Goal: Use online tool/utility: Utilize a website feature to perform a specific function

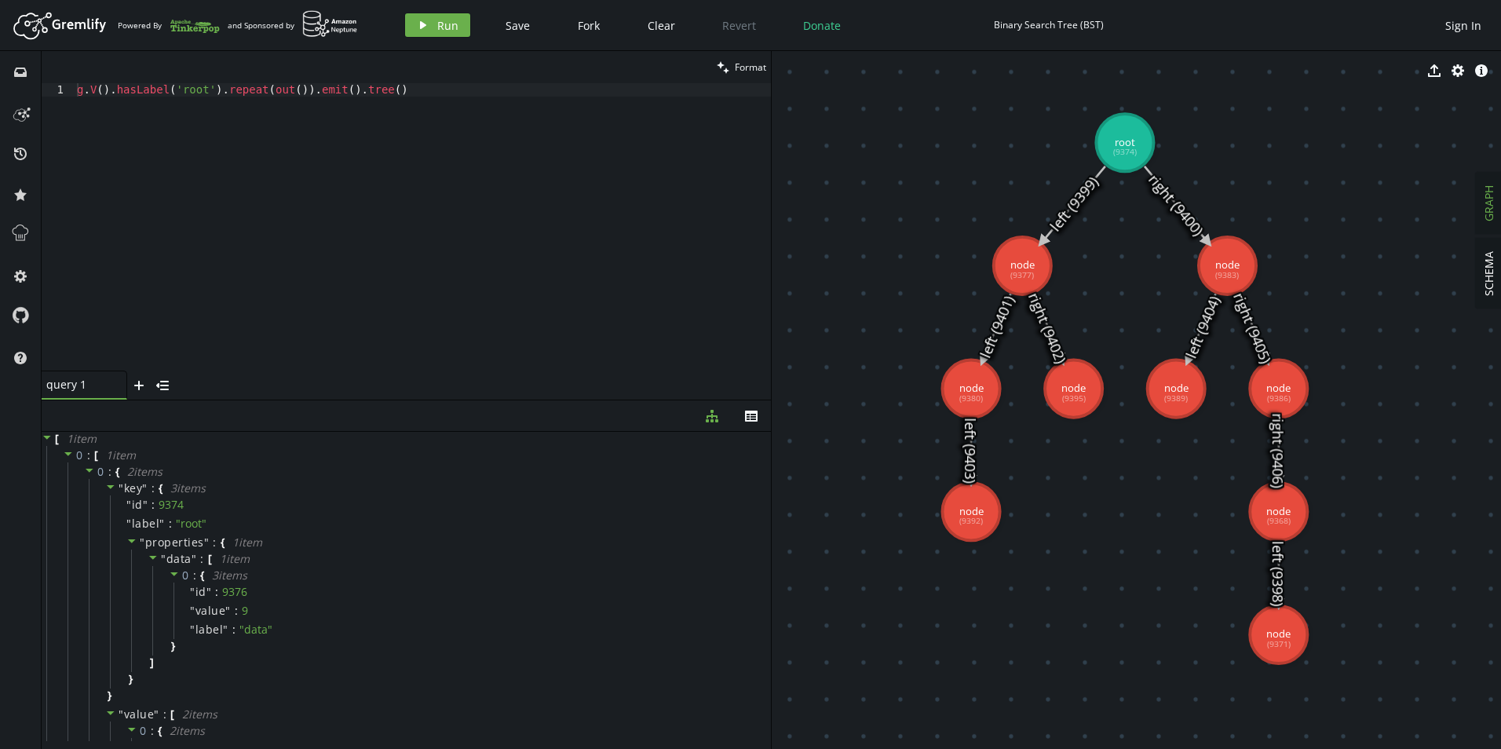
type textarea "g.V().hasLabel('root').repeat(out()).emit().tree()"
click at [382, 99] on div "g . V ( ) . hasLabel ( 'root' ) . repeat ( out ( )) . emit ( ) . tree ( )" at bounding box center [422, 240] width 697 height 314
click at [459, 25] on button "play Run" at bounding box center [437, 25] width 65 height 24
click at [1066, 208] on icon at bounding box center [1073, 204] width 63 height 76
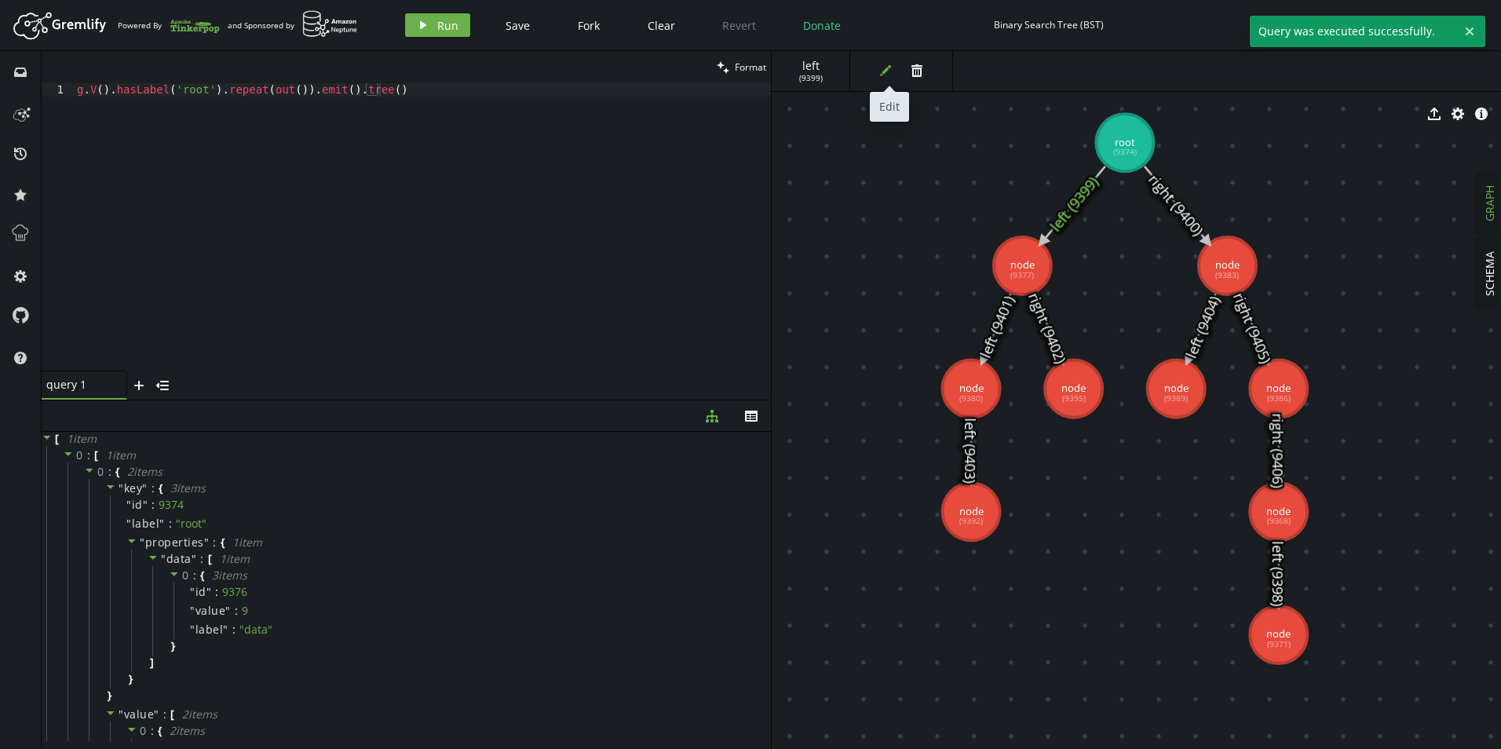
click at [875, 69] on button "edit" at bounding box center [886, 71] width 24 height 24
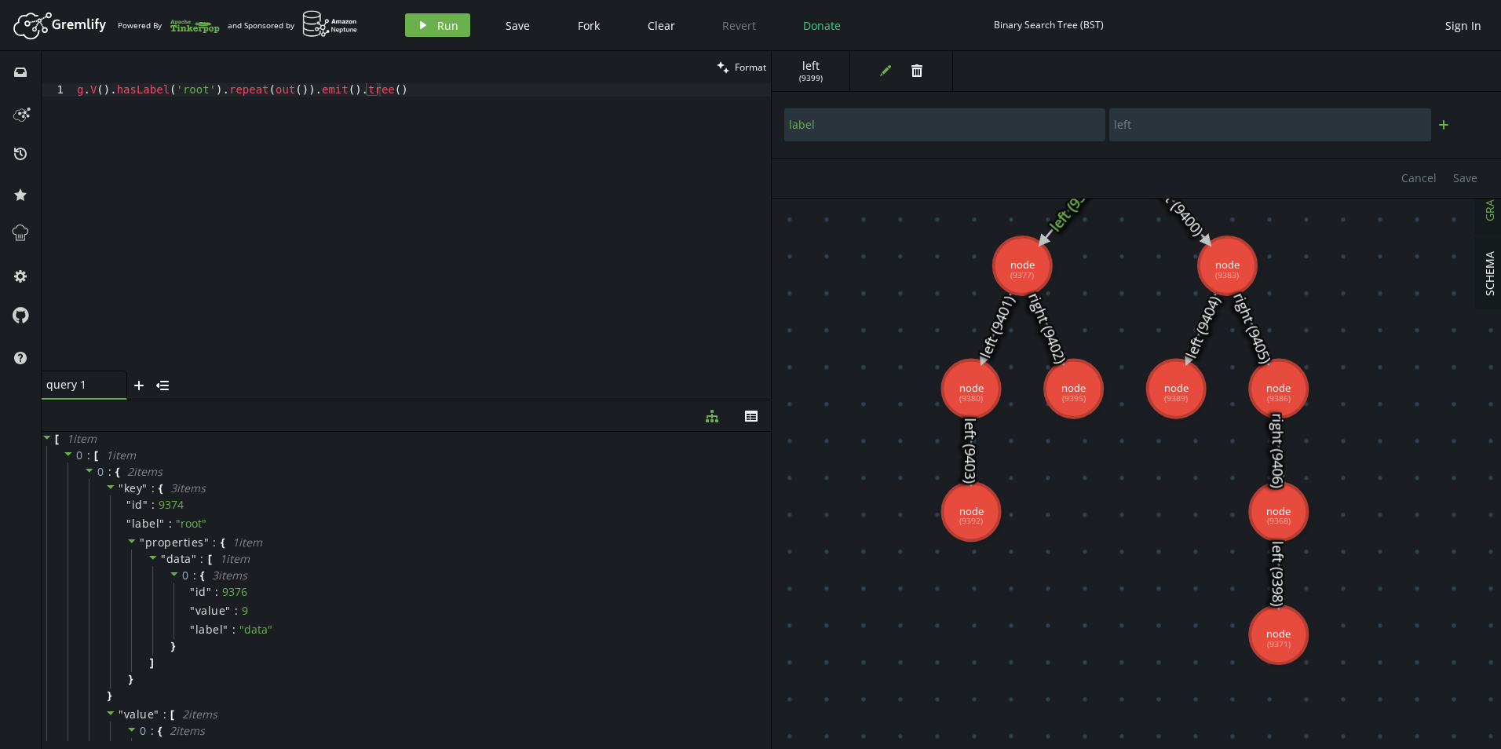
click at [1446, 123] on icon "plus" at bounding box center [1444, 125] width 13 height 13
click at [937, 174] on input "text" at bounding box center [944, 167] width 321 height 33
type input "eff_date"
click at [1256, 170] on input "text" at bounding box center [1269, 167] width 321 height 33
type input "[DATE]"
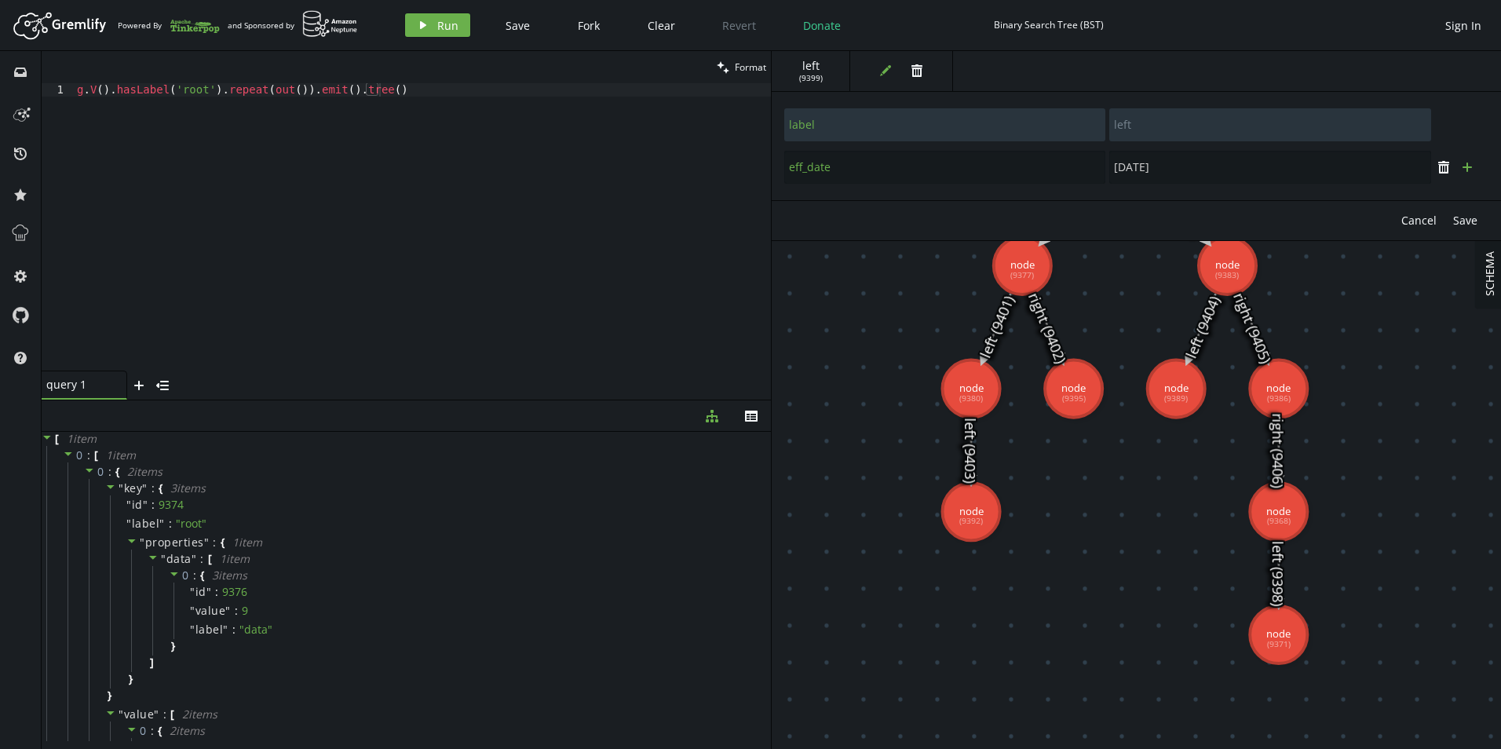
click at [1473, 172] on icon "plus" at bounding box center [1467, 167] width 13 height 13
click at [879, 217] on input "text" at bounding box center [944, 209] width 321 height 33
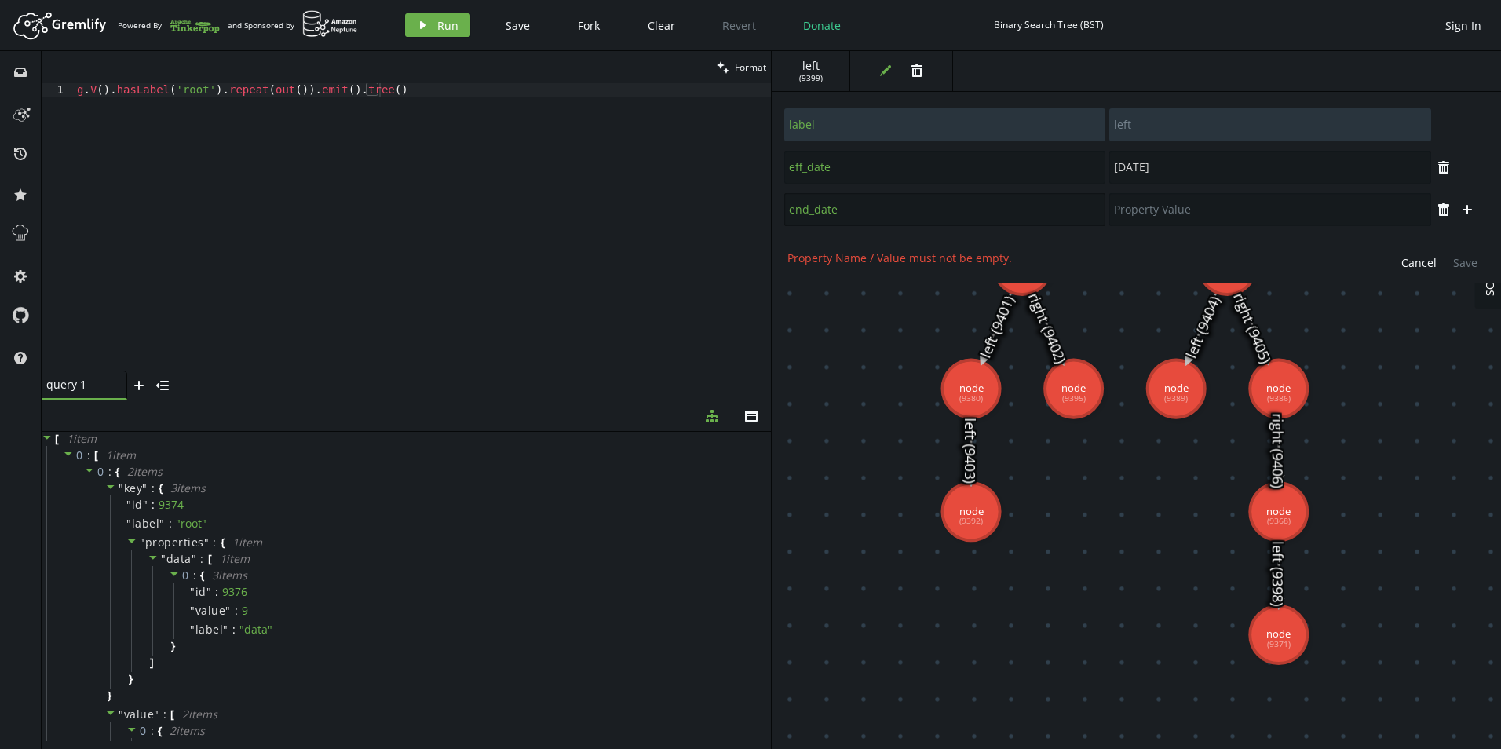
type input "end_date"
click at [1196, 206] on input "text" at bounding box center [1269, 209] width 321 height 33
type input "[DATE]"
click at [1461, 258] on span "Save" at bounding box center [1465, 262] width 24 height 15
click at [338, 118] on div "g . V ( ) . hasLabel ( 'root' ) . repeat ( out ( )) . emit ( ) . tree ( )" at bounding box center [422, 240] width 697 height 314
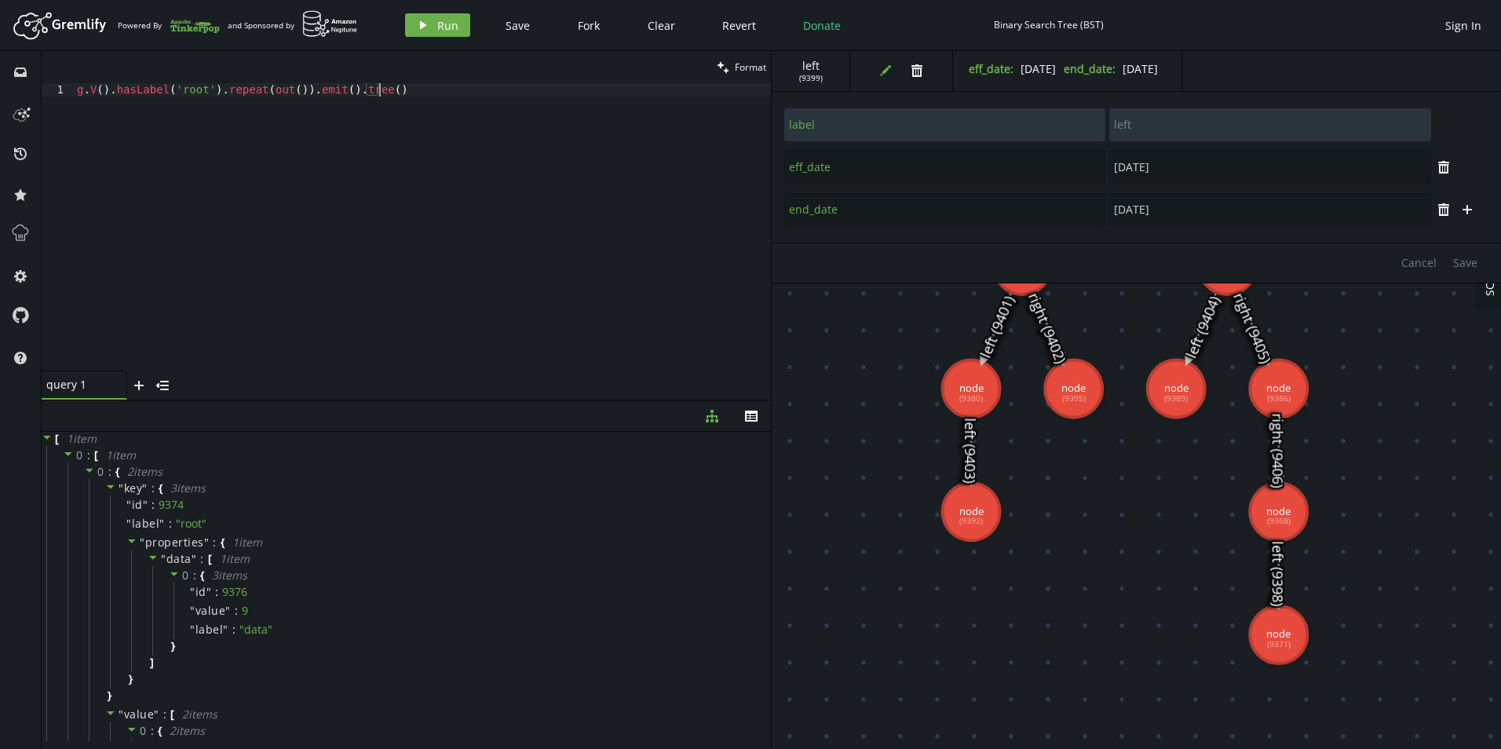
click at [437, 95] on div "g . V ( ) . hasLabel ( 'root' ) . repeat ( out ( )) . emit ( ) . tree ( )" at bounding box center [422, 240] width 697 height 314
click at [430, 29] on button "play Run" at bounding box center [437, 25] width 65 height 24
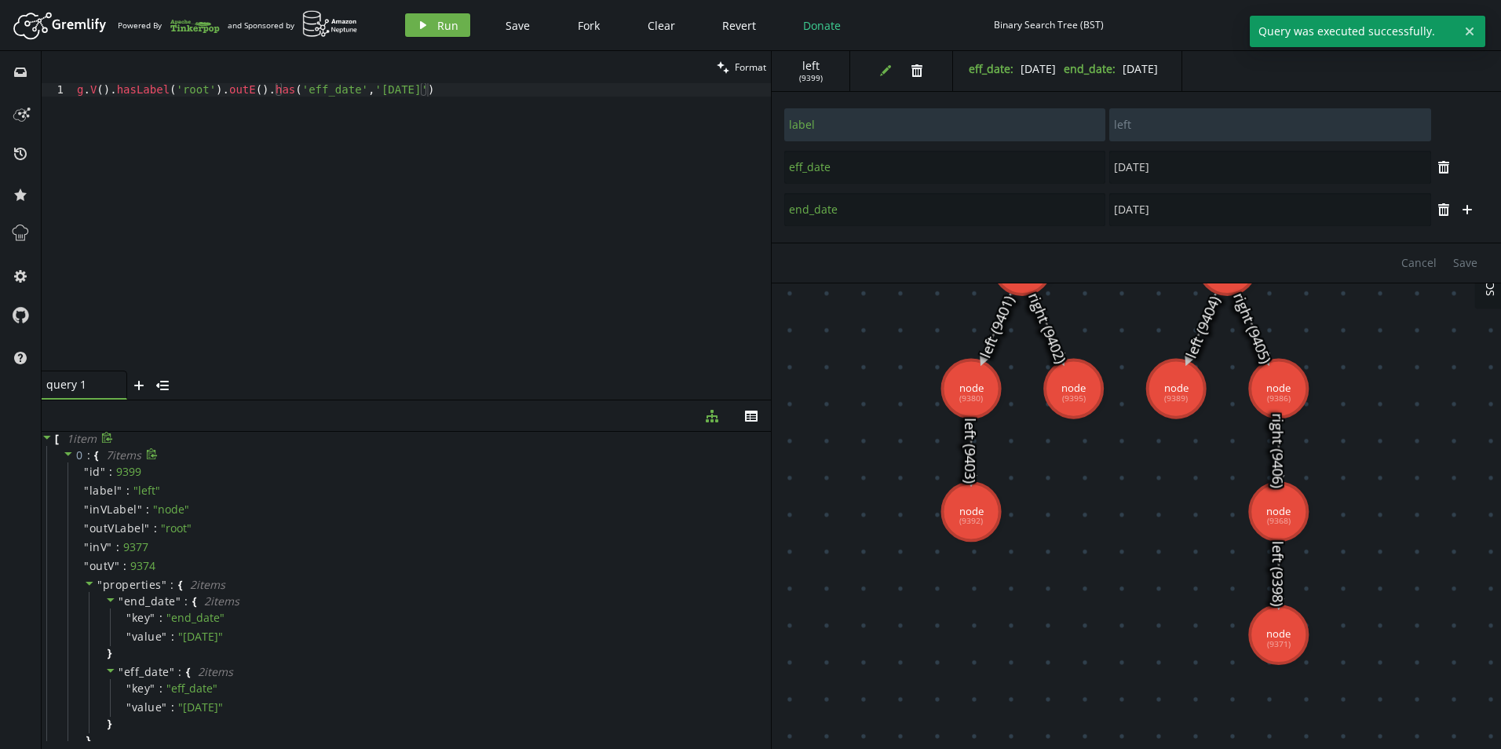
click at [65, 451] on icon at bounding box center [68, 453] width 11 height 11
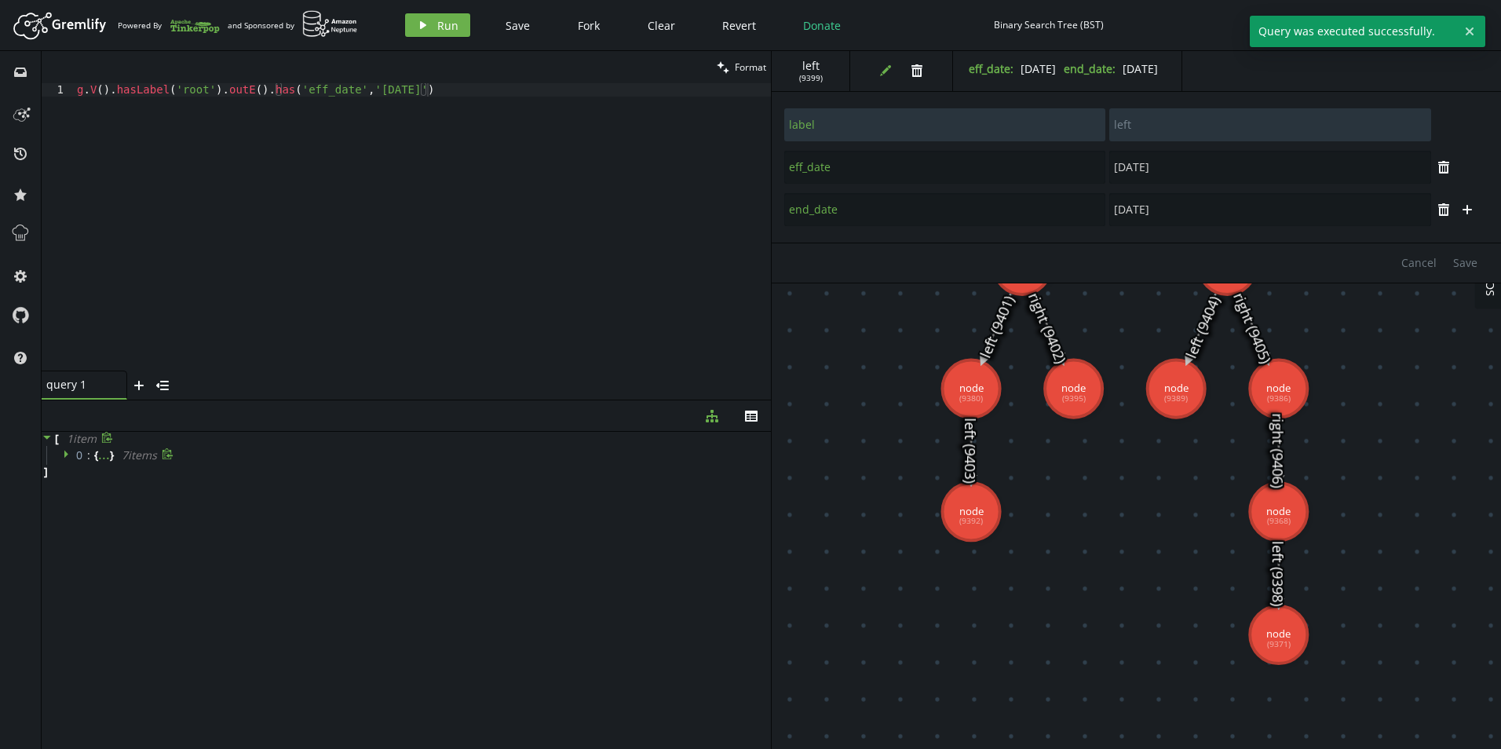
click at [65, 451] on icon at bounding box center [66, 455] width 4 height 8
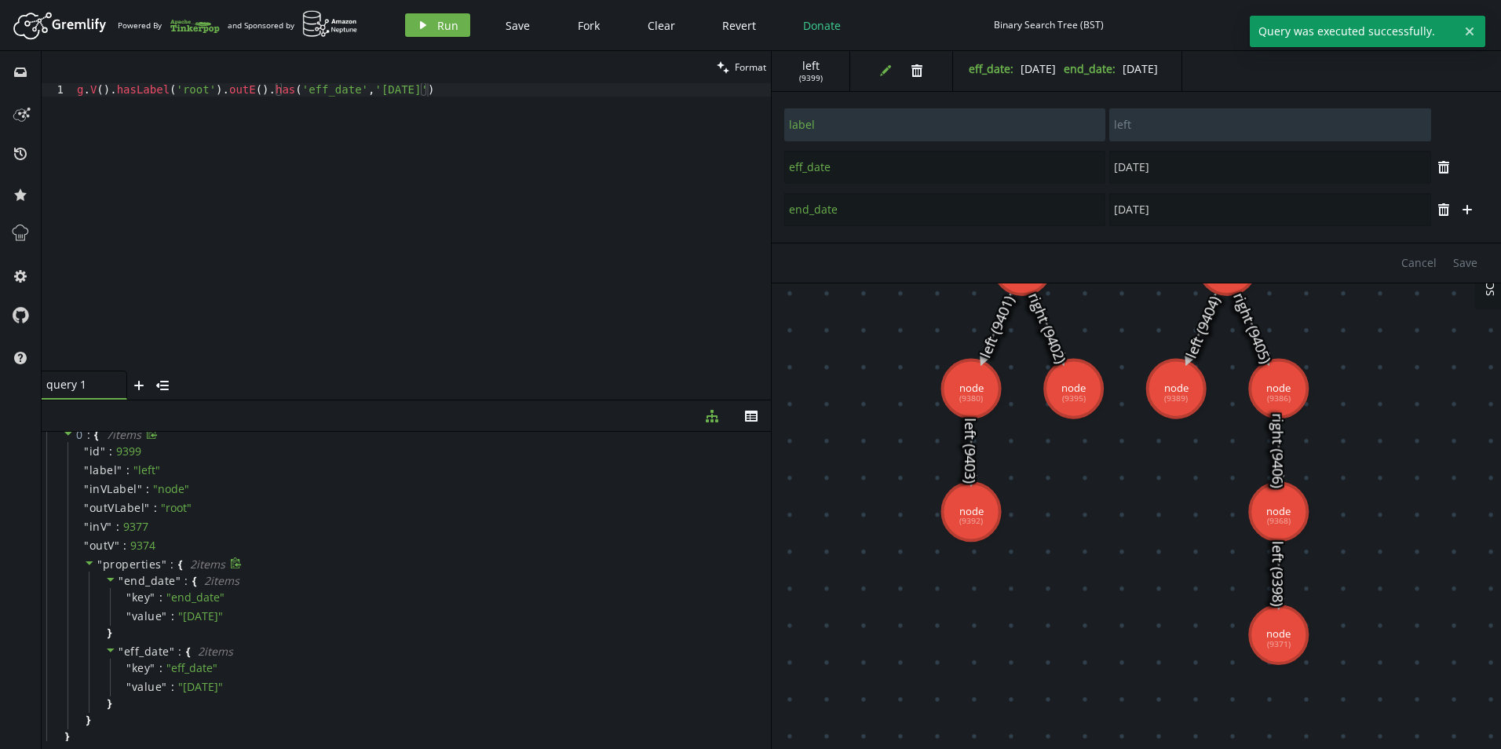
scroll to position [39, 0]
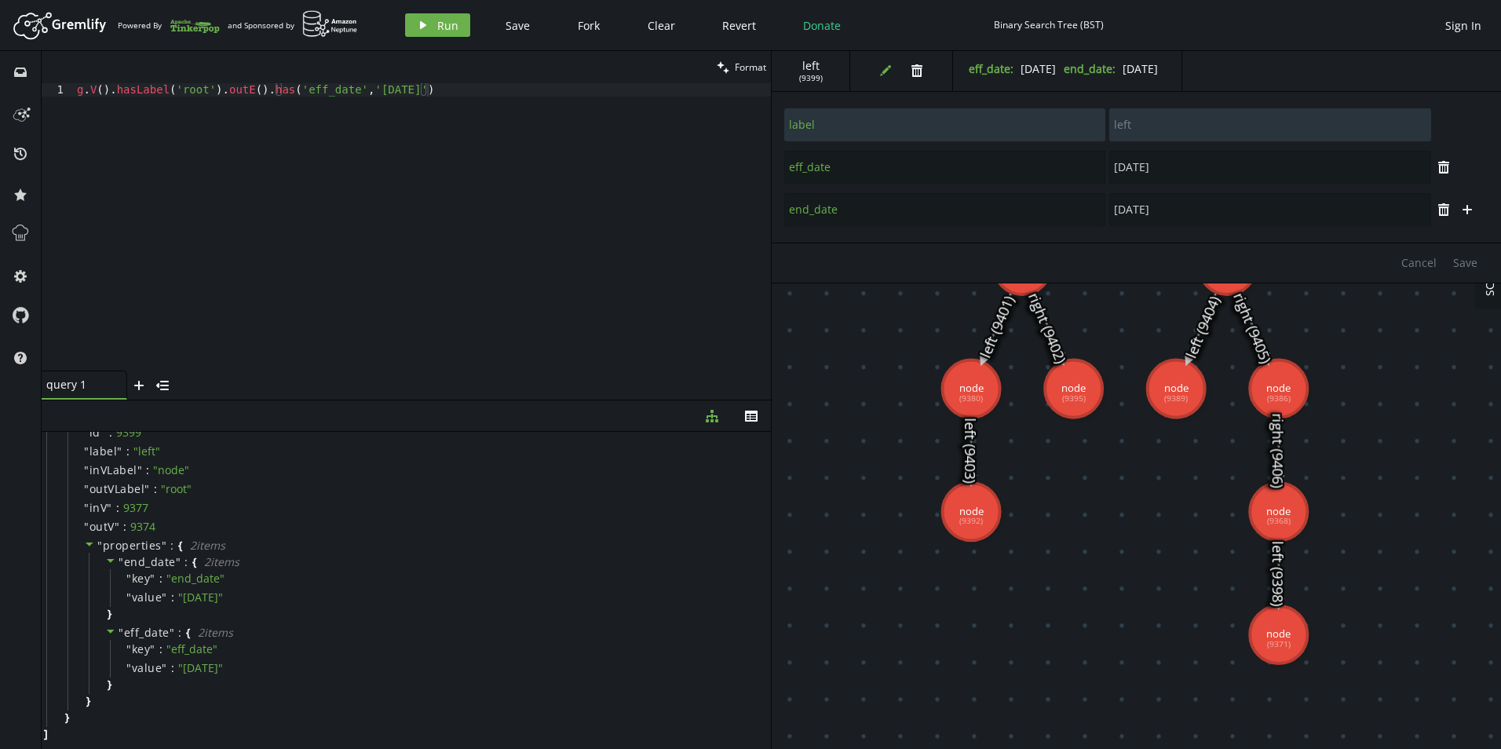
click at [362, 91] on div "g . V ( ) . hasLabel ( 'root' ) . outE ( ) . has ( 'eff_date' , '[DATE]' )" at bounding box center [422, 240] width 697 height 314
type textarea "g.V().hasLabel('root').outE().has('eff_date',gte('[DATE]'))"
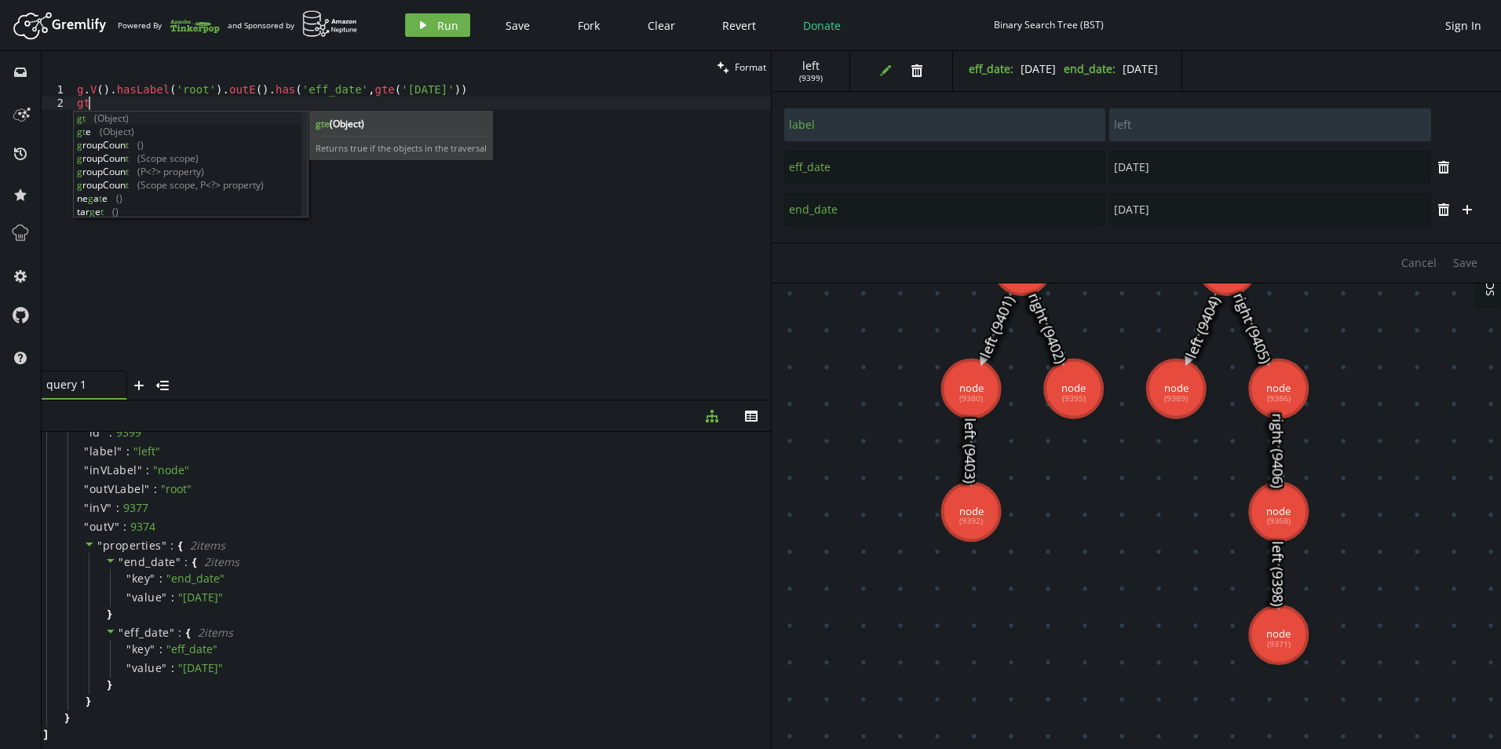
scroll to position [0, 11]
click at [659, 100] on div "g . V ( ) . hasLabel ( 'root' ) . outE ( ) . has ( 'eff_date' , gte ( '[DATE]' …" at bounding box center [422, 240] width 697 height 314
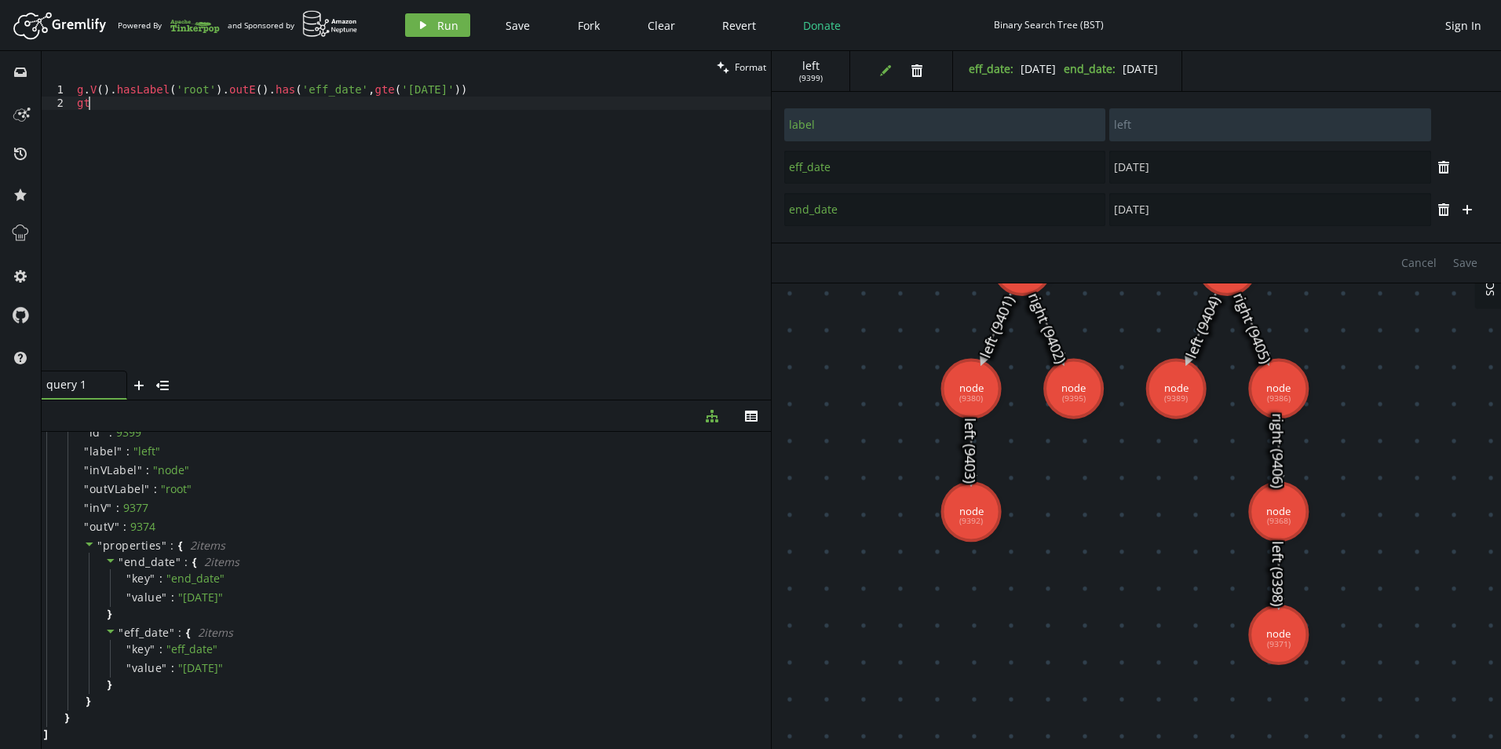
click at [418, 82] on div "clean Format" at bounding box center [406, 67] width 729 height 32
click at [399, 86] on div "g . V ( ) . hasLabel ( 'root' ) . outE ( ) . has ( 'eff_date' , gte ( '[DATE]' …" at bounding box center [422, 240] width 697 height 314
click at [380, 90] on div "g . V ( ) . hasLabel ( 'root' ) . outE ( ) . has ( 'eff_date' , lte ( '[DATE]' …" at bounding box center [422, 240] width 697 height 314
click at [473, 90] on div "g . V ( ) . hasLabel ( 'root' ) . outE ( ) . has ( 'eff_date' , lte ( '[DATE]' …" at bounding box center [422, 240] width 697 height 314
click at [308, 84] on div "g . V ( ) . hasLabel ( 'root' ) . outE ( ) . has ( 'eff_date' , lte ( '[DATE]' …" at bounding box center [422, 240] width 697 height 314
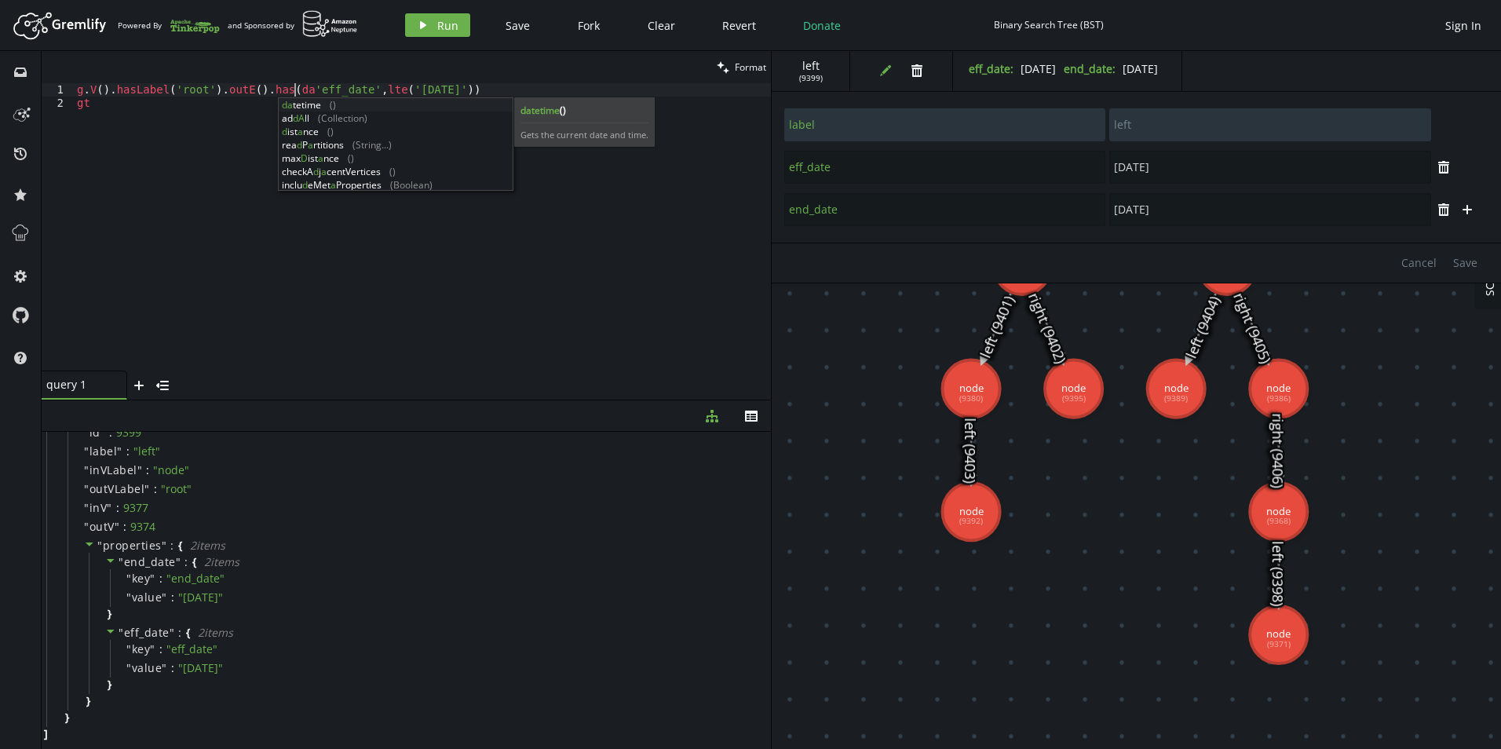
scroll to position [0, 229]
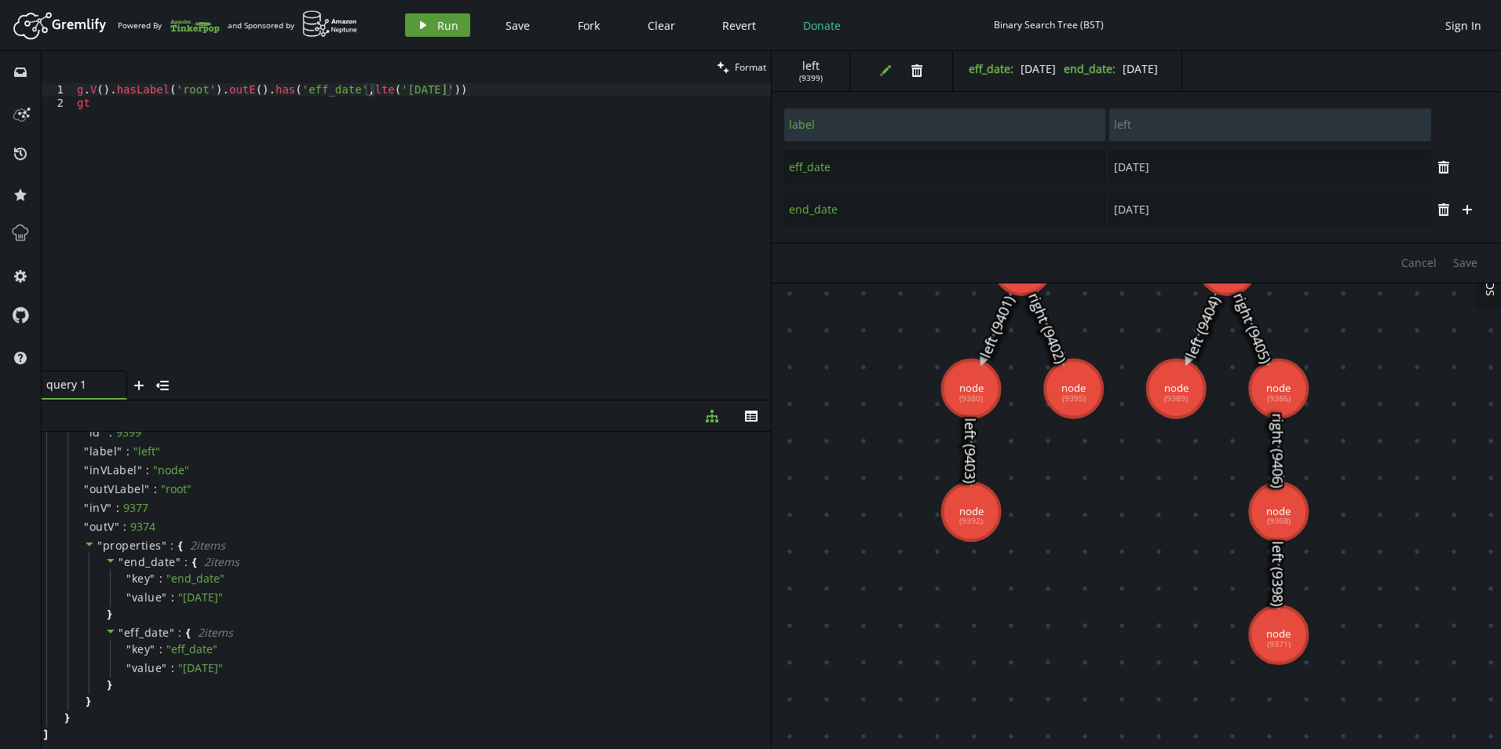
click at [457, 22] on button "play Run" at bounding box center [437, 25] width 65 height 24
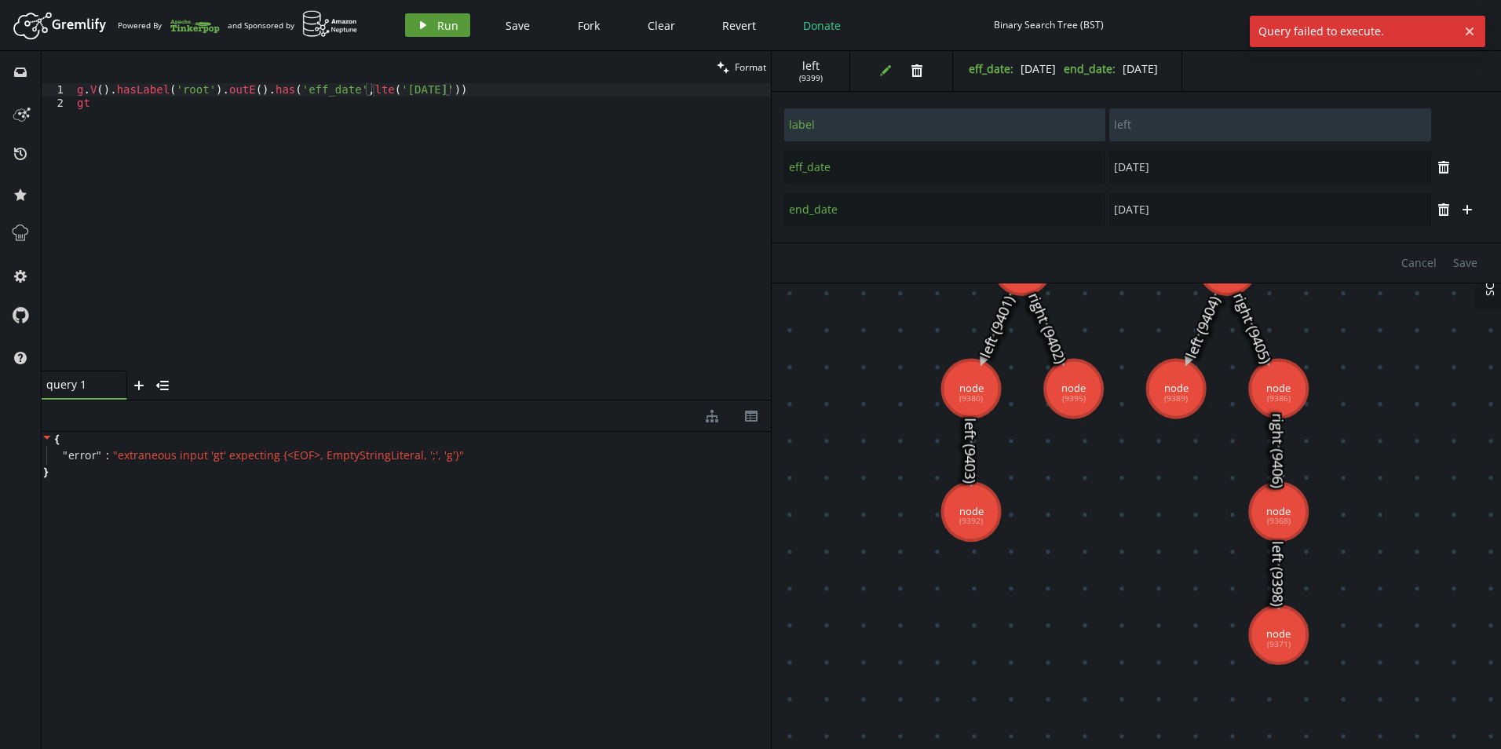
scroll to position [0, 0]
click at [364, 93] on div "g . V ( ) . hasLabel ( 'root' ) . outE ( ) . has ( 'eff_date' , lte ( '[DATE]' …" at bounding box center [422, 240] width 697 height 314
click at [431, 36] on button "play Run" at bounding box center [437, 25] width 65 height 24
click at [447, 12] on div "Artboard Created with Sketch. Powered By and Sponsored by play Run Save Fork Cl…" at bounding box center [750, 24] width 1485 height 31
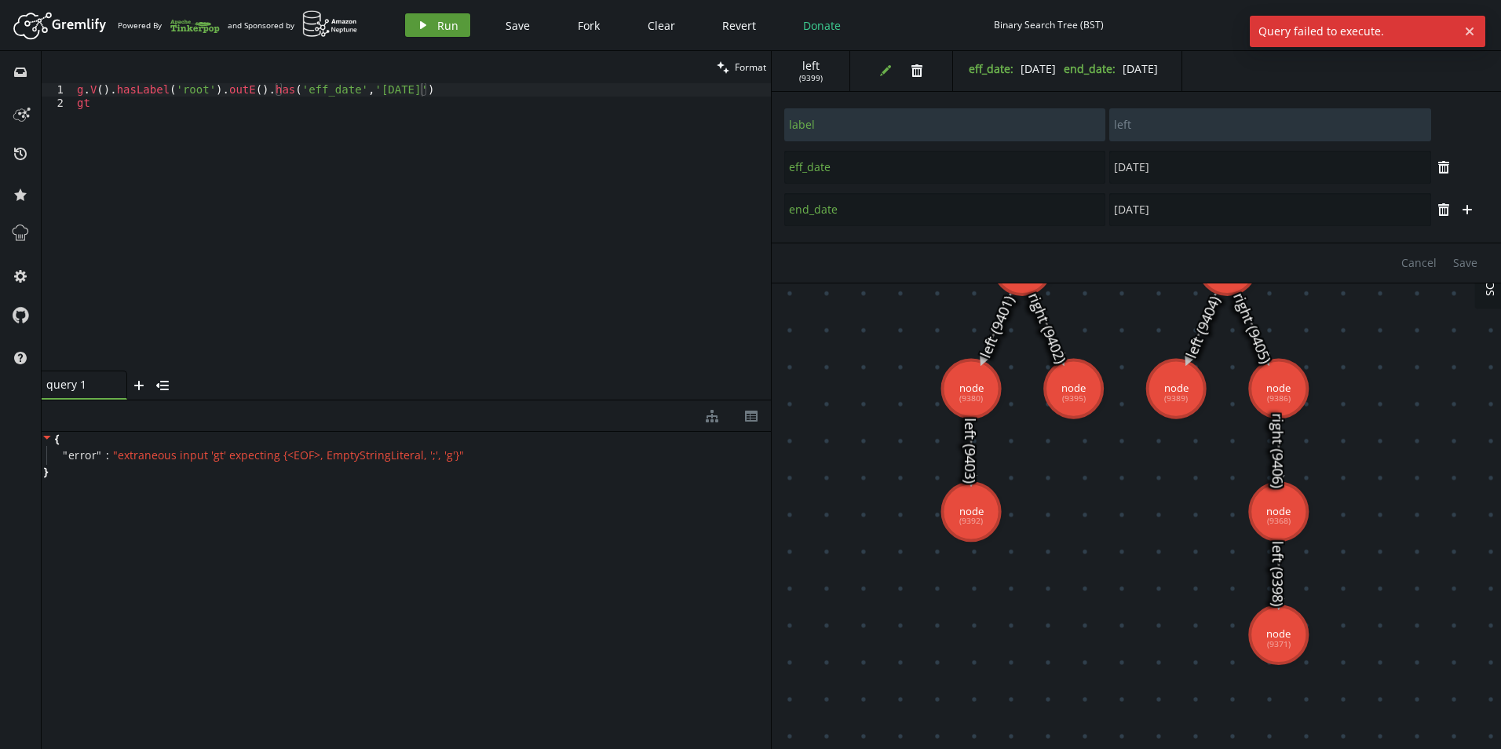
click at [449, 24] on span "Run" at bounding box center [447, 25] width 21 height 15
click at [454, 87] on div "g . V ( ) . hasLabel ( 'root' ) . outE ( ) . has ( 'eff_date' , '[DATE]' ) gt" at bounding box center [422, 240] width 697 height 314
type textarea "gt"
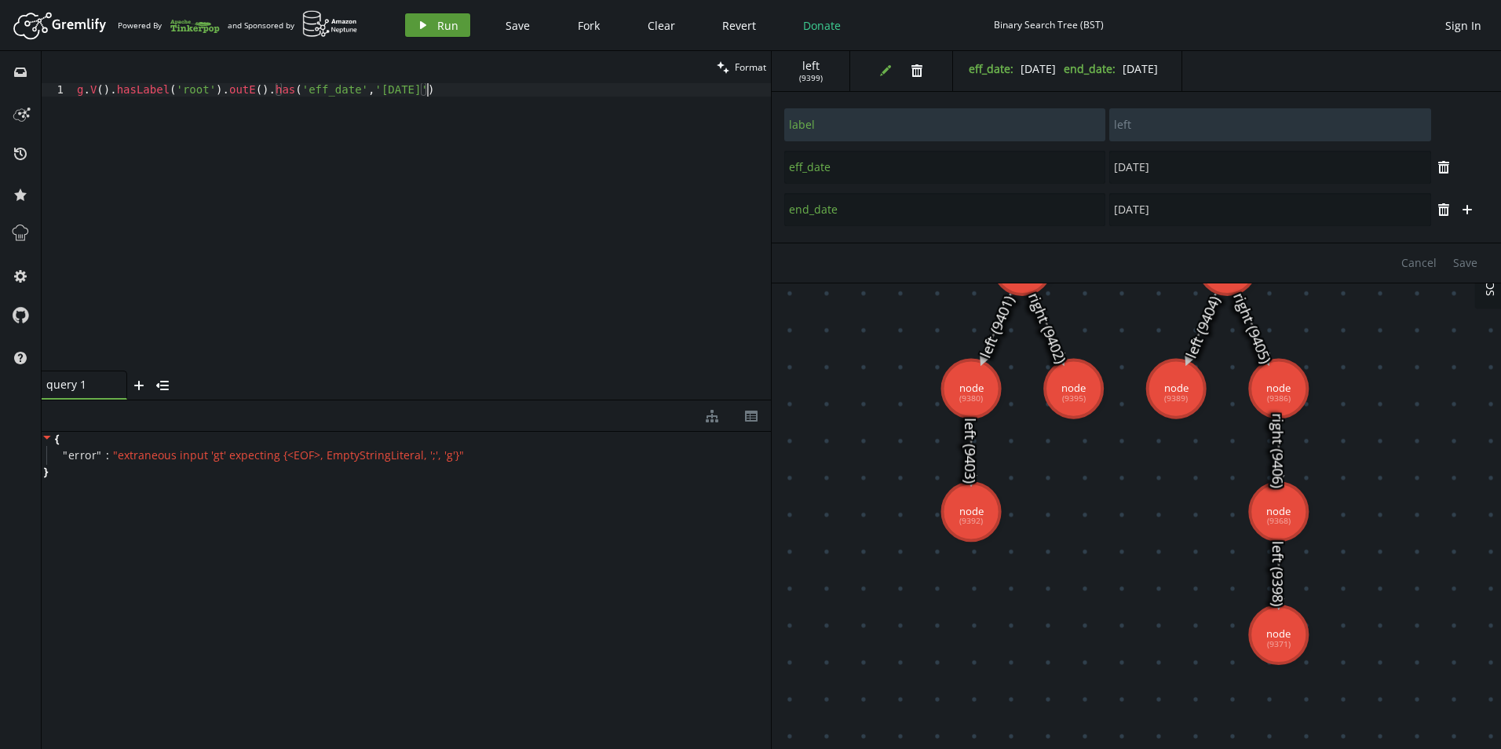
click at [446, 18] on span "Run" at bounding box center [447, 25] width 21 height 15
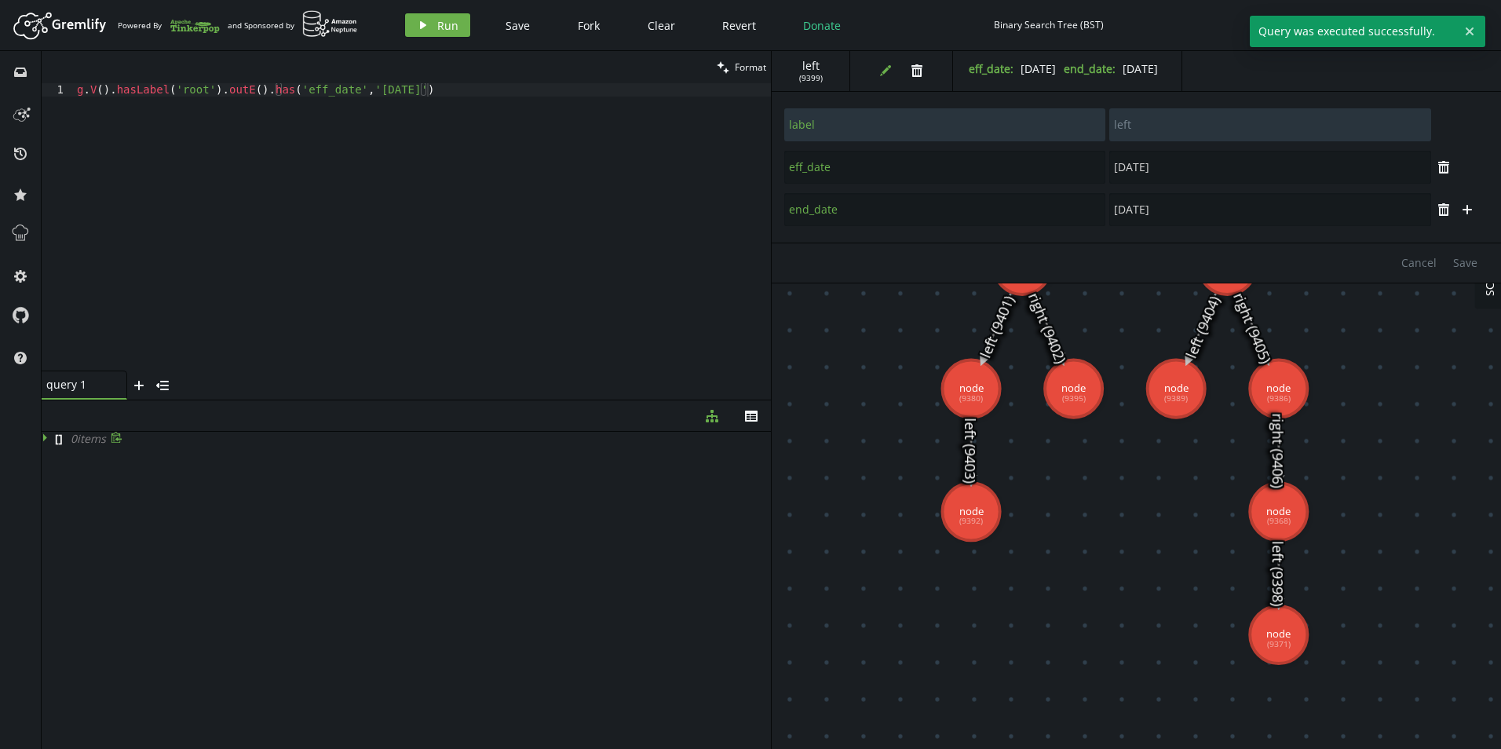
click at [45, 436] on icon at bounding box center [45, 438] width 4 height 8
click at [455, 86] on div "g . V ( ) . hasLabel ( 'root' ) . outE ( ) . has ( 'eff_date' , '[DATE]' )" at bounding box center [422, 240] width 697 height 314
click at [428, 22] on icon "play" at bounding box center [423, 25] width 13 height 13
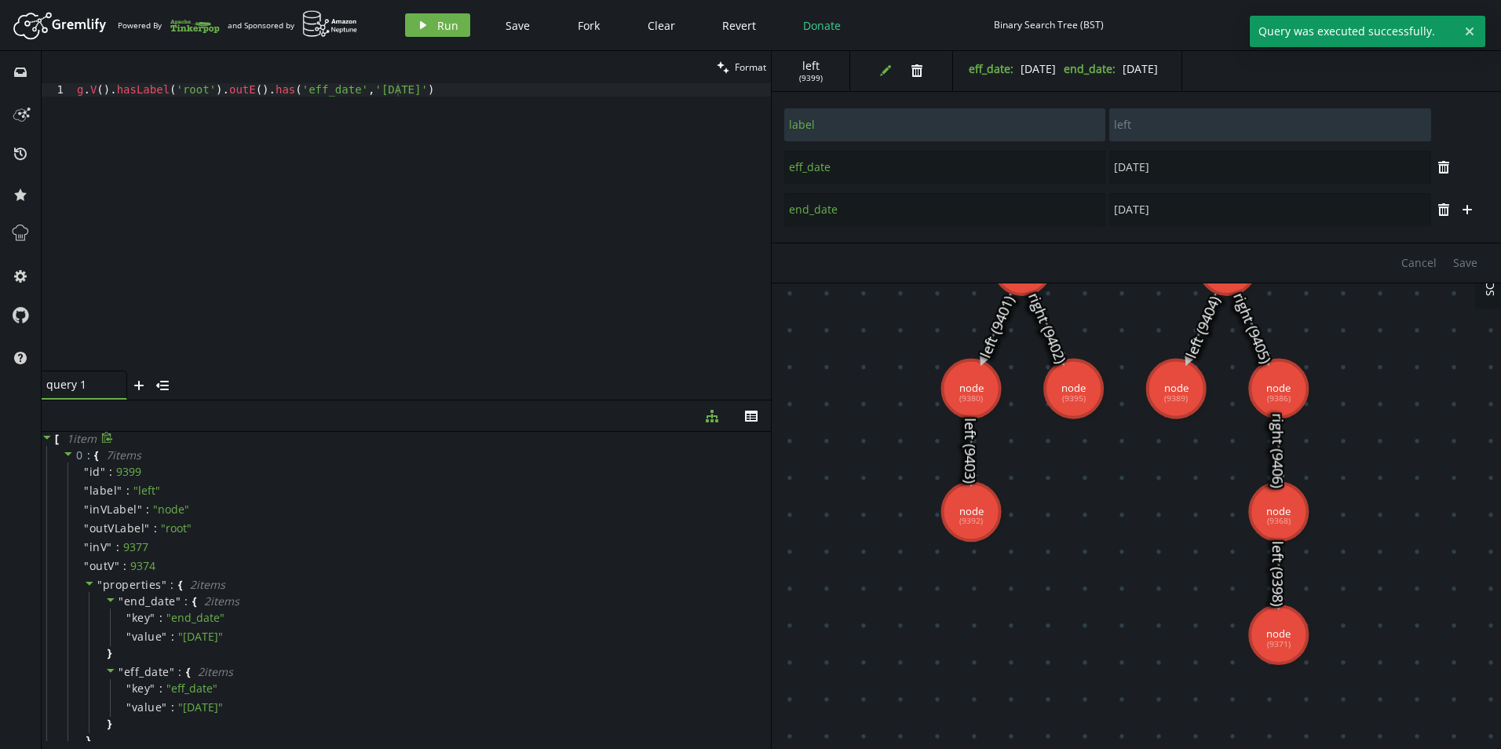
click at [47, 438] on icon at bounding box center [47, 438] width 8 height 4
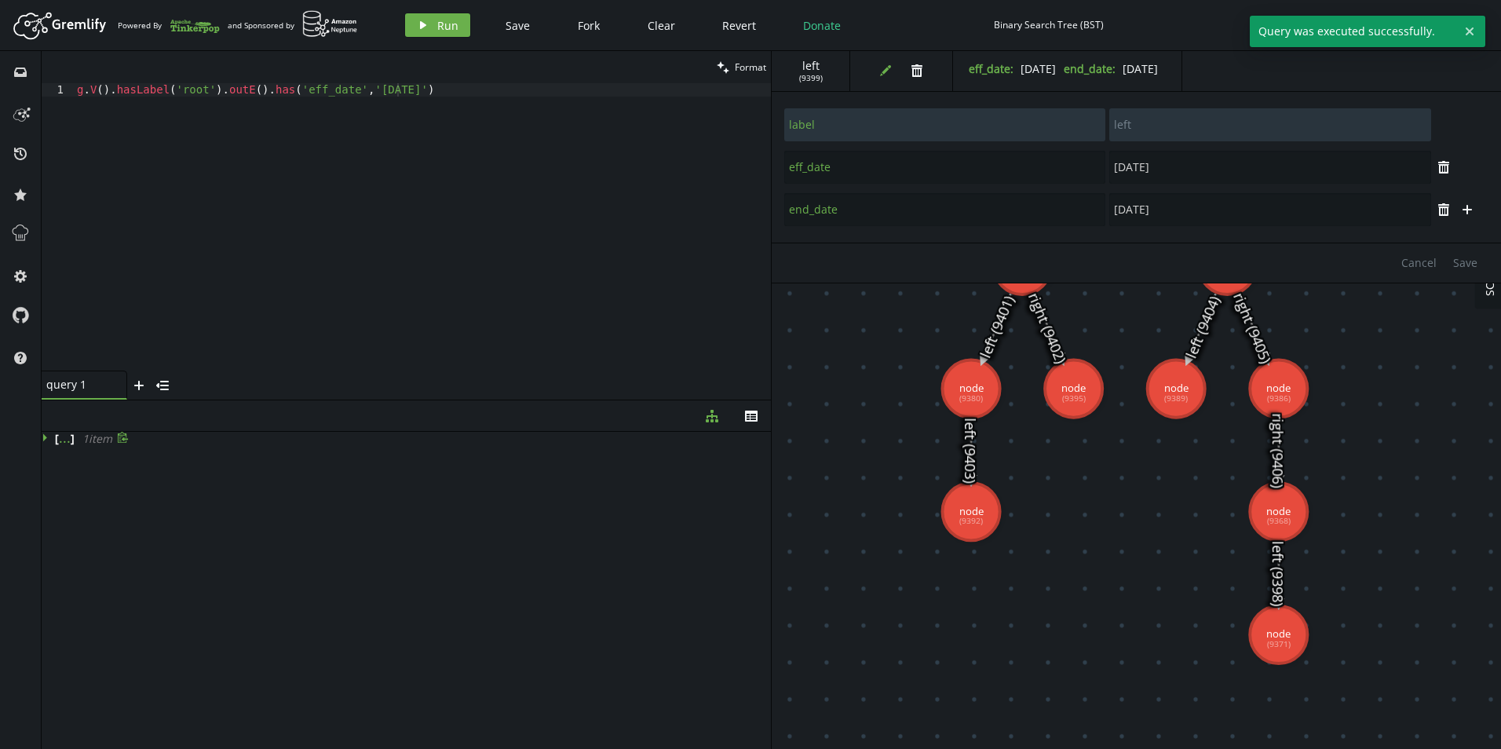
click at [46, 438] on icon at bounding box center [45, 438] width 4 height 8
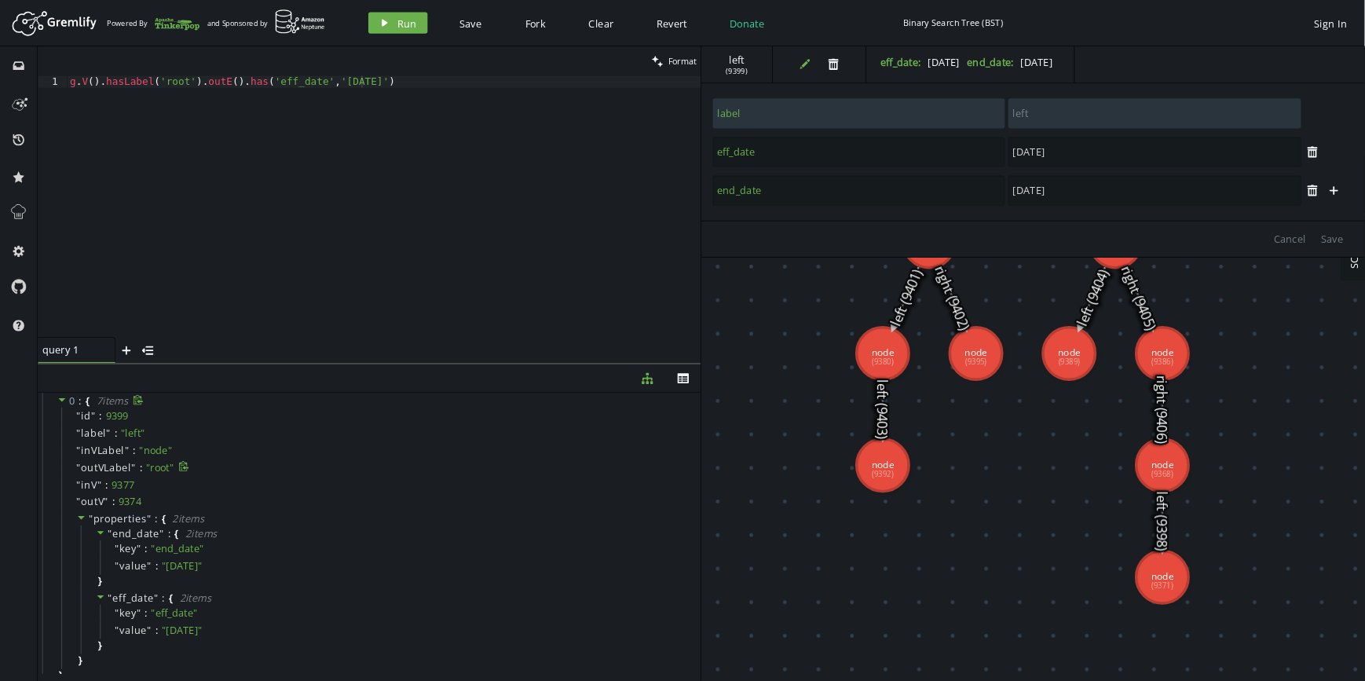
scroll to position [0, 0]
click at [416, 93] on div "g . V ( ) . hasLabel ( 'root' ) . outE ( ) . has ( 'eff_date' , '[DATE]' )" at bounding box center [422, 240] width 697 height 314
click at [492, 96] on div "g . V ( ) . hasLabel ( 'root' ) . outE ( ) . has ( 'eff_date' , '[DATE]' )" at bounding box center [422, 240] width 697 height 314
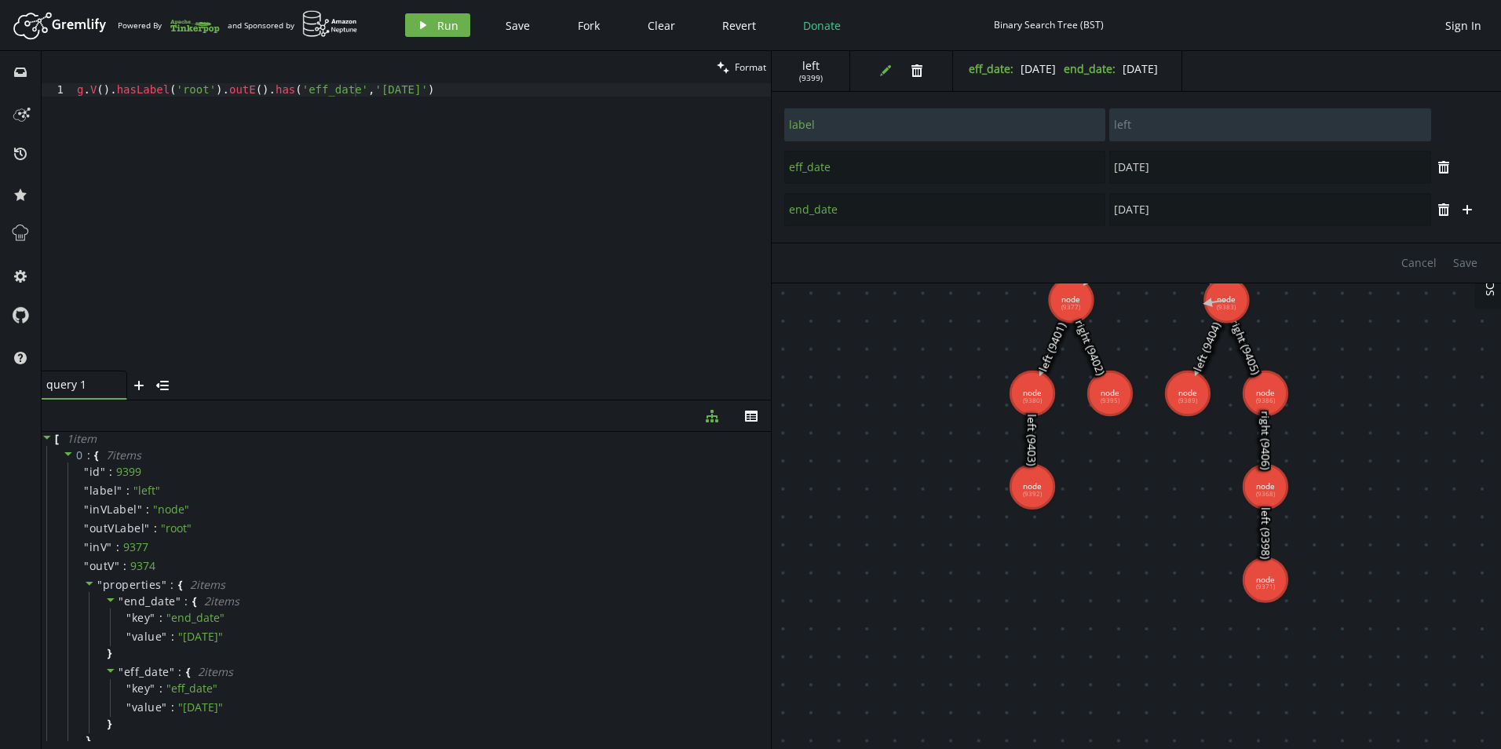
drag, startPoint x: 1207, startPoint y: 303, endPoint x: 1113, endPoint y: 371, distance: 116.4
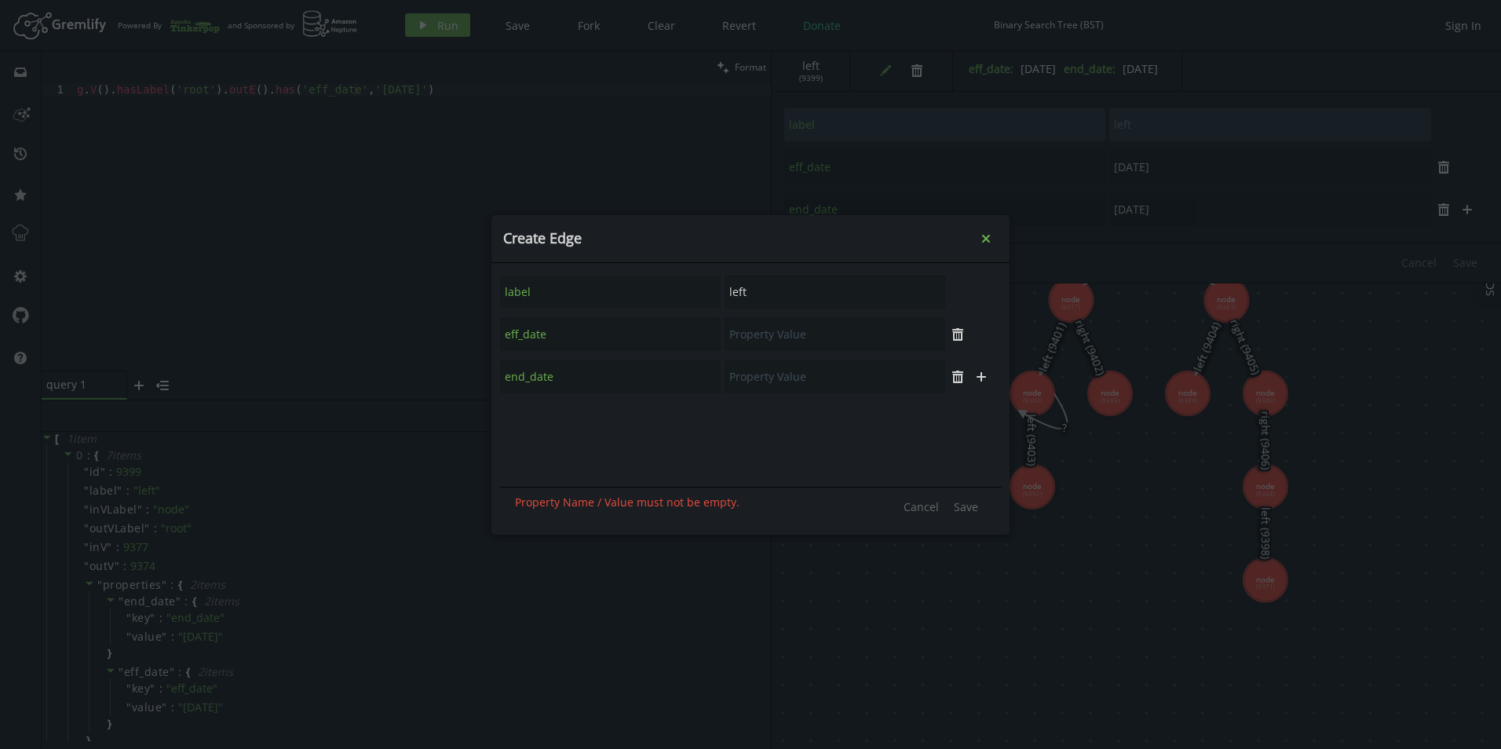
click at [983, 242] on icon "Close" at bounding box center [986, 238] width 8 height 8
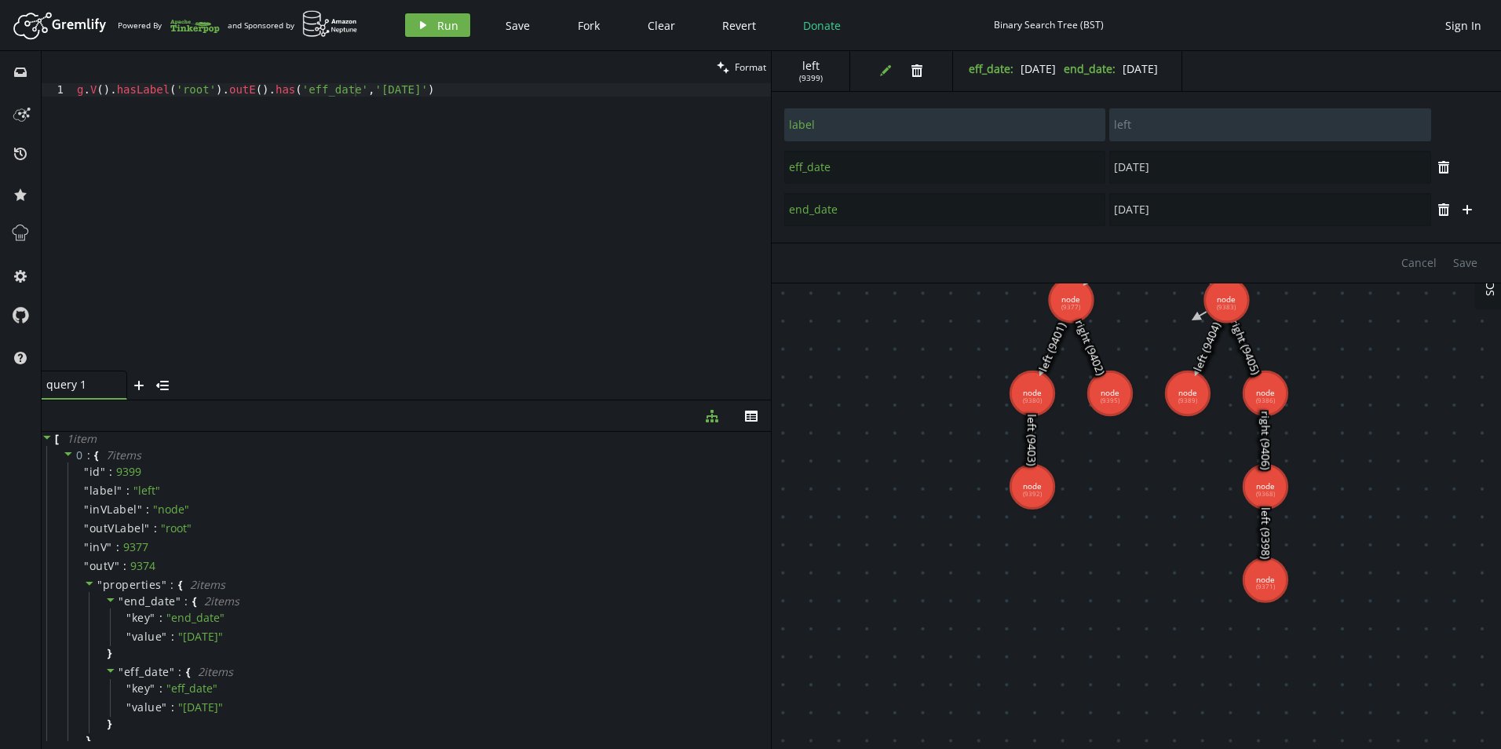
drag, startPoint x: 1196, startPoint y: 318, endPoint x: 1174, endPoint y: 333, distance: 26.6
drag, startPoint x: 1156, startPoint y: 343, endPoint x: 1114, endPoint y: 384, distance: 58.3
drag, startPoint x: 1071, startPoint y: 404, endPoint x: 1050, endPoint y: 394, distance: 23.5
click at [1091, 440] on body "Artboard Created with Sketch. Powered By and Sponsored by play Run Save Fork Cl…" at bounding box center [750, 374] width 1501 height 749
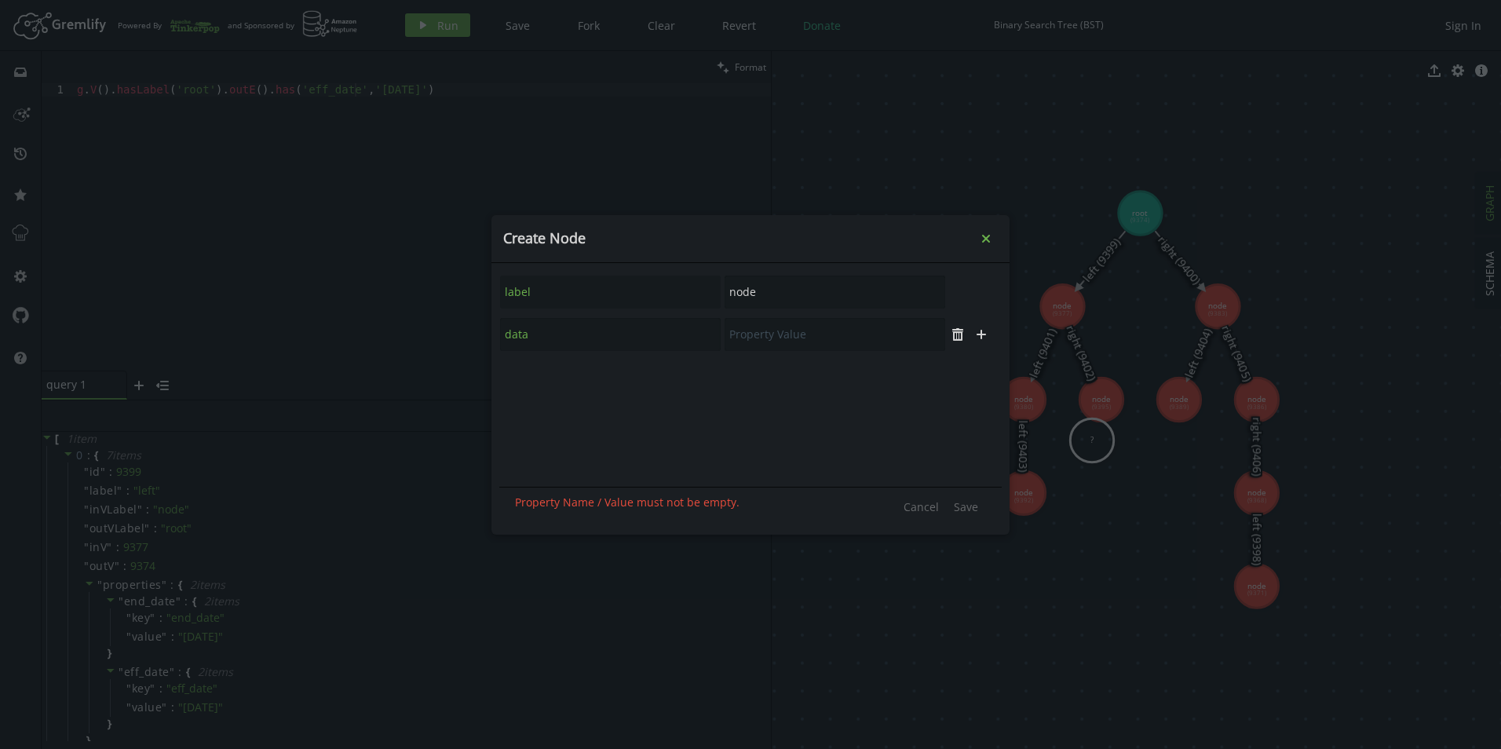
click at [985, 249] on button "small-cross" at bounding box center [986, 239] width 24 height 24
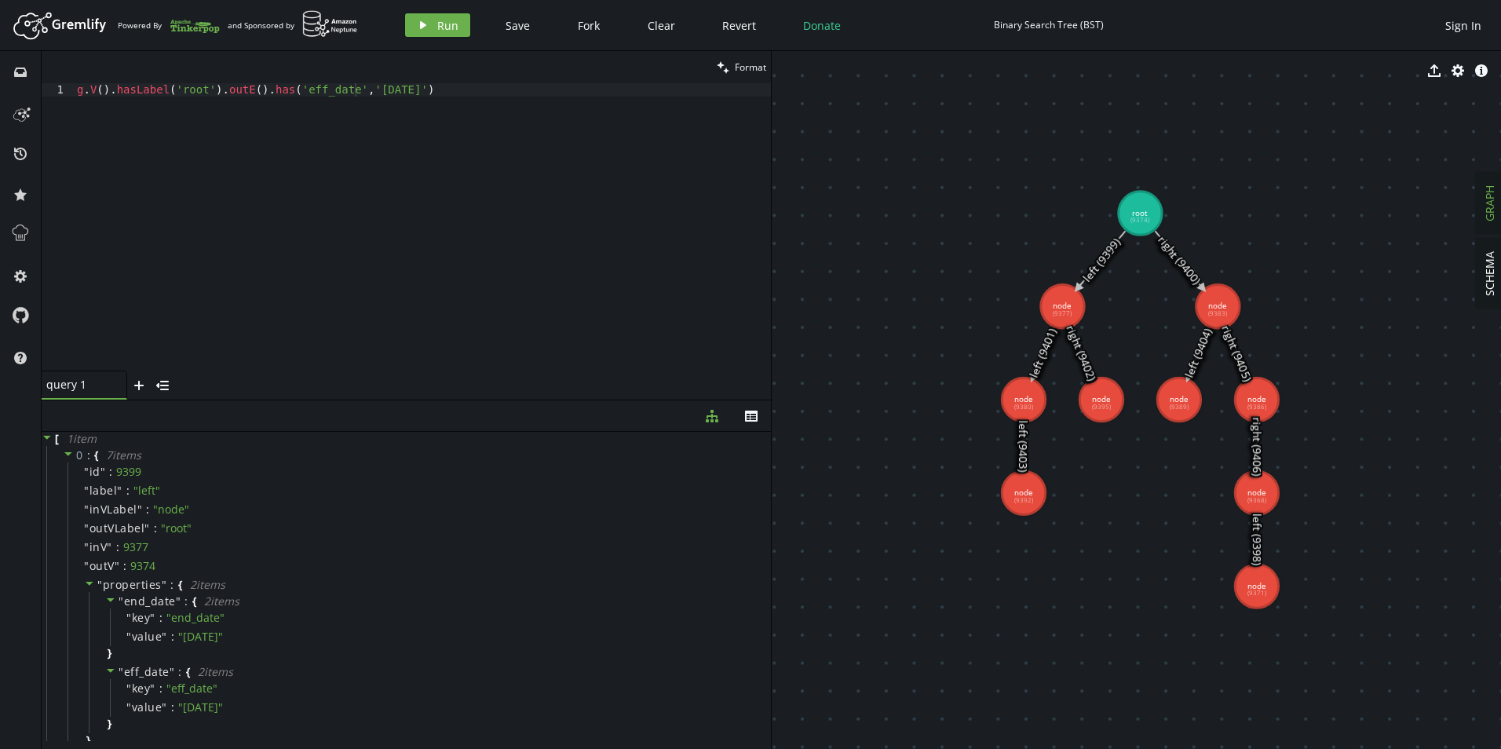
click at [1183, 315] on body "Artboard Created with Sketch. Powered By and Sponsored by play Run Save Fork Cl…" at bounding box center [750, 374] width 1501 height 749
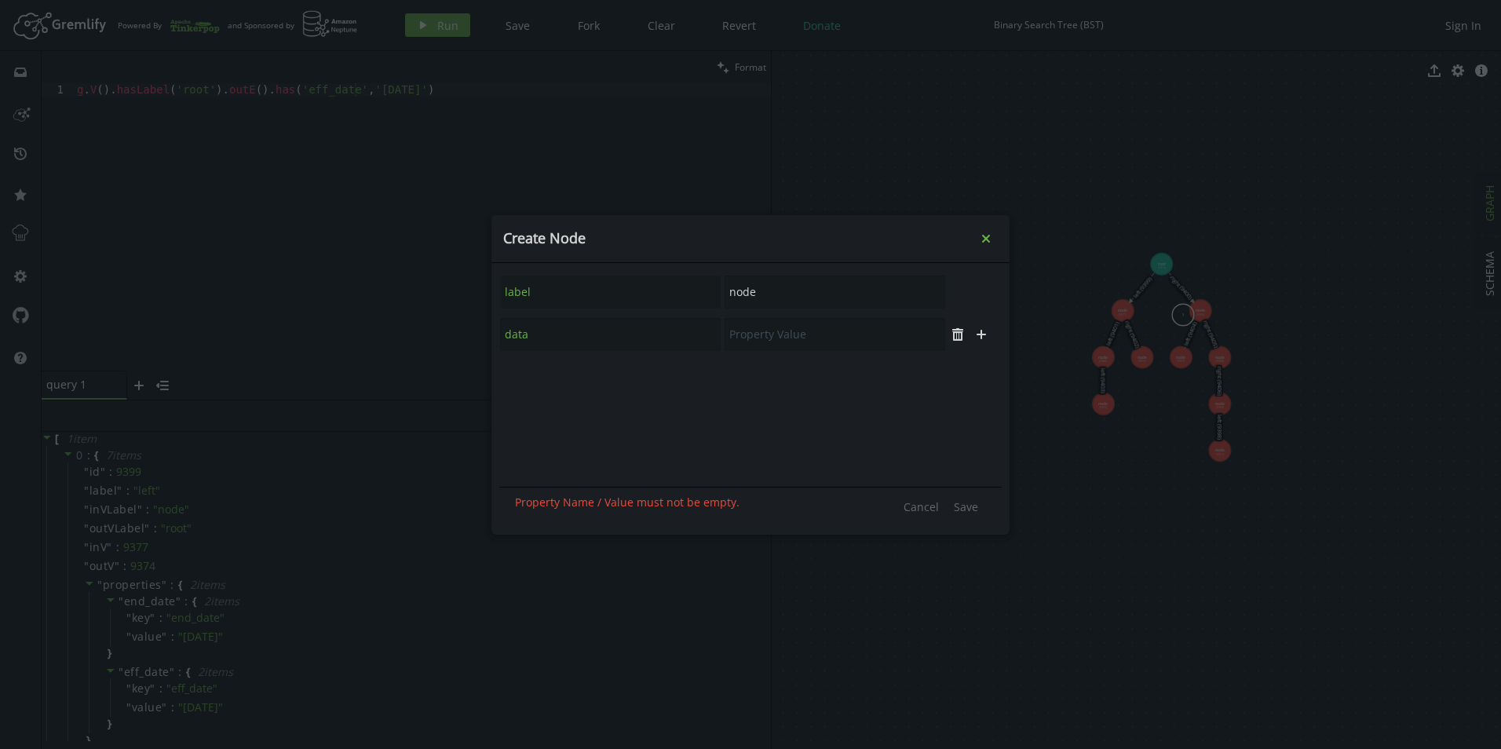
click at [989, 239] on icon "small-cross" at bounding box center [986, 239] width 16 height 16
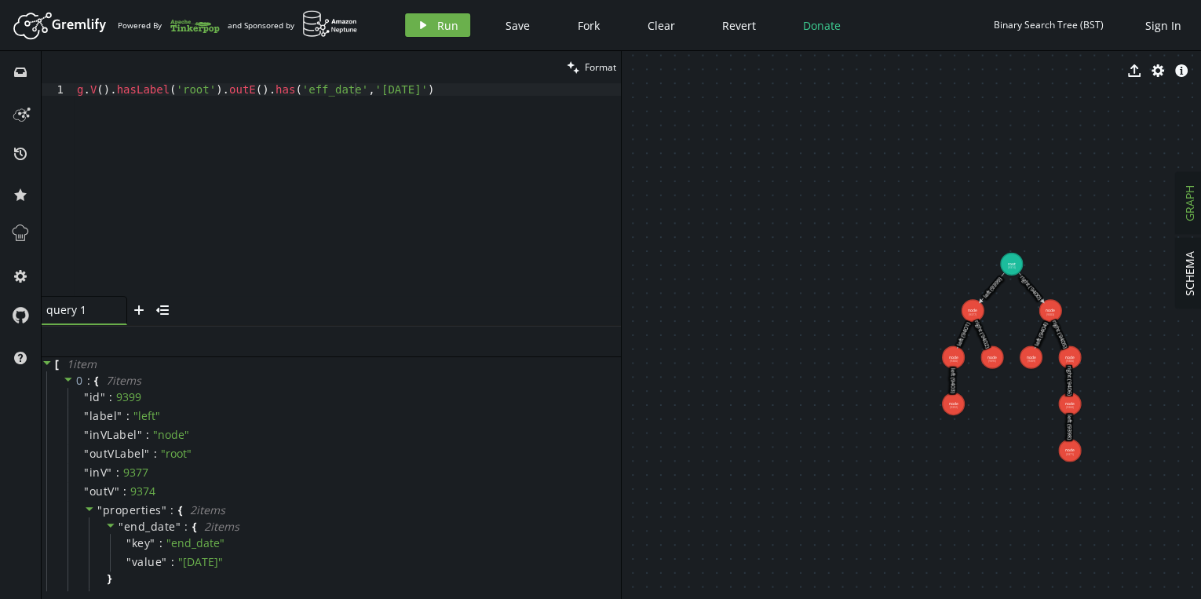
scroll to position [0, 320]
drag, startPoint x: 893, startPoint y: 261, endPoint x: 754, endPoint y: 267, distance: 138.3
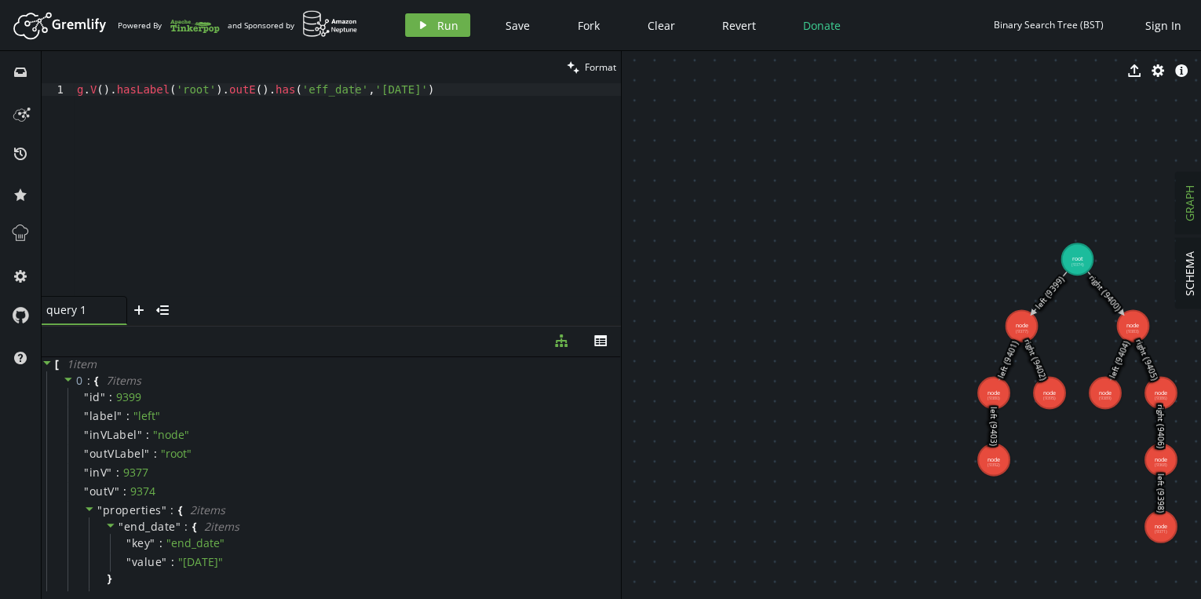
drag, startPoint x: 1091, startPoint y: 365, endPoint x: 848, endPoint y: 339, distance: 244.0
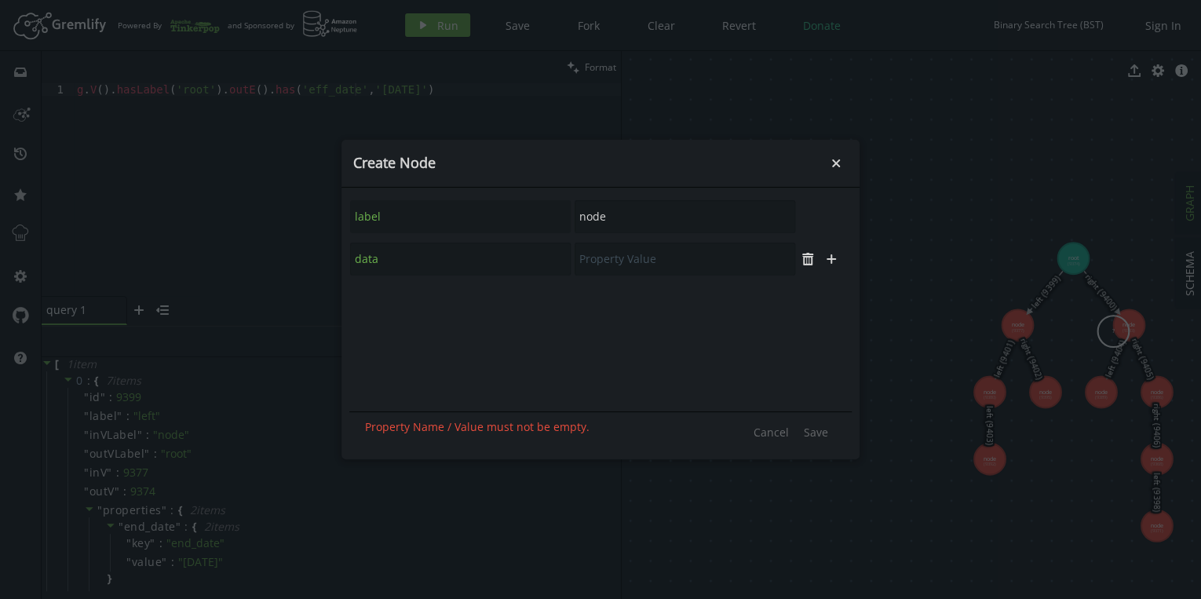
drag, startPoint x: 1113, startPoint y: 331, endPoint x: 1109, endPoint y: 342, distance: 12.0
click at [1113, 332] on body "Artboard Created with Sketch. Powered By and Sponsored by play Run Save Fork Cl…" at bounding box center [600, 299] width 1201 height 599
click at [1109, 331] on body "Artboard Created with Sketch. Powered By and Sponsored by play Run Save Fork Cl…" at bounding box center [600, 299] width 1201 height 599
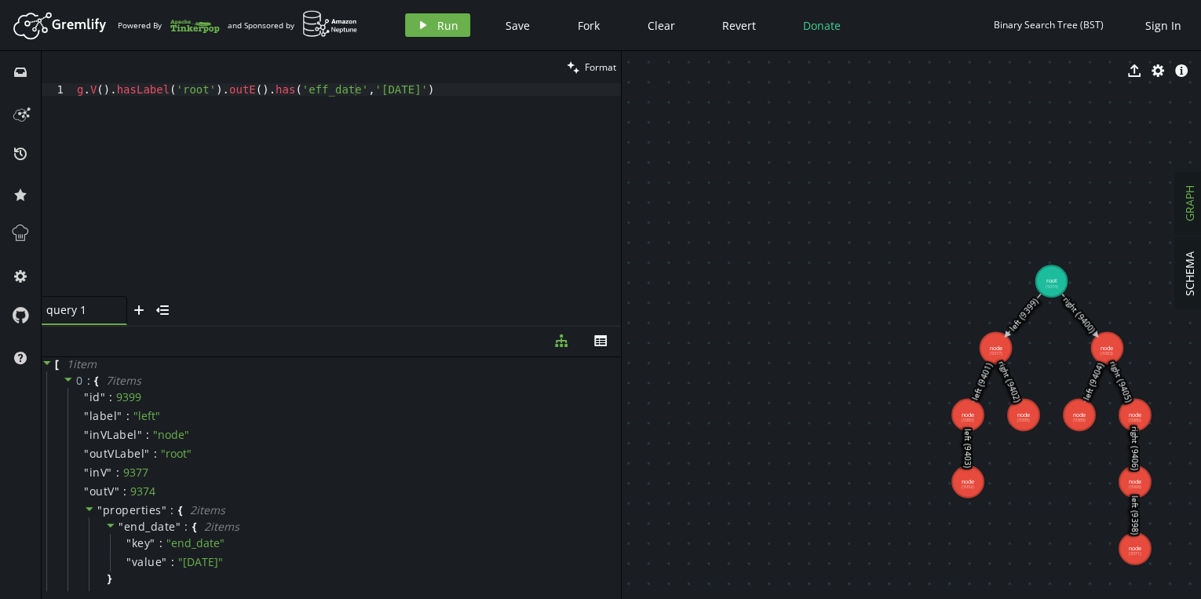
drag, startPoint x: 1106, startPoint y: 334, endPoint x: 1087, endPoint y: 353, distance: 27.8
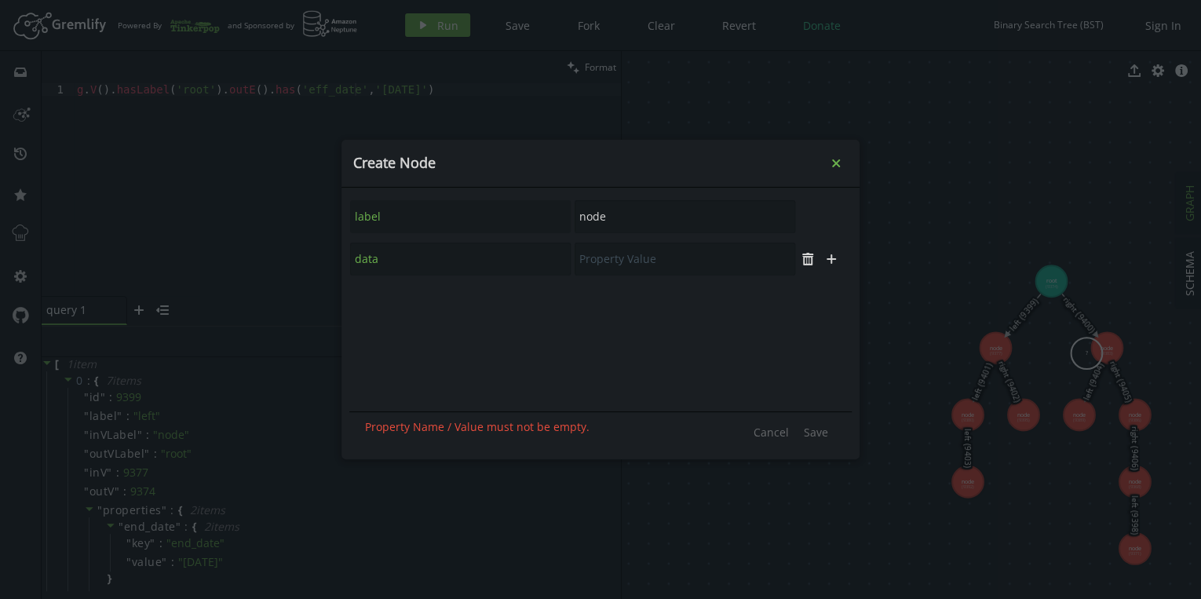
click at [833, 165] on icon "Close" at bounding box center [836, 163] width 8 height 8
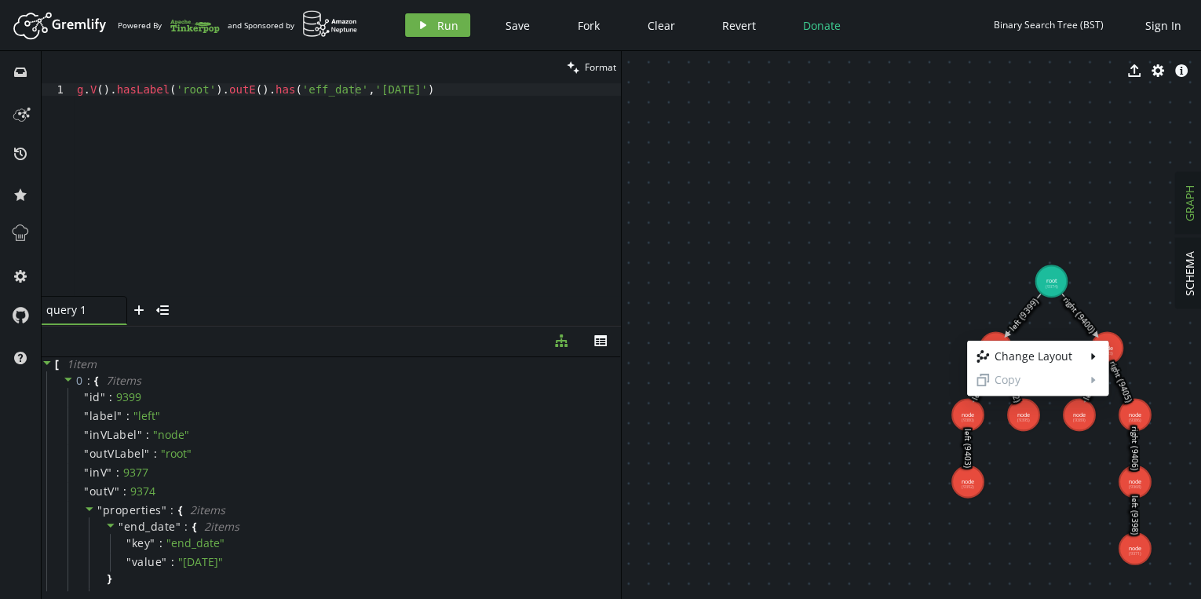
click at [1072, 328] on body "Artboard Created with Sketch. Powered By and Sponsored by play Run Save Fork Cl…" at bounding box center [600, 299] width 1201 height 599
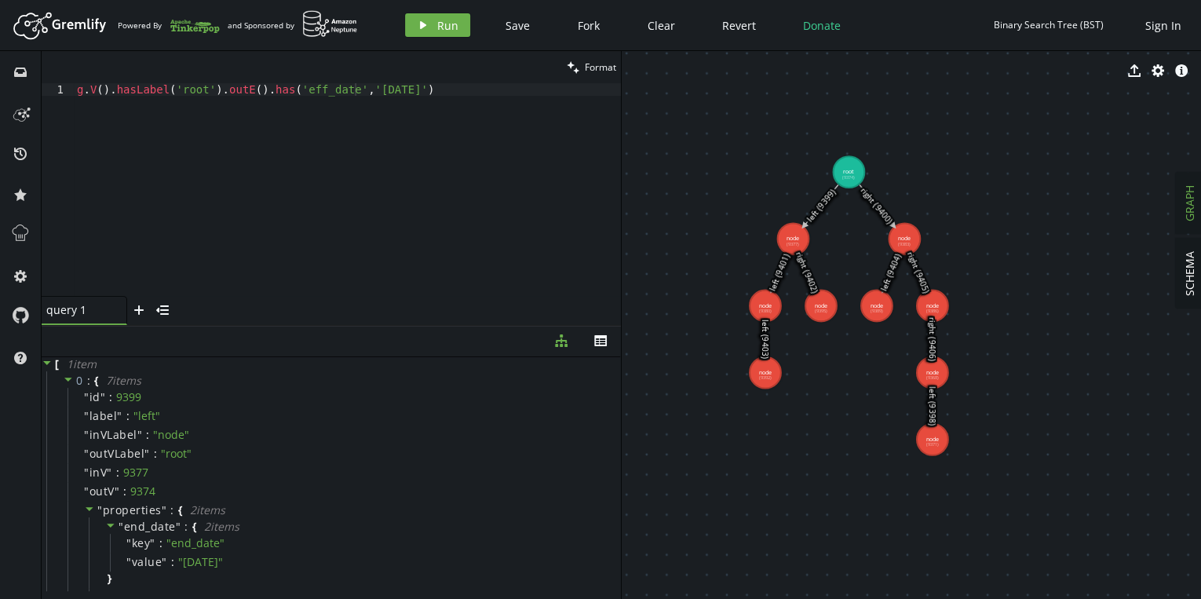
drag, startPoint x: 1036, startPoint y: 402, endPoint x: 879, endPoint y: 250, distance: 218.2
drag, startPoint x: 875, startPoint y: 260, endPoint x: 792, endPoint y: 353, distance: 124.0
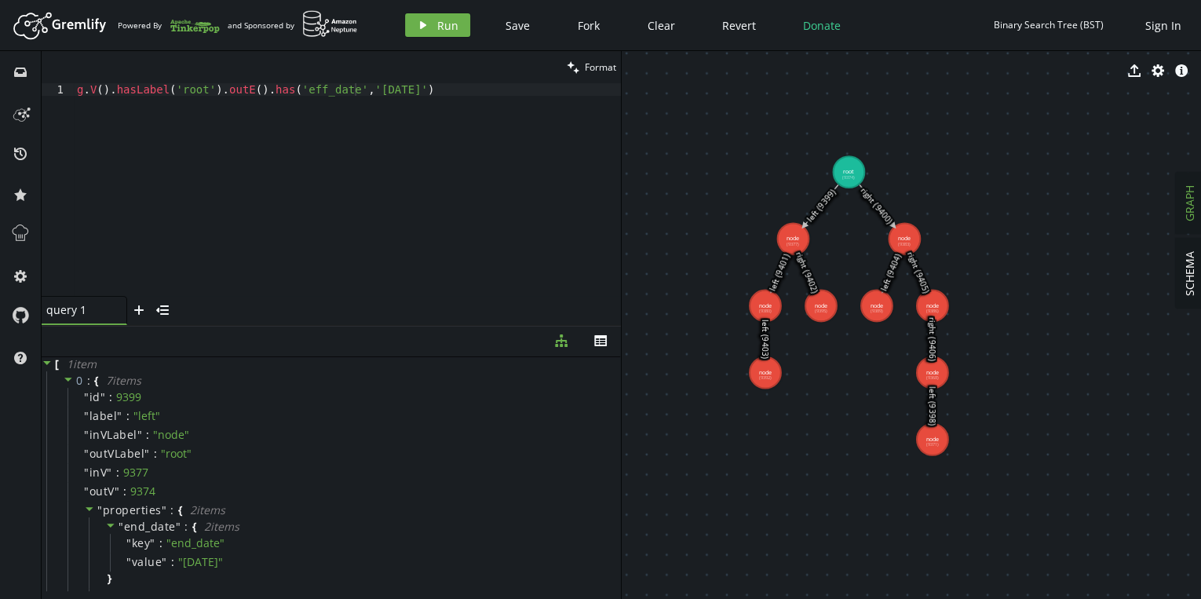
drag, startPoint x: 784, startPoint y: 363, endPoint x: 776, endPoint y: 367, distance: 9.5
click at [776, 367] on use at bounding box center [765, 372] width 31 height 31
click at [362, 99] on div "g . V ( ) . hasLabel ( 'root' ) . outE ( ) . has ( 'eff_date' , '[DATE]' )" at bounding box center [347, 202] width 547 height 238
click at [449, 93] on div "g . V ( ) . hasLabel ( 'root' ) . outE ( ) . has ( 'eff_date' , '[DATE]' )" at bounding box center [347, 202] width 547 height 238
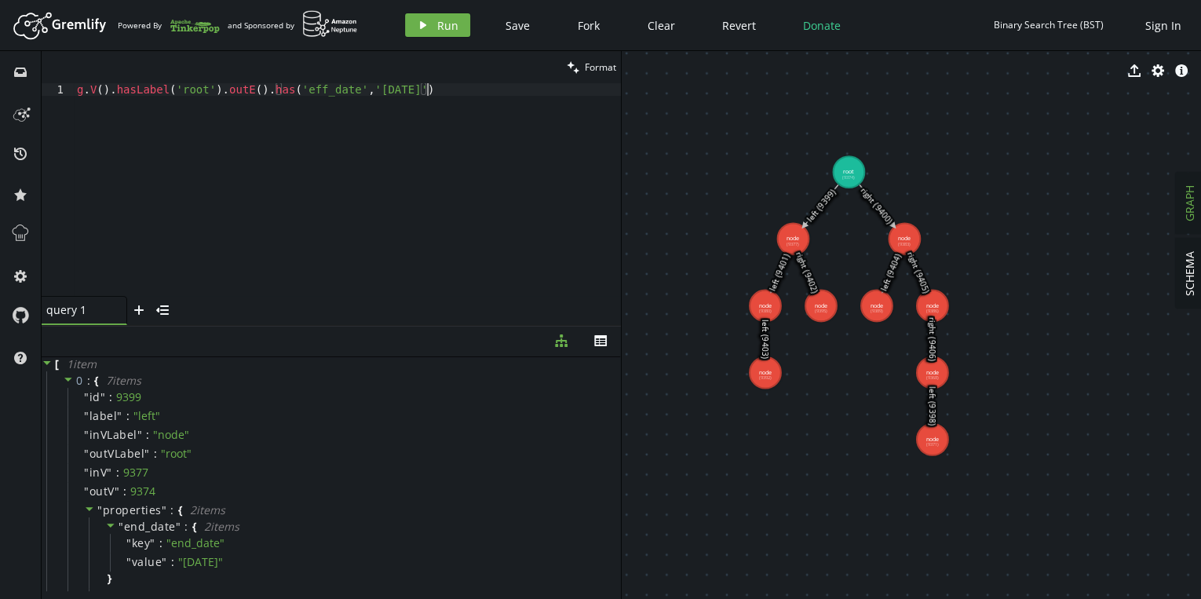
scroll to position [0, 0]
click at [283, 82] on div "clean Format" at bounding box center [331, 67] width 579 height 32
drag, startPoint x: 283, startPoint y: 82, endPoint x: 311, endPoint y: 88, distance: 28.2
click at [311, 88] on div "g . V ( ) . hasLabel ( 'root' ) . outE ( ) . has ( 'eff_date' , '[DATE]' )" at bounding box center [347, 202] width 547 height 238
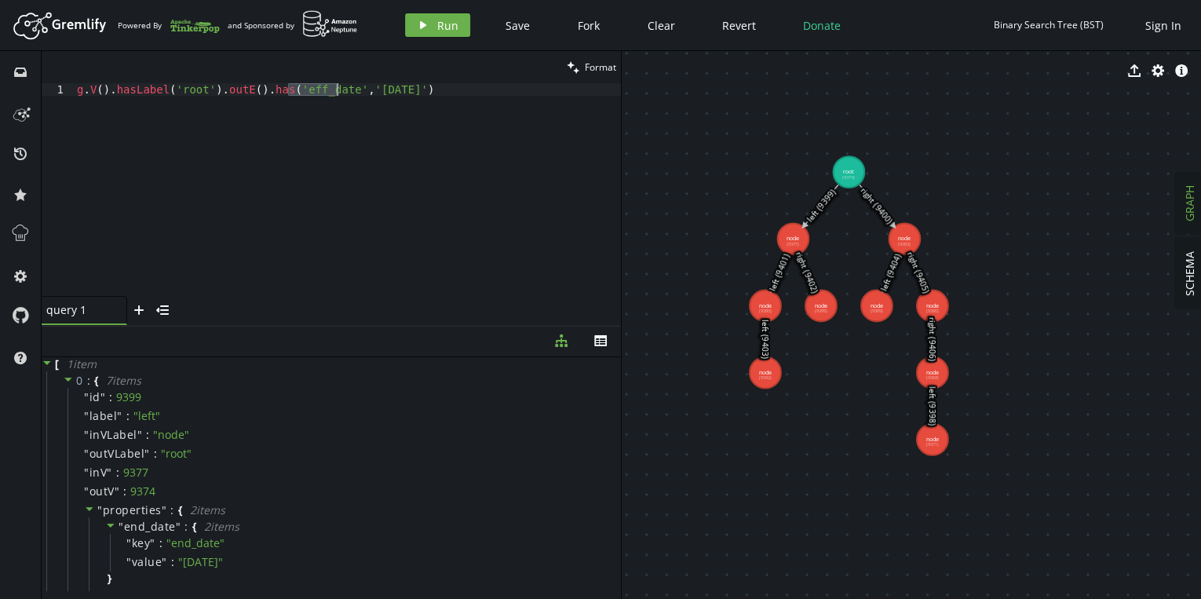
click at [311, 88] on div "g . V ( ) . hasLabel ( 'root' ) . outE ( ) . has ( 'eff_date' , '[DATE]' )" at bounding box center [347, 202] width 547 height 238
click at [396, 91] on div "g . V ( ) . hasLabel ( 'root' ) . outE ( ) . has ( 'eff_date' , '[DATE]' )" at bounding box center [347, 202] width 547 height 238
click at [458, 97] on div "g . V ( ) . hasLabel ( 'root' ) . outE ( ) . has ( 'eff_date' , '[DATE]' )" at bounding box center [347, 202] width 547 height 238
click at [342, 88] on div "g . V ( ) . hasLabel ( 'root' ) . outE ( ) . has ( 'eff_date' , '[DATE]' )" at bounding box center [347, 202] width 547 height 238
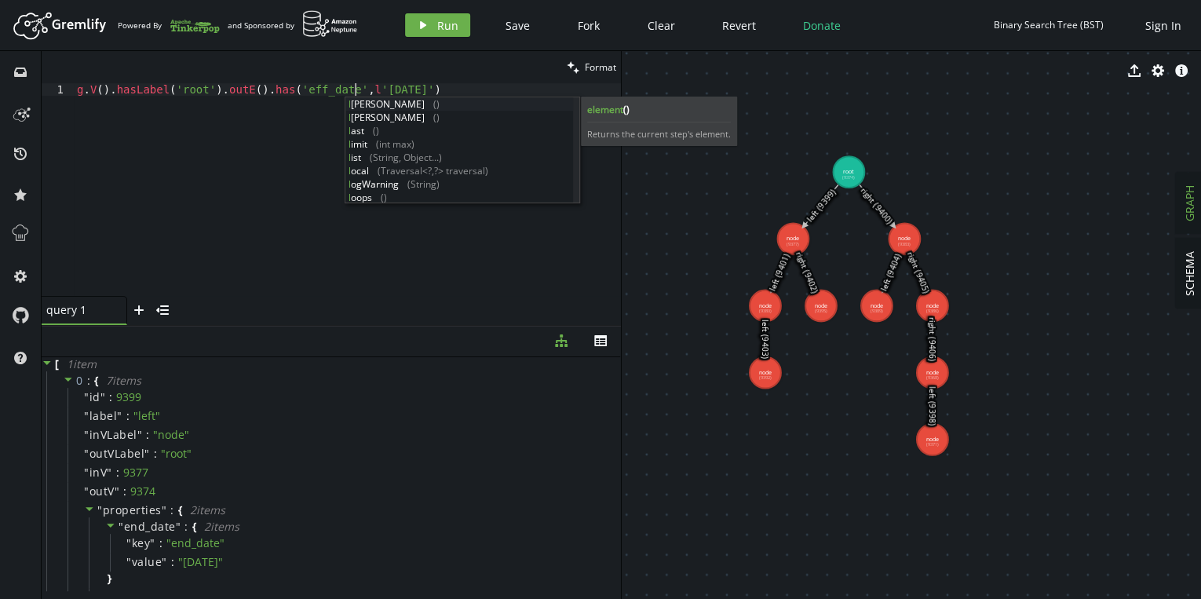
scroll to position [0, 289]
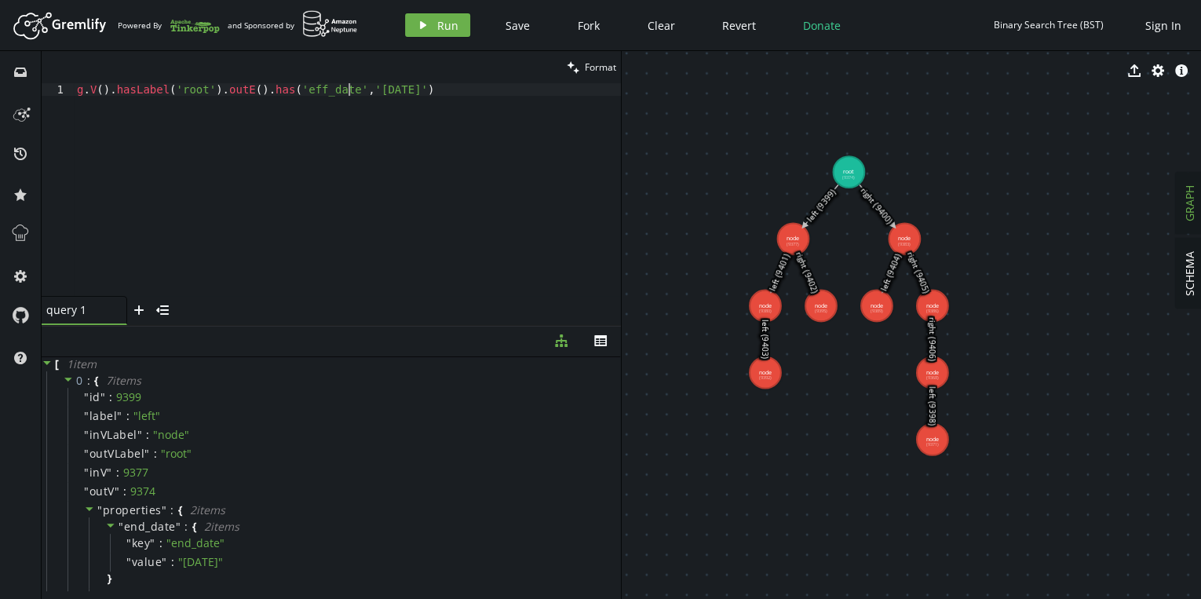
click at [448, 89] on div "g . V ( ) . hasLabel ( 'root' ) . outE ( ) . has ( 'eff_date' , '[DATE]' )" at bounding box center [347, 202] width 547 height 238
type textarea "g.V().hasLabel('root').outE().has('eff_date',lte('[DATE]'))"
click at [435, 20] on button "play Run" at bounding box center [437, 25] width 65 height 24
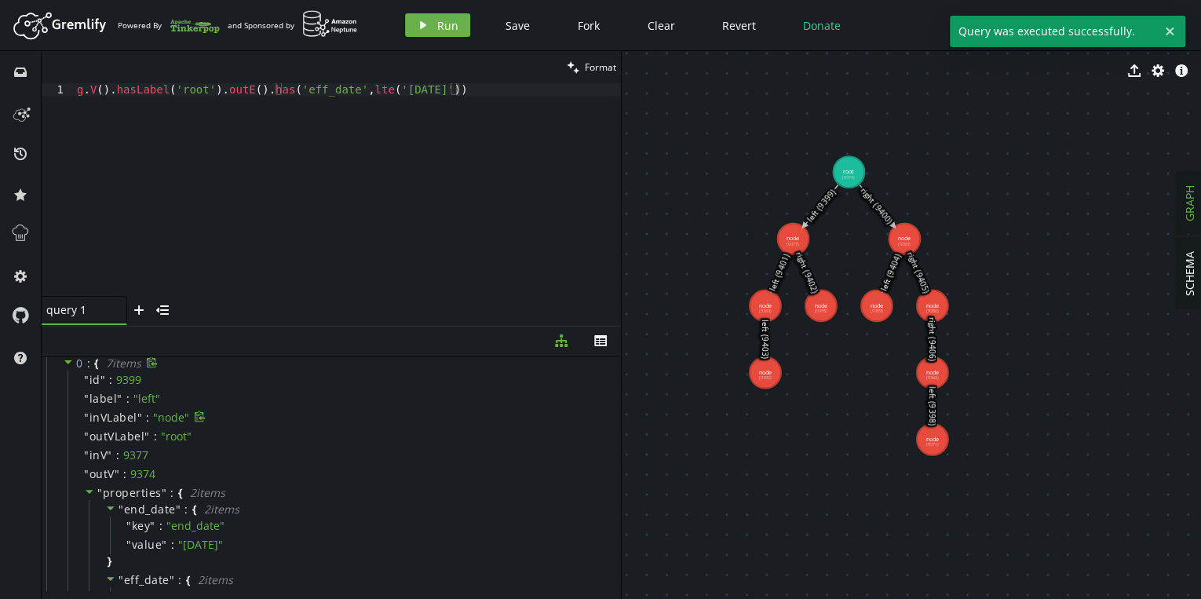
scroll to position [0, 0]
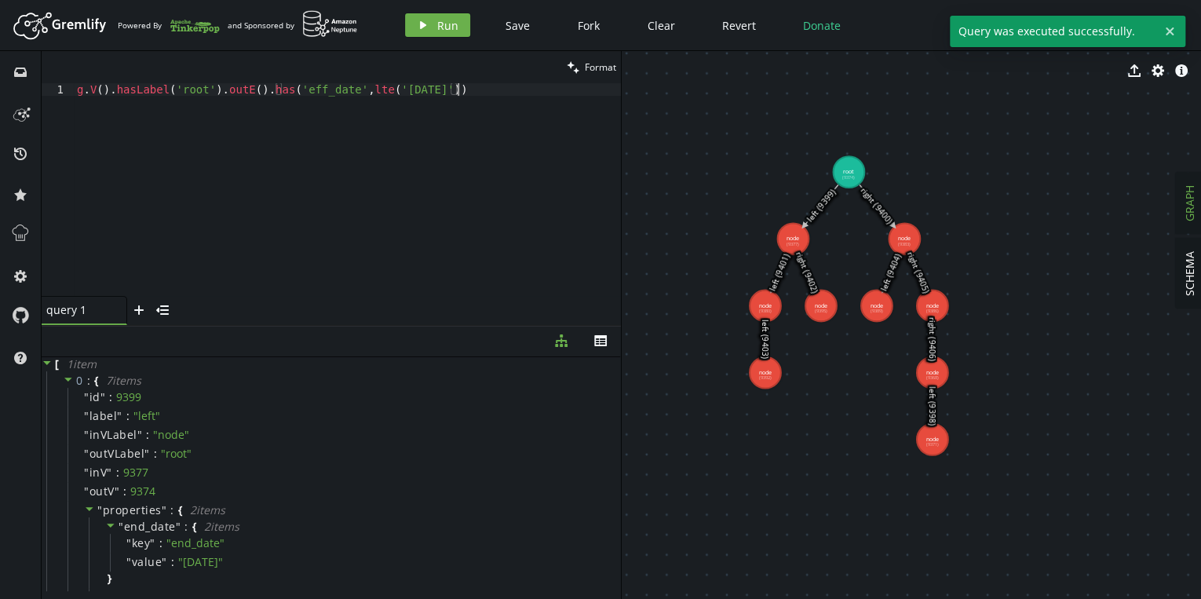
click at [438, 154] on div "g . V ( ) . hasLabel ( 'root' ) . outE ( ) . has ( 'eff_date' , lte ( '[DATE]' …" at bounding box center [347, 202] width 547 height 238
click at [64, 379] on icon at bounding box center [68, 379] width 11 height 11
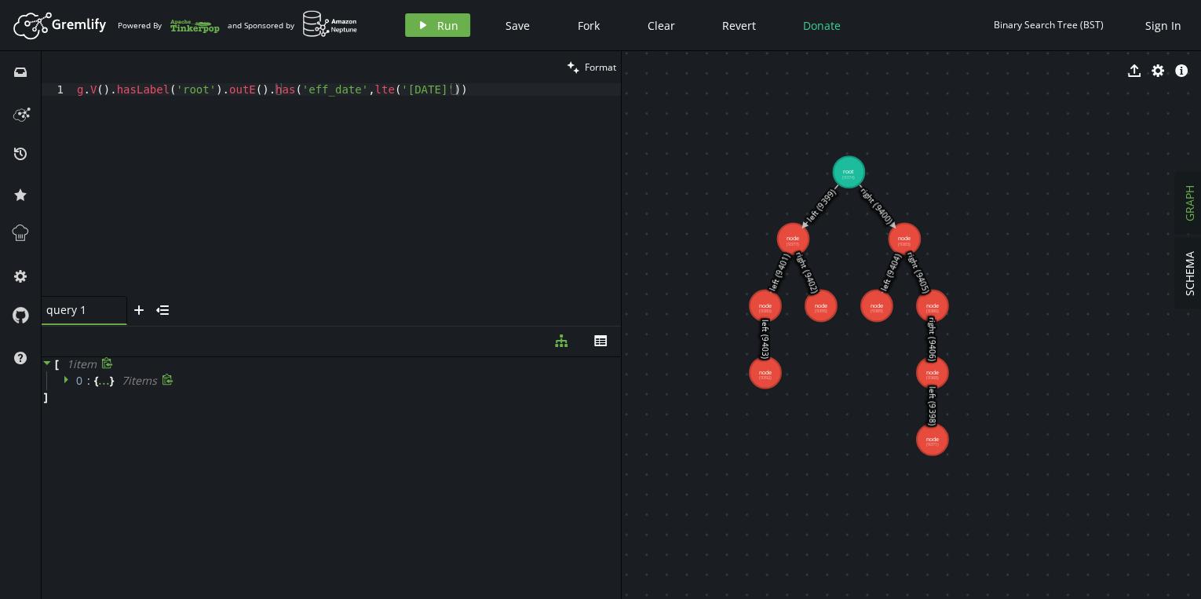
click at [513, 81] on div "clean Format" at bounding box center [331, 67] width 579 height 32
click at [49, 366] on icon at bounding box center [47, 362] width 11 height 11
click at [47, 364] on icon at bounding box center [47, 362] width 11 height 11
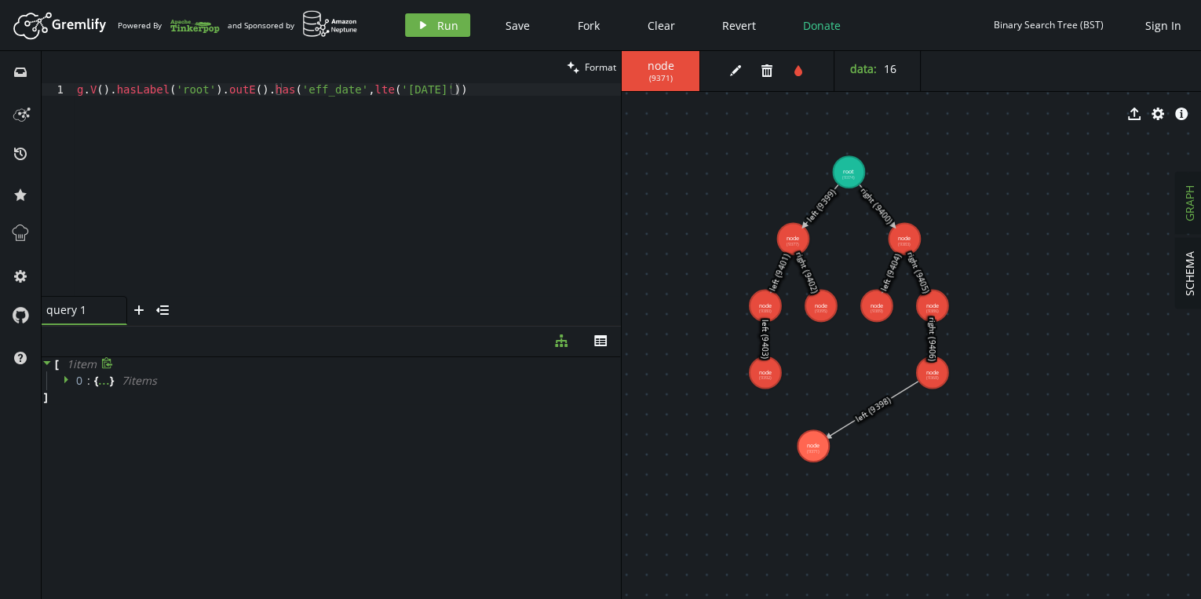
drag, startPoint x: 895, startPoint y: 436, endPoint x: 813, endPoint y: 446, distance: 82.3
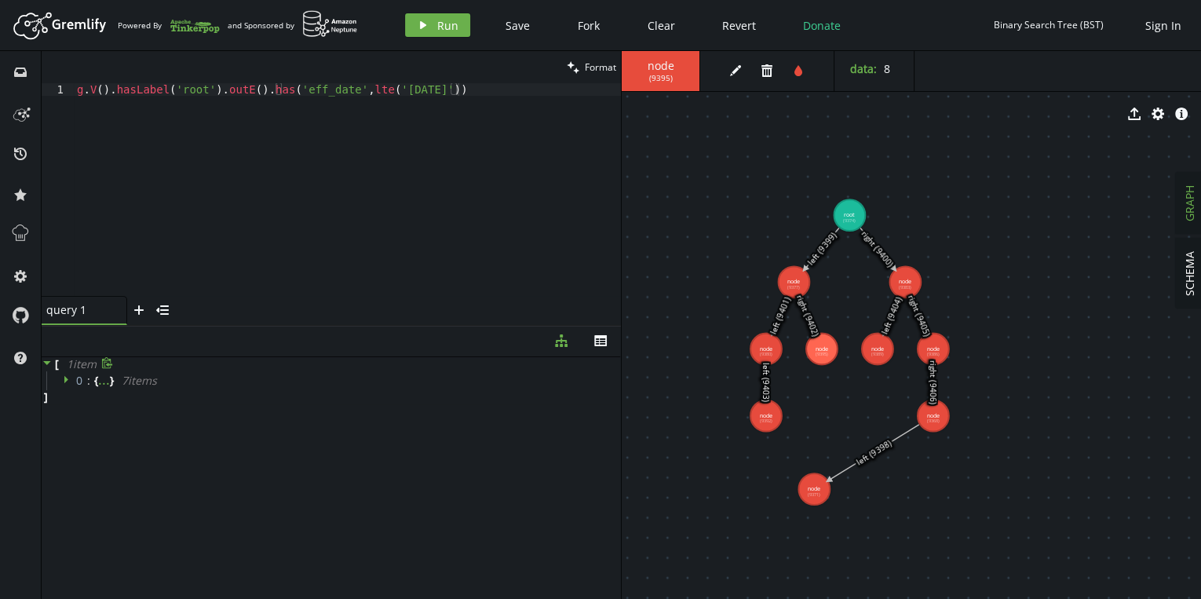
drag, startPoint x: 812, startPoint y: 437, endPoint x: 811, endPoint y: 450, distance: 12.6
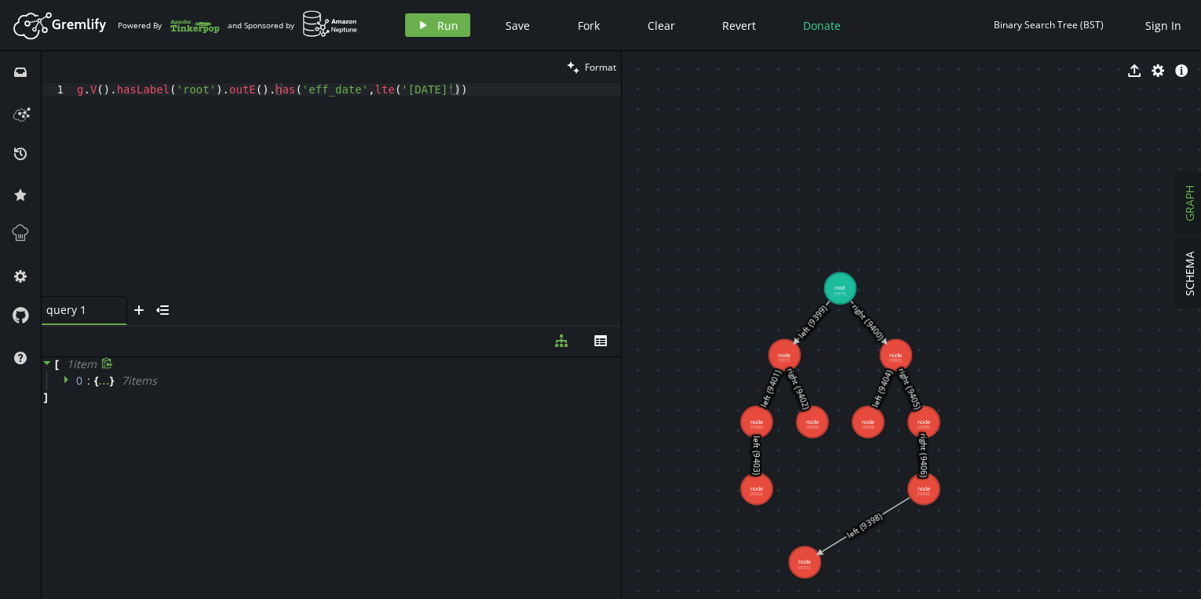
drag, startPoint x: 820, startPoint y: 363, endPoint x: 831, endPoint y: 347, distance: 19.2
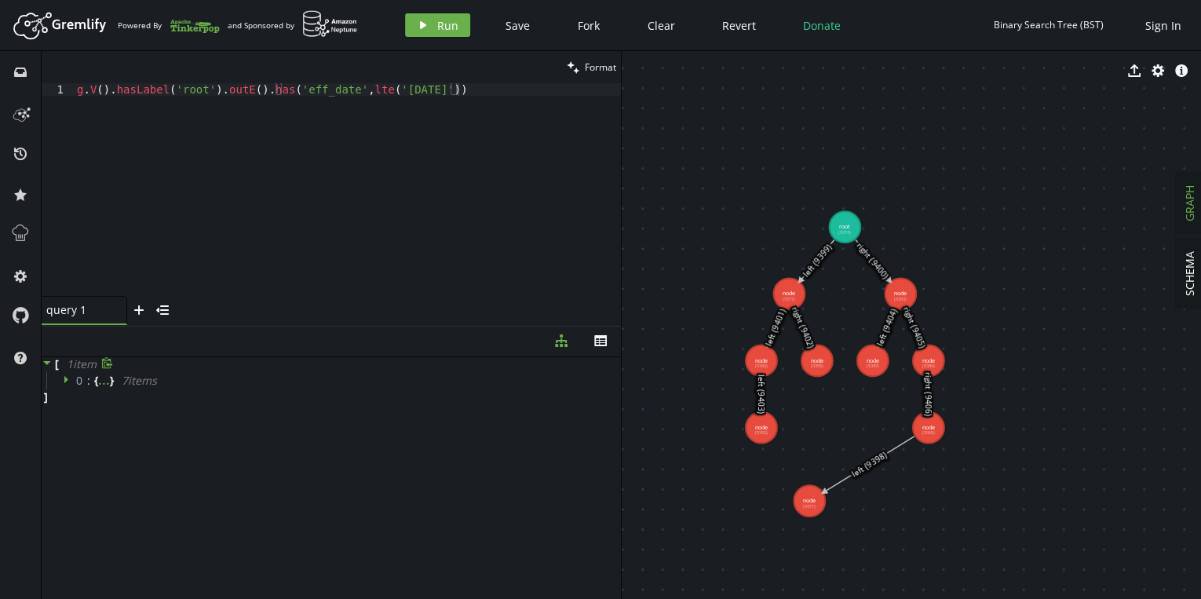
drag, startPoint x: 831, startPoint y: 347, endPoint x: 831, endPoint y: 331, distance: 15.7
drag, startPoint x: 817, startPoint y: 368, endPoint x: 813, endPoint y: 501, distance: 132.7
click at [813, 501] on body "Artboard Created with Sketch. Powered By and Sponsored by play Run Save Fork Cl…" at bounding box center [600, 299] width 1201 height 599
drag, startPoint x: 813, startPoint y: 501, endPoint x: 812, endPoint y: 487, distance: 14.2
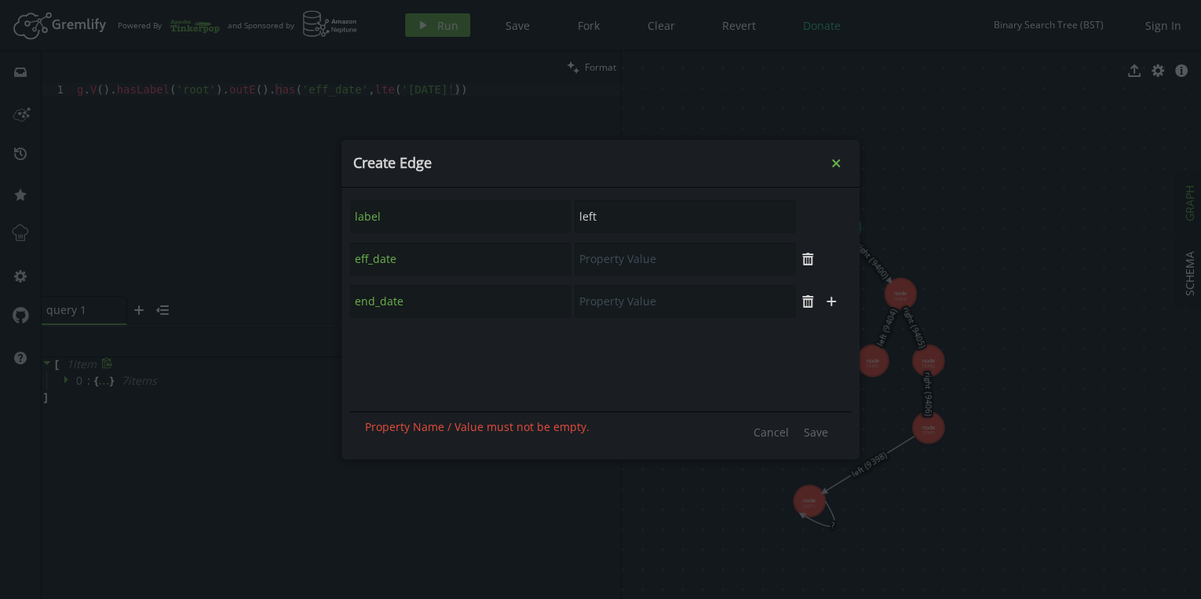
click at [839, 162] on icon "small-cross" at bounding box center [836, 163] width 16 height 16
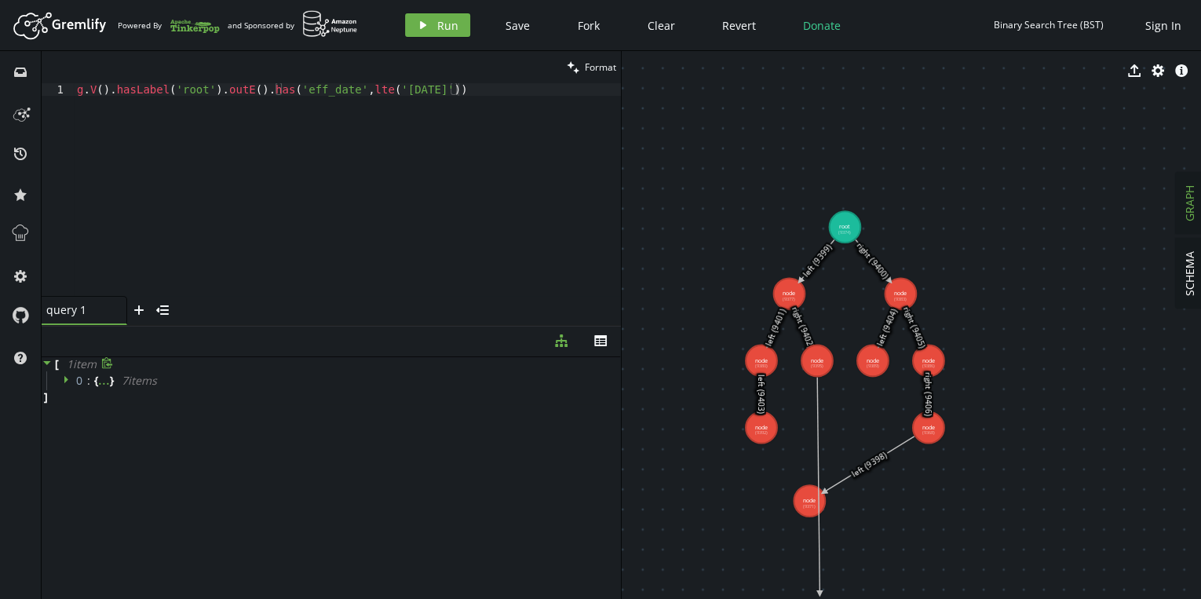
drag, startPoint x: 820, startPoint y: 366, endPoint x: 820, endPoint y: 594, distance: 227.7
click at [819, 591] on body "Artboard Created with Sketch. Powered By and Sponsored by play Run Save Fork Cl…" at bounding box center [600, 299] width 1201 height 599
drag, startPoint x: 814, startPoint y: 367, endPoint x: 806, endPoint y: 498, distance: 131.3
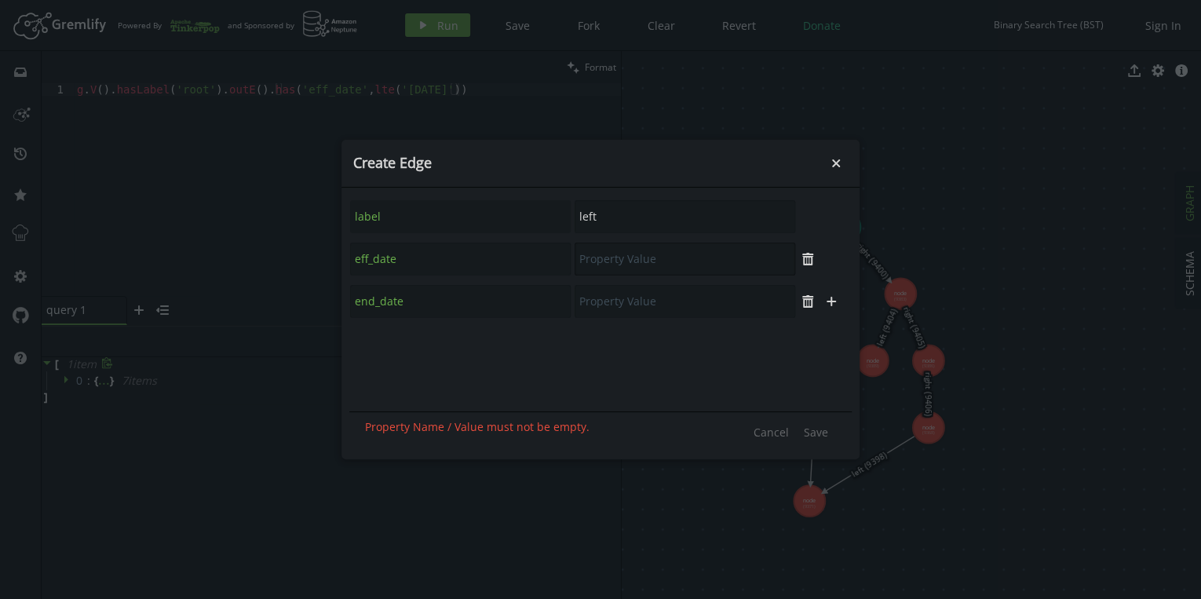
click at [625, 260] on input "text" at bounding box center [685, 259] width 221 height 33
type input "[DATE]"
click at [623, 301] on input "text" at bounding box center [685, 301] width 221 height 33
type input "0"
type input "[DATE]"
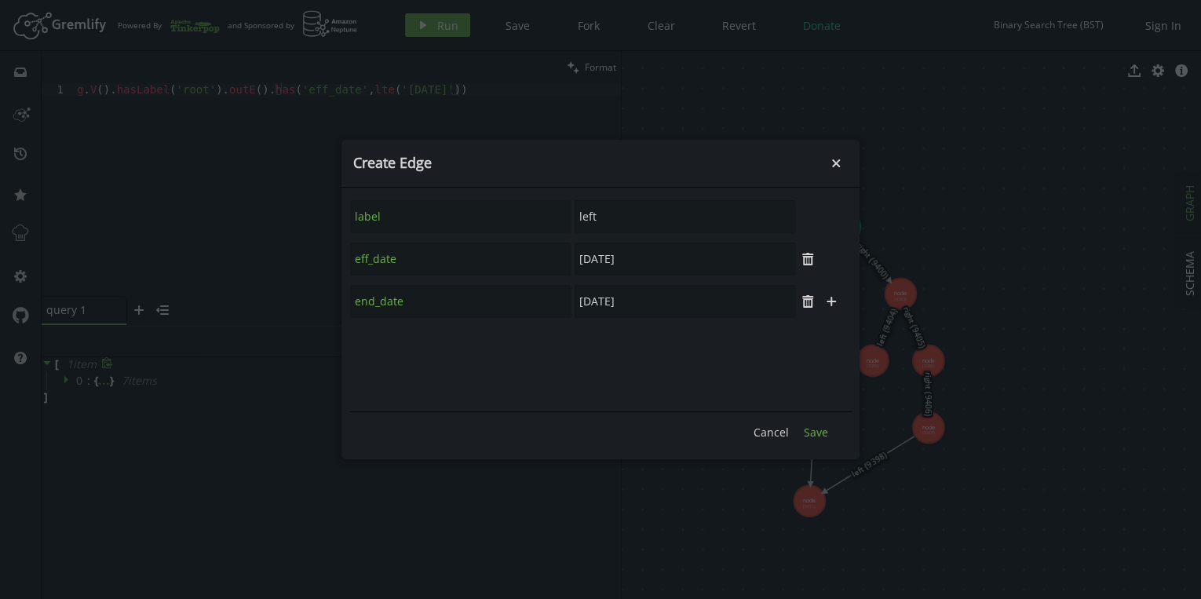
click at [813, 429] on span "Save" at bounding box center [816, 432] width 24 height 15
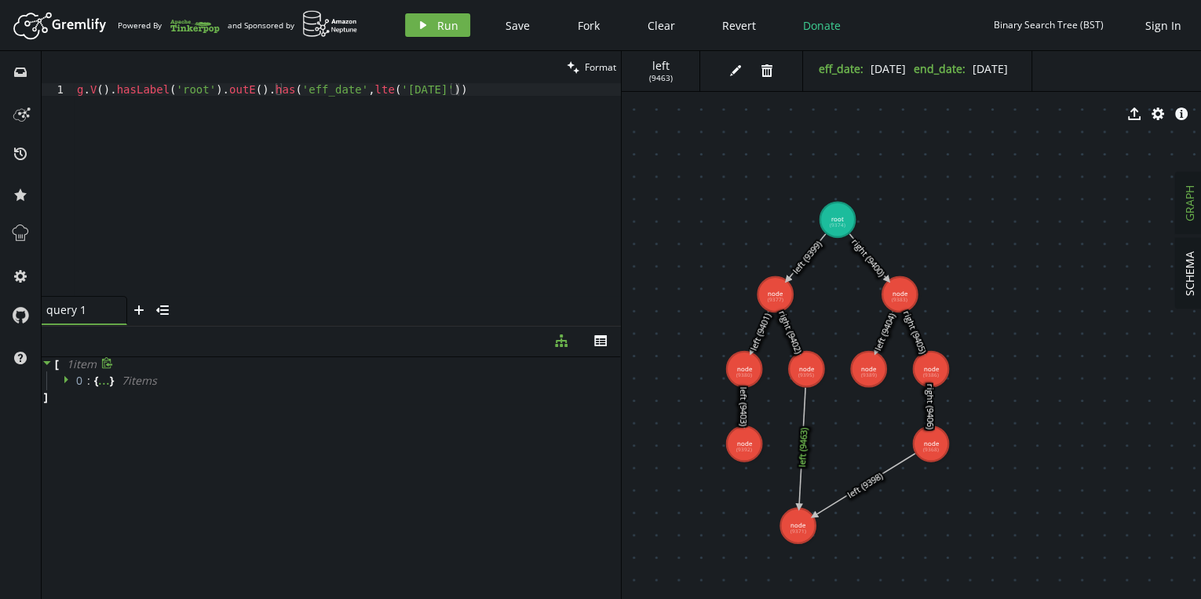
click at [160, 90] on div "g . V ( ) . hasLabel ( 'root' ) . outE ( ) . has ( 'eff_date' , lte ( '[DATE]' …" at bounding box center [347, 202] width 547 height 238
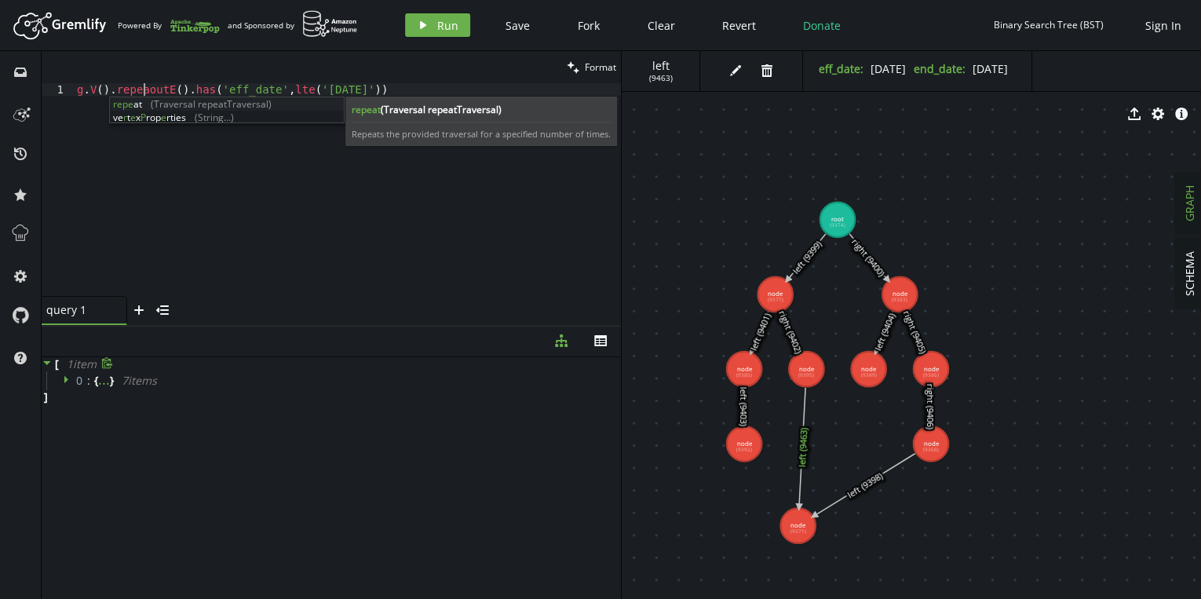
scroll to position [0, 72]
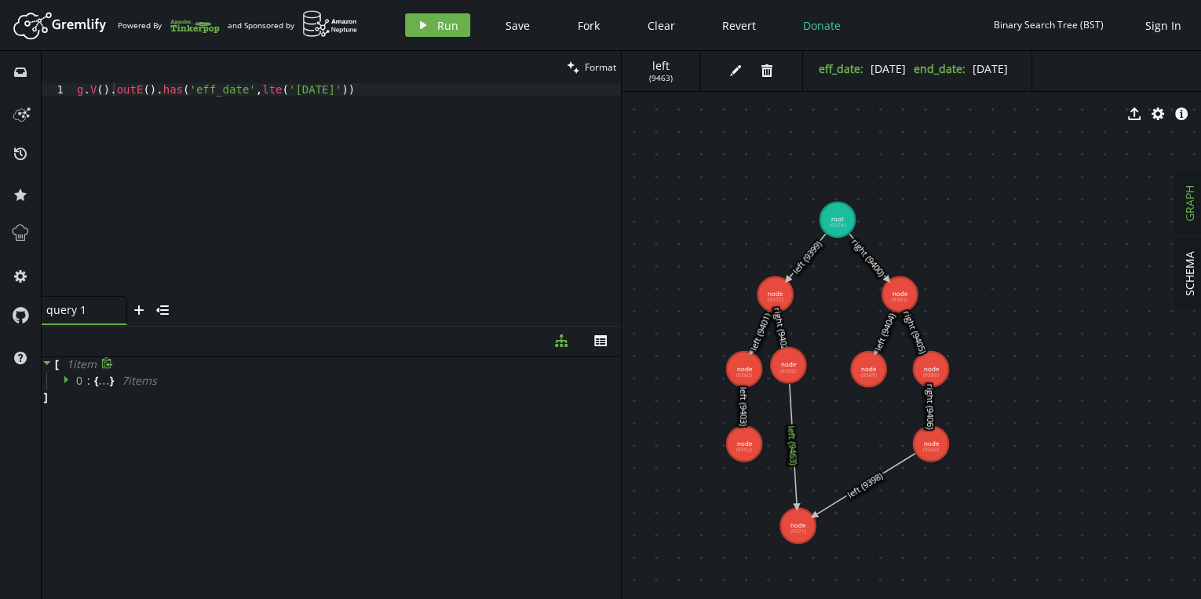
drag, startPoint x: 788, startPoint y: 365, endPoint x: 771, endPoint y: 364, distance: 17.3
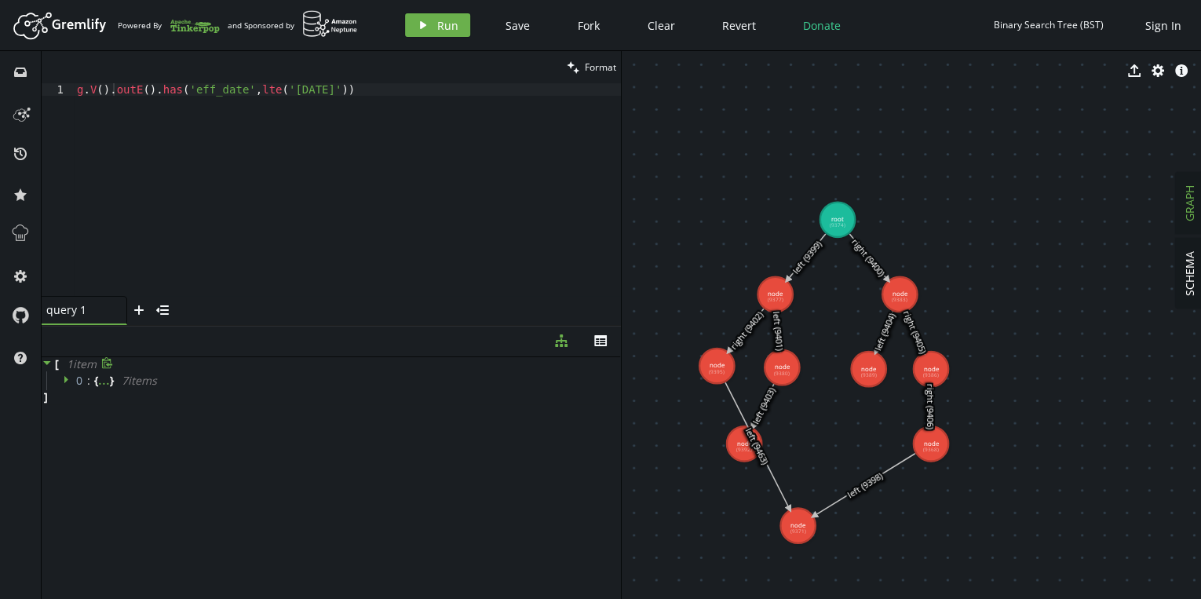
drag, startPoint x: 782, startPoint y: 364, endPoint x: 717, endPoint y: 366, distance: 65.2
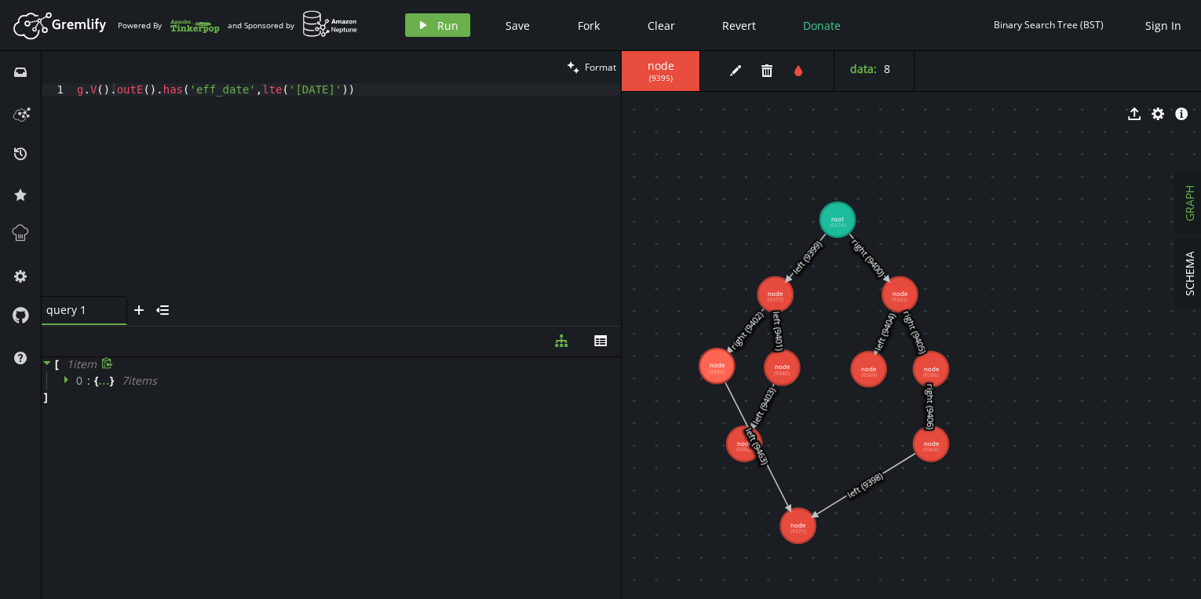
drag, startPoint x: 717, startPoint y: 364, endPoint x: 762, endPoint y: 362, distance: 44.8
drag, startPoint x: 783, startPoint y: 364, endPoint x: 703, endPoint y: 364, distance: 79.3
drag, startPoint x: 737, startPoint y: 364, endPoint x: 788, endPoint y: 371, distance: 51.5
click at [198, 93] on div "g . V ( ) . outE ( ) . has ( 'eff_date' , lte ( '[DATE]' ))" at bounding box center [347, 202] width 547 height 238
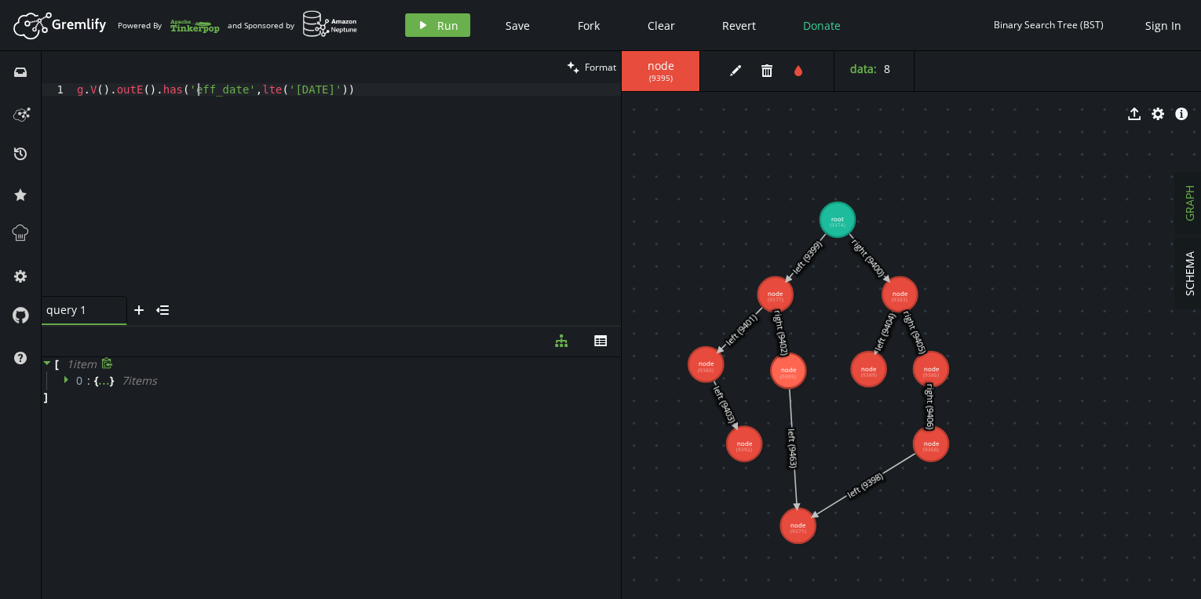
click at [198, 93] on div "g . V ( ) . outE ( ) . has ( 'eff_date' , lte ( '[DATE]' ))" at bounding box center [347, 202] width 547 height 238
click at [219, 89] on div "g . V ( ) . outE ( ) . has ( 'eff_date' , lte ( '[DATE]' ))" at bounding box center [347, 189] width 547 height 213
click at [219, 89] on div "g . V ( ) . outE ( ) . has ( 'eff_date' , lte ( '[DATE]' ))" at bounding box center [347, 202] width 547 height 238
click at [329, 90] on div "g . V ( ) . outE ( ) . has ( 'eff_date' , lte ( '[DATE]' ))" at bounding box center [347, 202] width 547 height 238
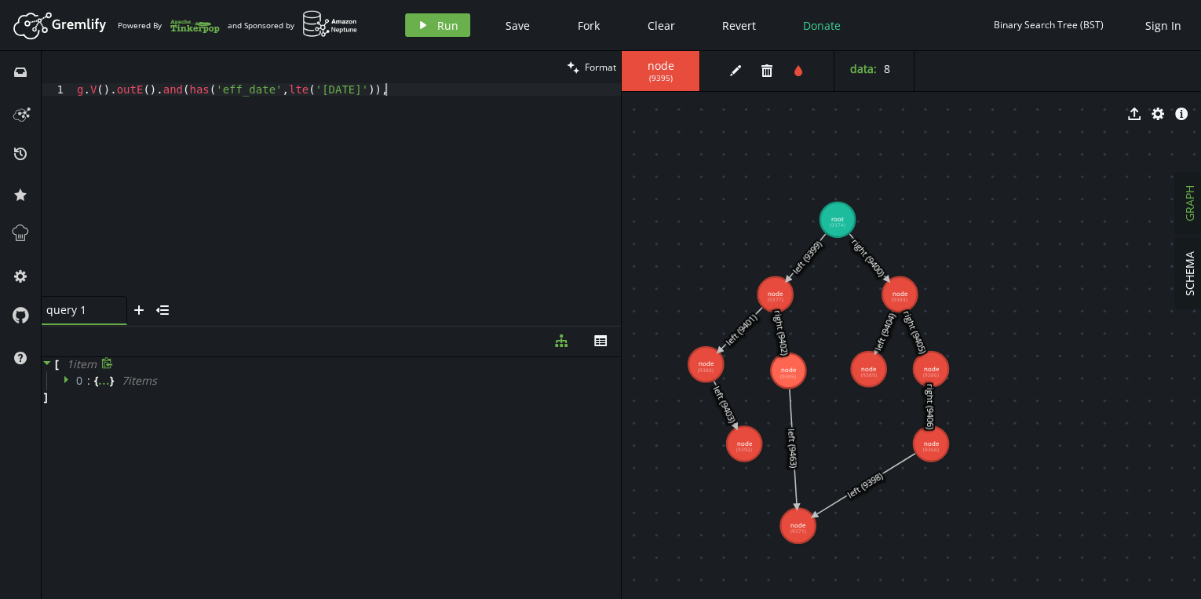
paste textarea "has('eff_date',lte('[DATE]'))"
click at [243, 115] on div "g . V ( ) . outE ( ) . and ( has ( 'eff_date' , lte ( '[DATE]' )) , has ( 'end_…" at bounding box center [347, 202] width 547 height 238
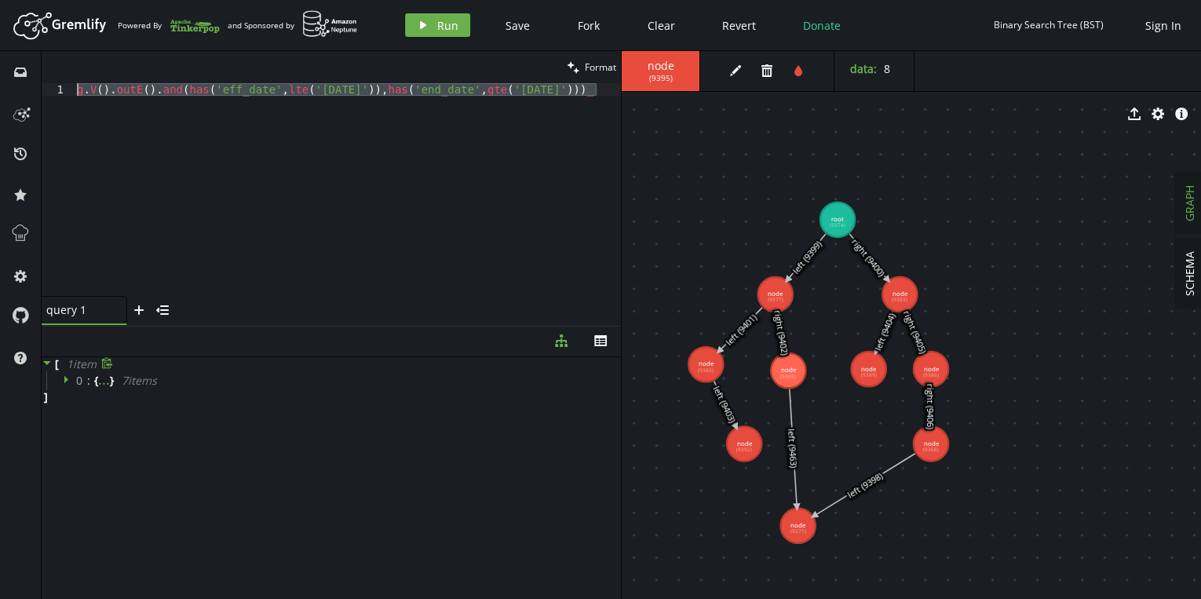
drag, startPoint x: 86, startPoint y: 104, endPoint x: 60, endPoint y: 76, distance: 37.8
click at [60, 76] on div "clean Format g.V().outE().and(has('eff_date',lte('[DATE]')),has('end_date',gte(…" at bounding box center [331, 188] width 579 height 274
click at [211, 187] on div "g . V ( ) . outE ( ) . and ( has ( 'eff_date' , lte ( '[DATE]' )) , has ( 'end_…" at bounding box center [347, 189] width 547 height 213
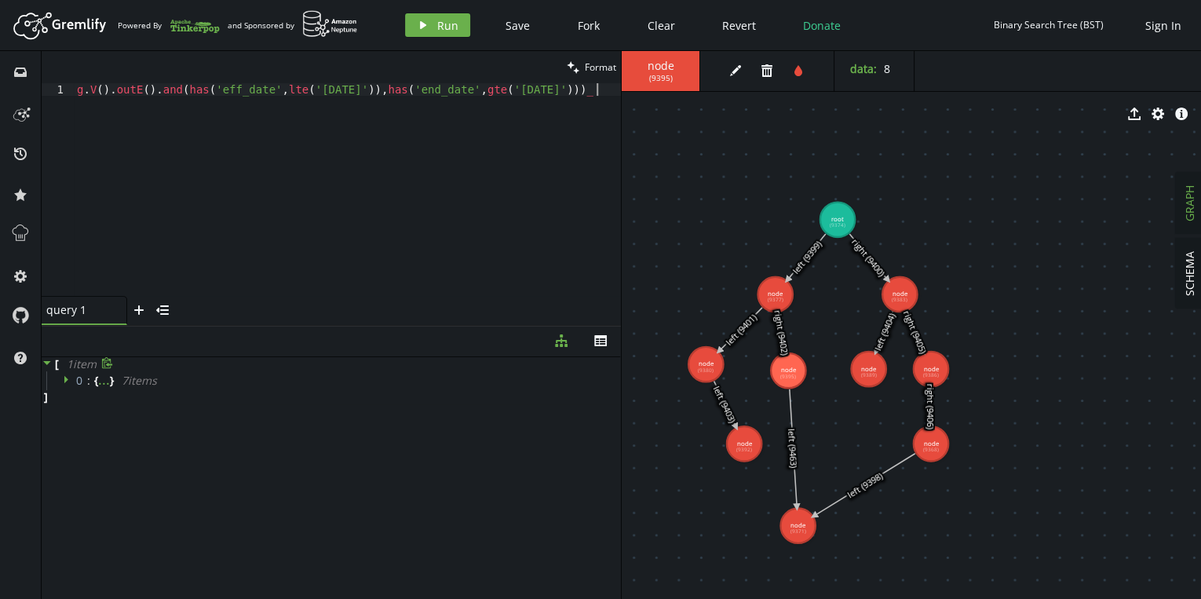
click at [103, 110] on div "g . V ( ) . outE ( ) . and ( has ( 'eff_date' , lte ( '[DATE]' )) , has ( 'end_…" at bounding box center [347, 202] width 547 height 238
drag, startPoint x: 95, startPoint y: 110, endPoint x: 77, endPoint y: 91, distance: 26.1
click at [77, 91] on div "g . V ( ) . outE ( ) . and ( has ( 'eff_date' , lte ( '[DATE]' )) , has ( 'end_…" at bounding box center [347, 202] width 547 height 238
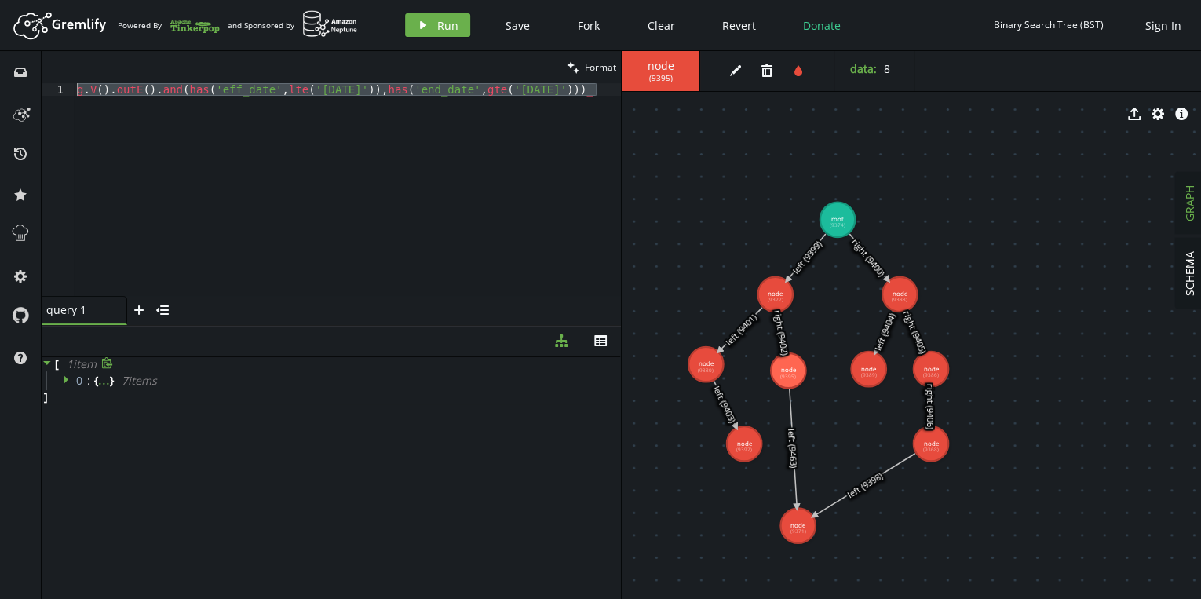
click at [77, 91] on div "g . V ( ) . outE ( ) . and ( has ( 'eff_date' , lte ( '[DATE]' )) , has ( 'end_…" at bounding box center [347, 189] width 547 height 213
click at [77, 91] on div "g . V ( ) . outE ( ) . and ( has ( 'eff_date' , lte ( '[DATE]' )) , has ( 'end_…" at bounding box center [347, 202] width 547 height 238
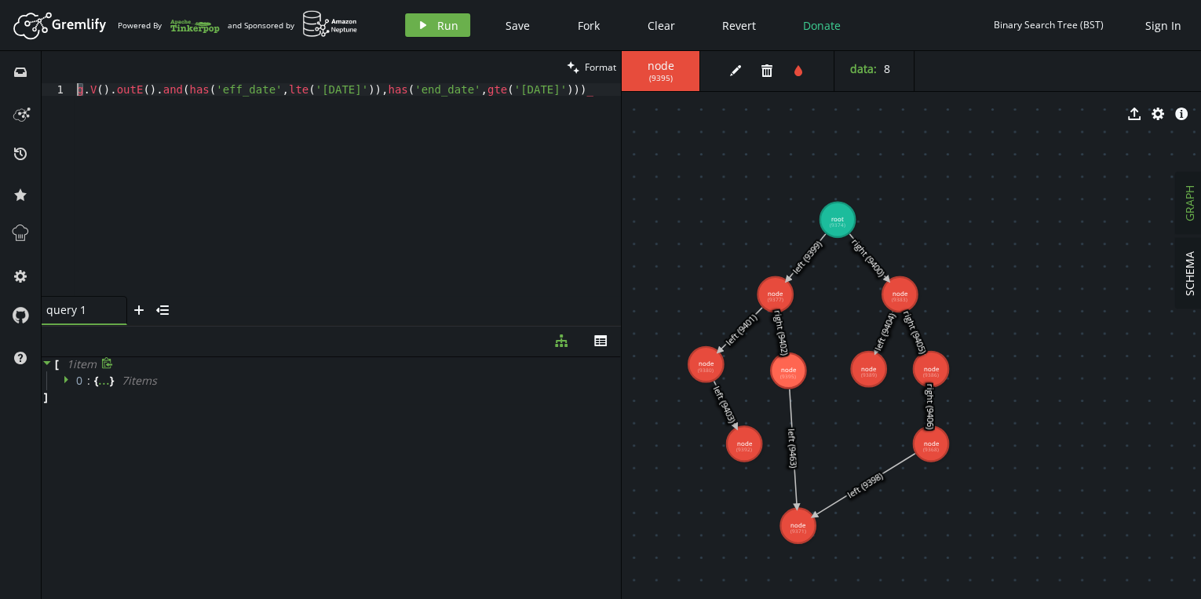
click at [599, 93] on div "g . V ( ) . outE ( ) . and ( has ( 'eff_date' , lte ( '[DATE]' )) , has ( 'end_…" at bounding box center [347, 202] width 547 height 238
click at [437, 27] on span "Run" at bounding box center [447, 25] width 21 height 15
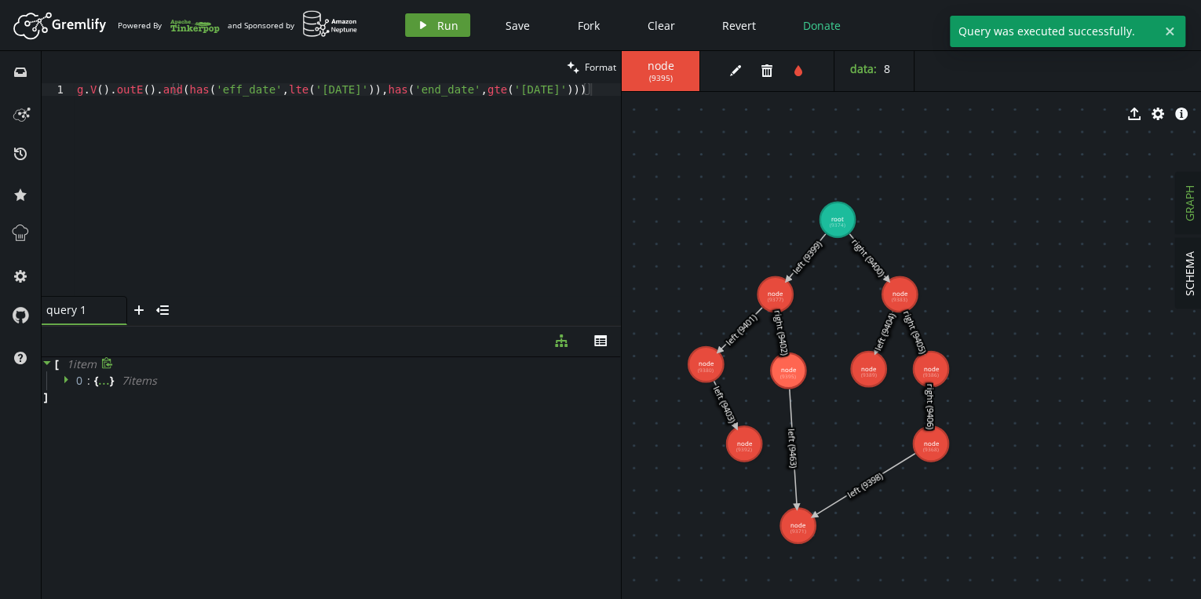
click at [437, 27] on span "Run" at bounding box center [447, 25] width 21 height 15
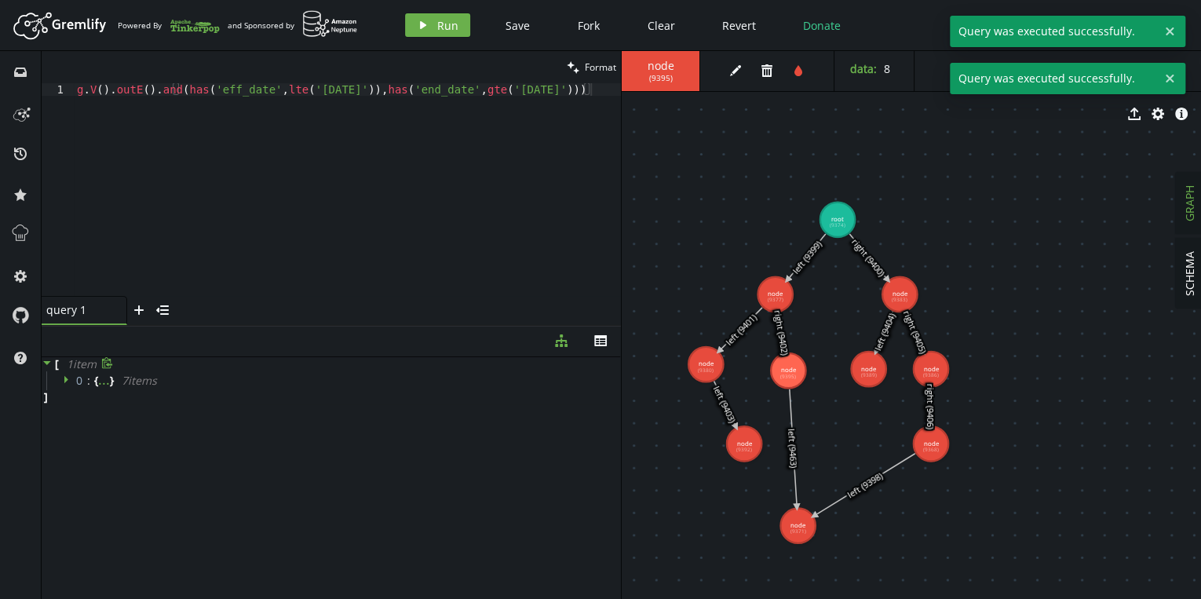
click at [46, 364] on icon at bounding box center [47, 362] width 11 height 11
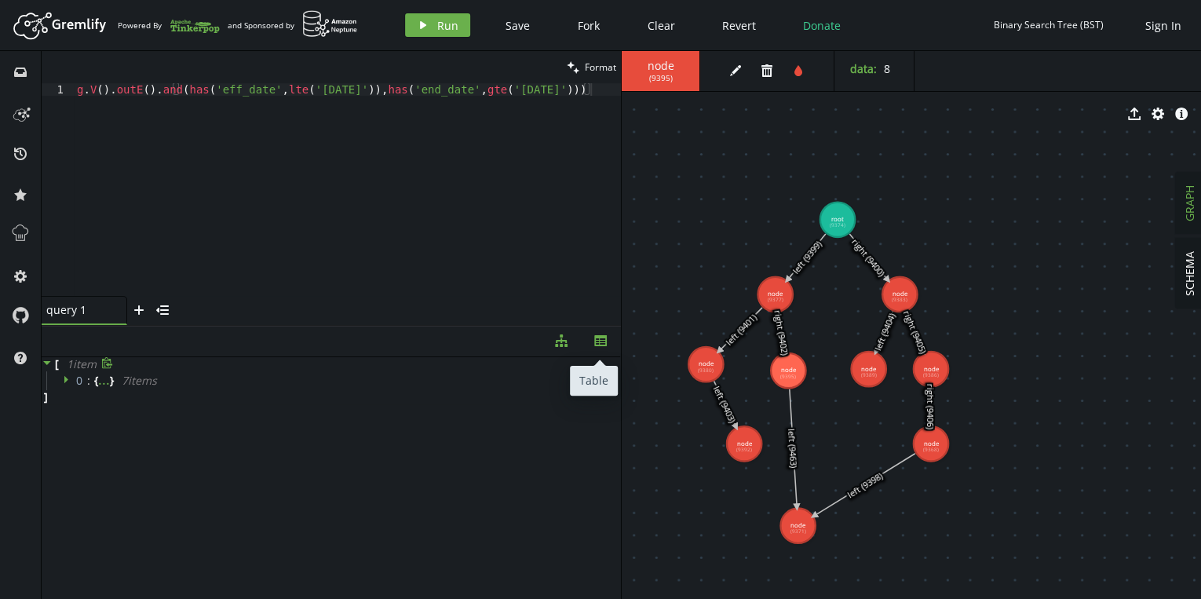
click at [600, 337] on icon "button" at bounding box center [600, 340] width 13 height 11
click at [565, 344] on icon "button" at bounding box center [561, 340] width 13 height 13
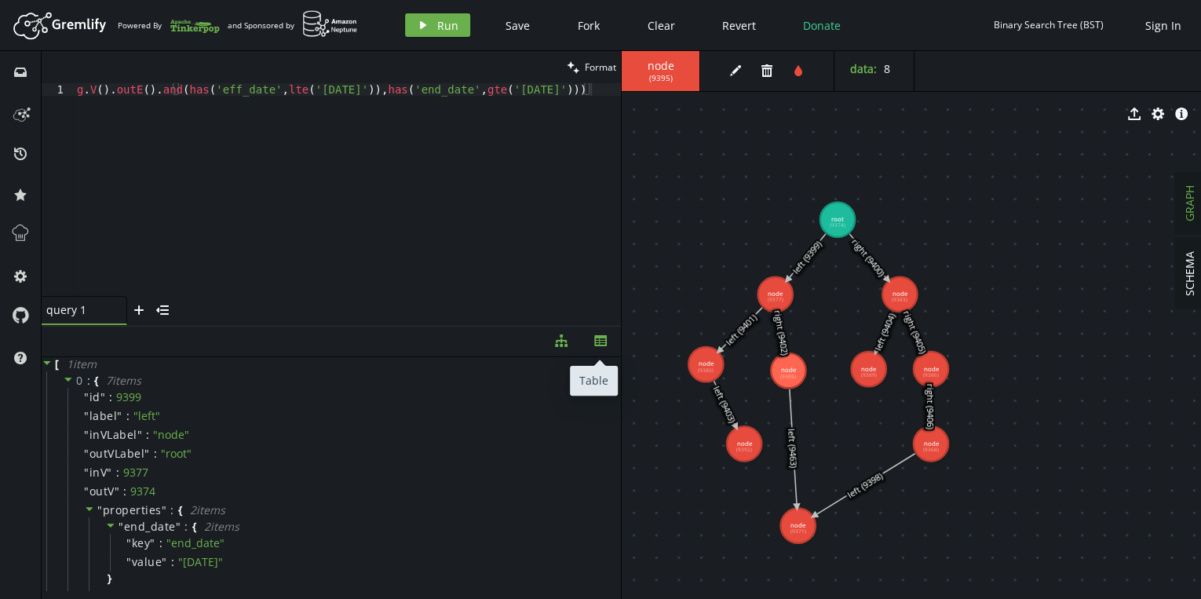
click at [590, 342] on button "th" at bounding box center [600, 341] width 39 height 31
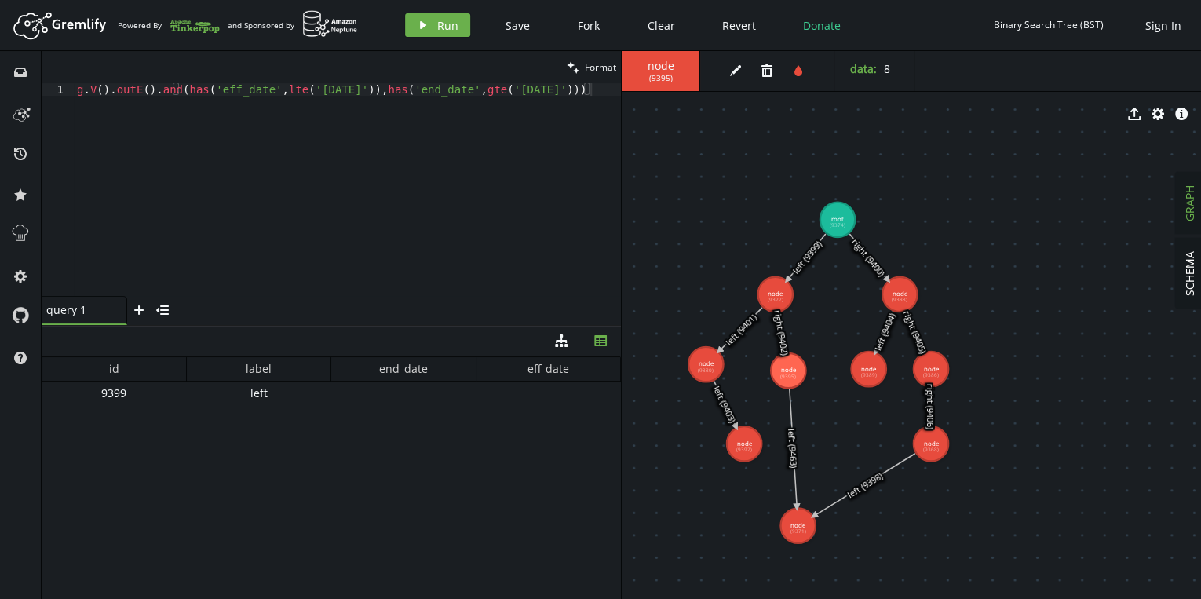
click at [594, 91] on div "g . V ( ) . outE ( ) . and ( has ( 'eff_date' , lte ( '[DATE]' )) , has ( 'end_…" at bounding box center [347, 202] width 547 height 238
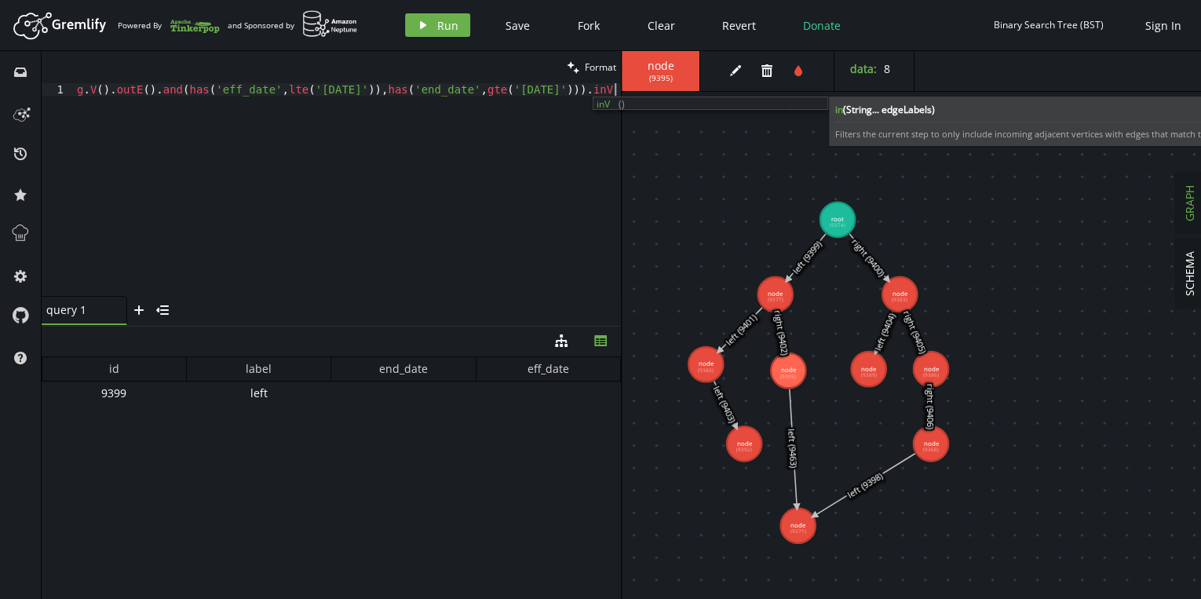
scroll to position [0, 9]
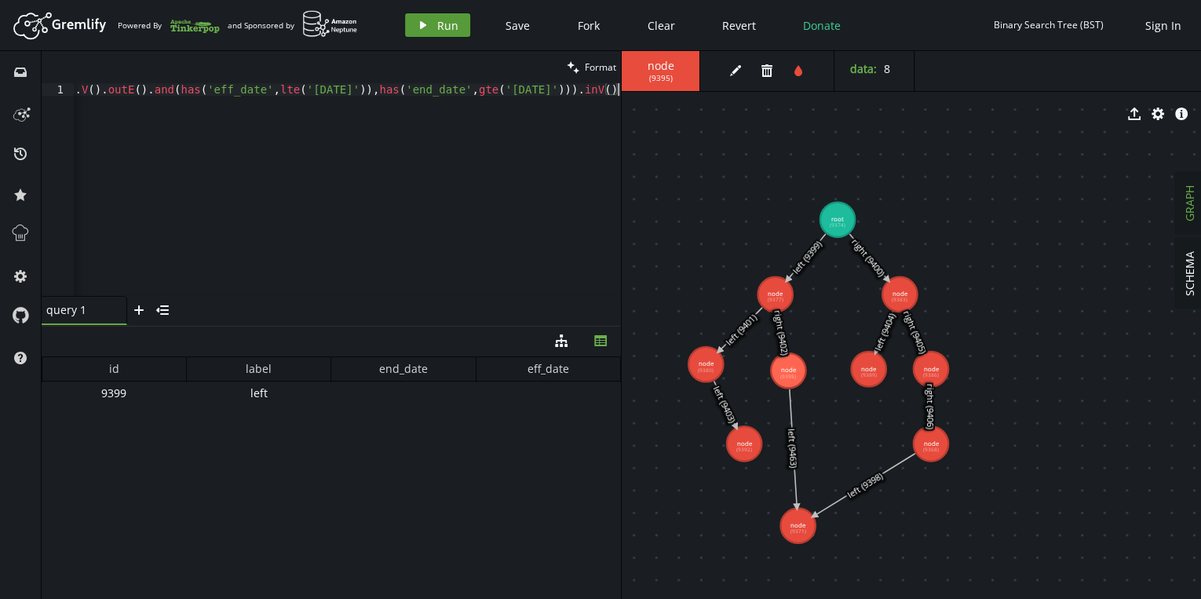
type textarea "g.V().outE().and(has('eff_date',lte('[DATE]')),has('end_date',gte('[DATE]'))).i…"
click at [421, 31] on icon "play" at bounding box center [423, 25] width 13 height 13
click at [214, 170] on div "g . V ( ) . outE ( ) . and ( has ( 'eff_date' , lte ( '[DATE]' )) , has ( 'end_…" at bounding box center [343, 199] width 556 height 232
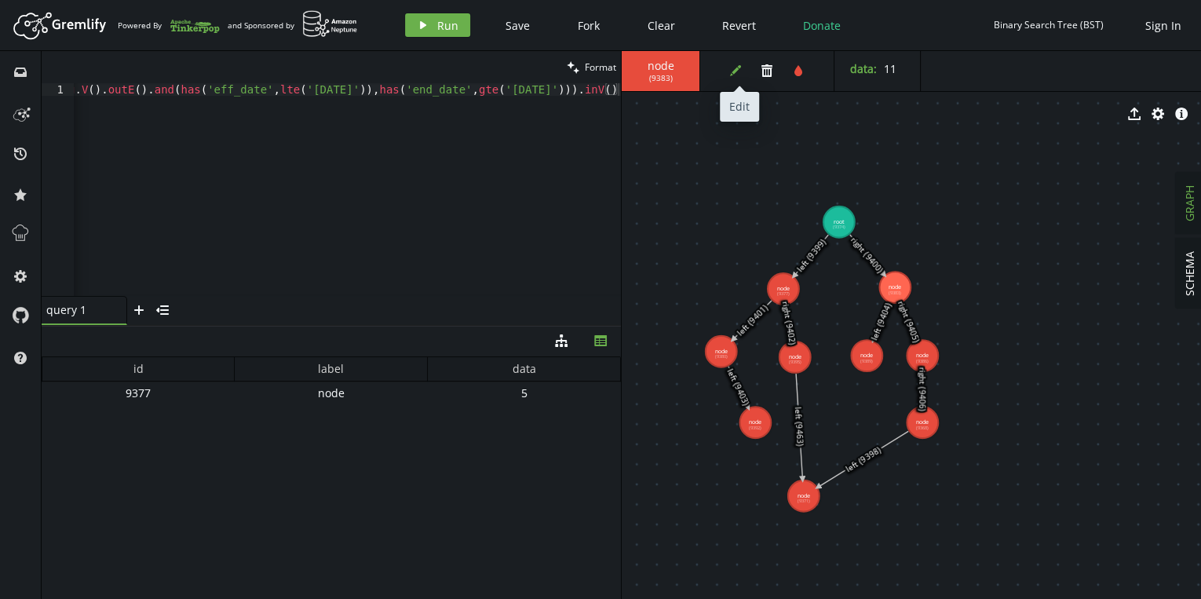
click at [724, 63] on button "edit" at bounding box center [736, 71] width 24 height 24
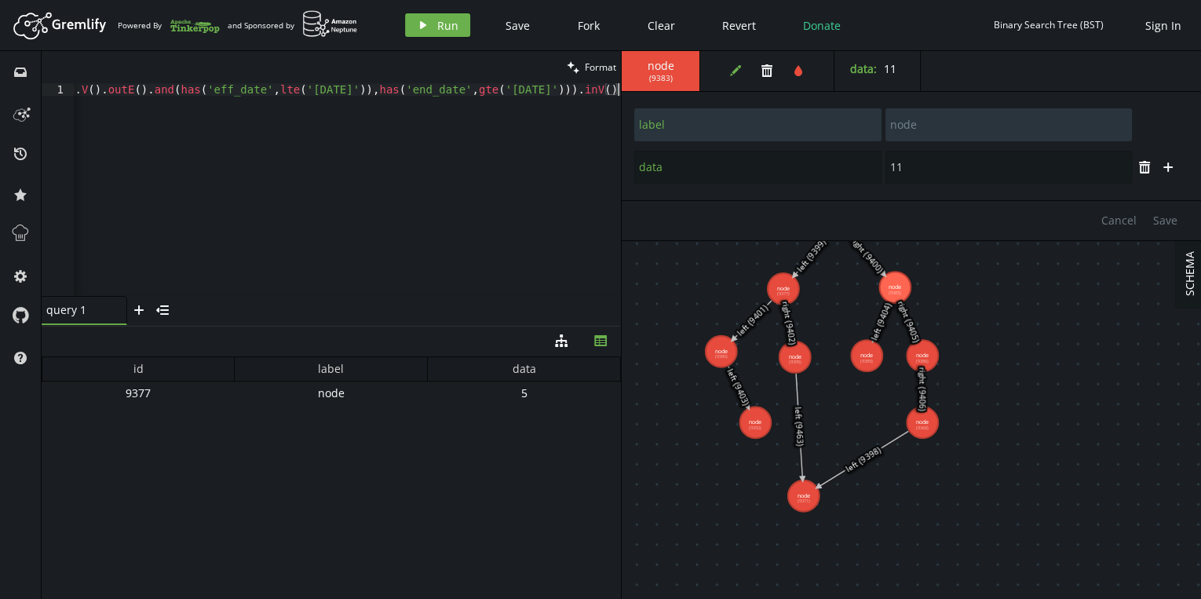
click at [464, 166] on div "g . V ( ) . outE ( ) . and ( has ( 'eff_date' , lte ( '[DATE]' )) , has ( 'end_…" at bounding box center [343, 199] width 556 height 232
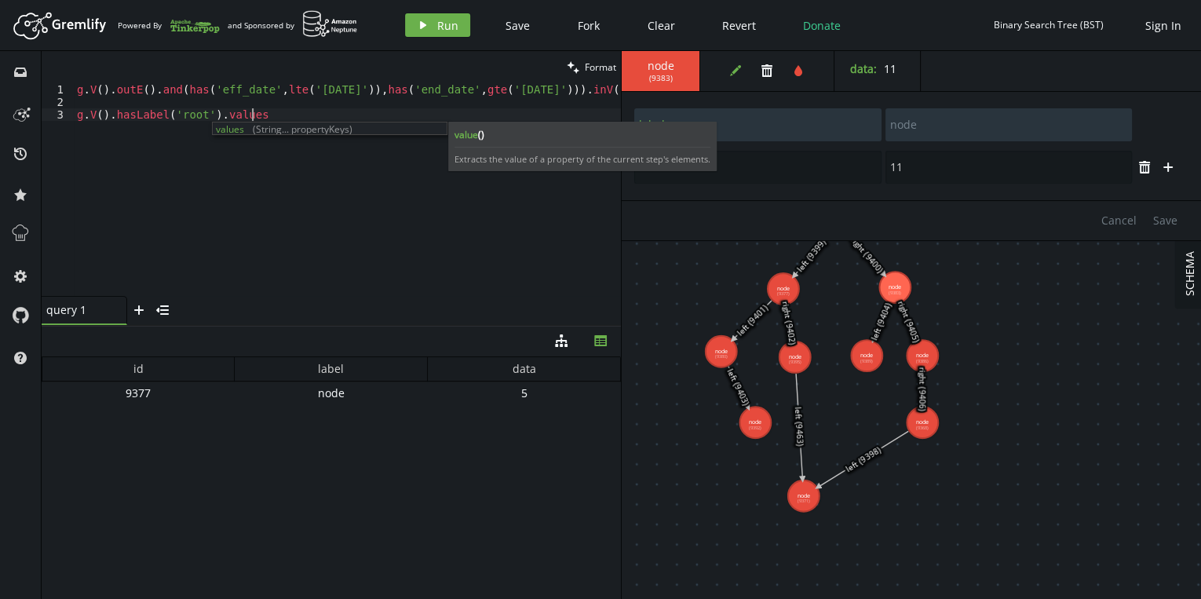
scroll to position [0, 186]
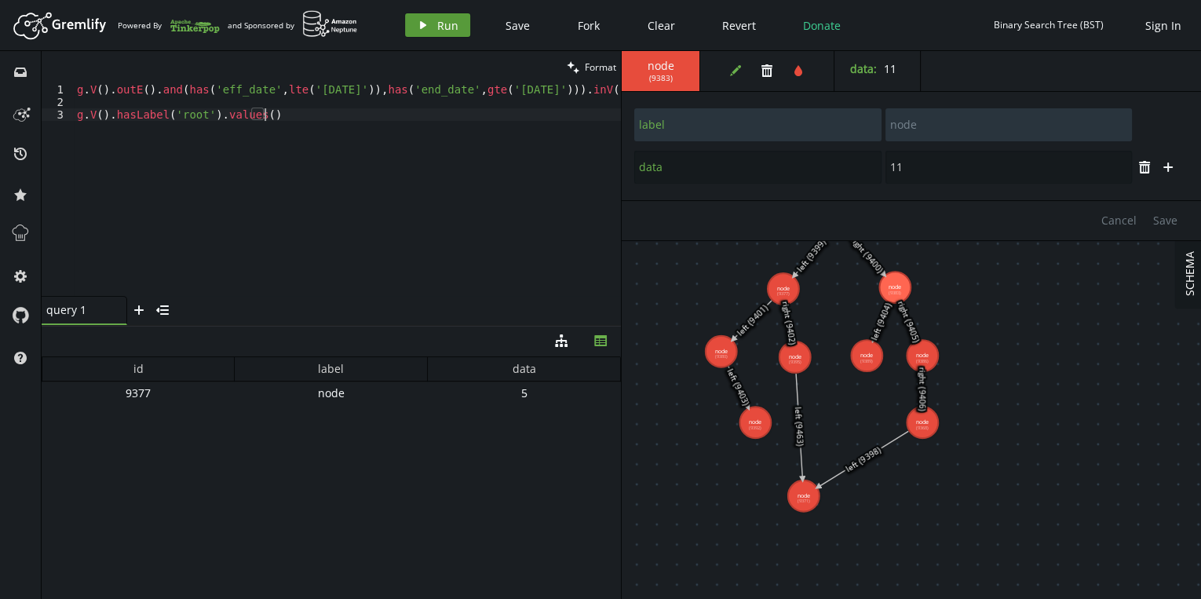
type textarea "g.V().hasLabel('root').values()"
click at [437, 28] on span "Run" at bounding box center [447, 25] width 21 height 15
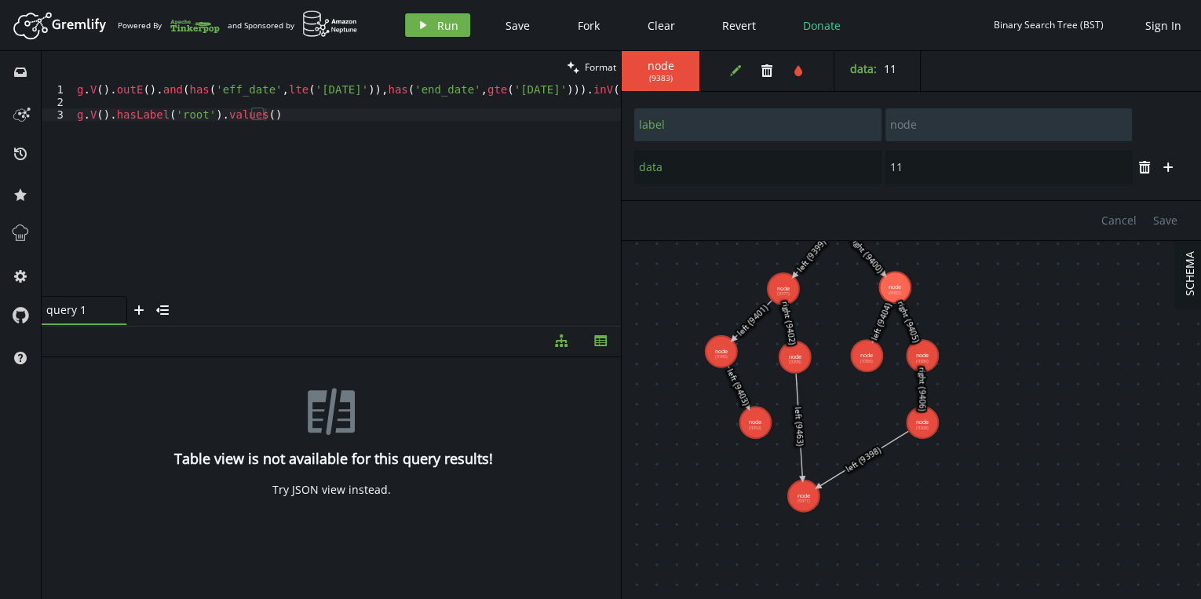
click at [561, 335] on icon "button" at bounding box center [561, 340] width 13 height 13
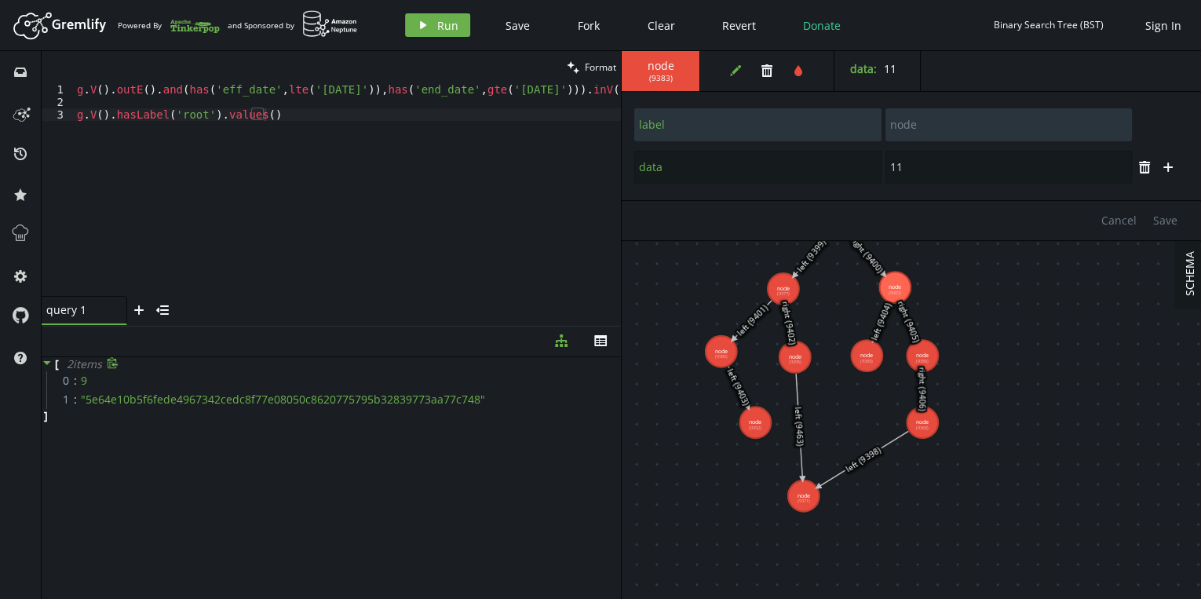
click at [50, 360] on icon at bounding box center [47, 362] width 11 height 11
click at [48, 358] on icon at bounding box center [47, 362] width 11 height 11
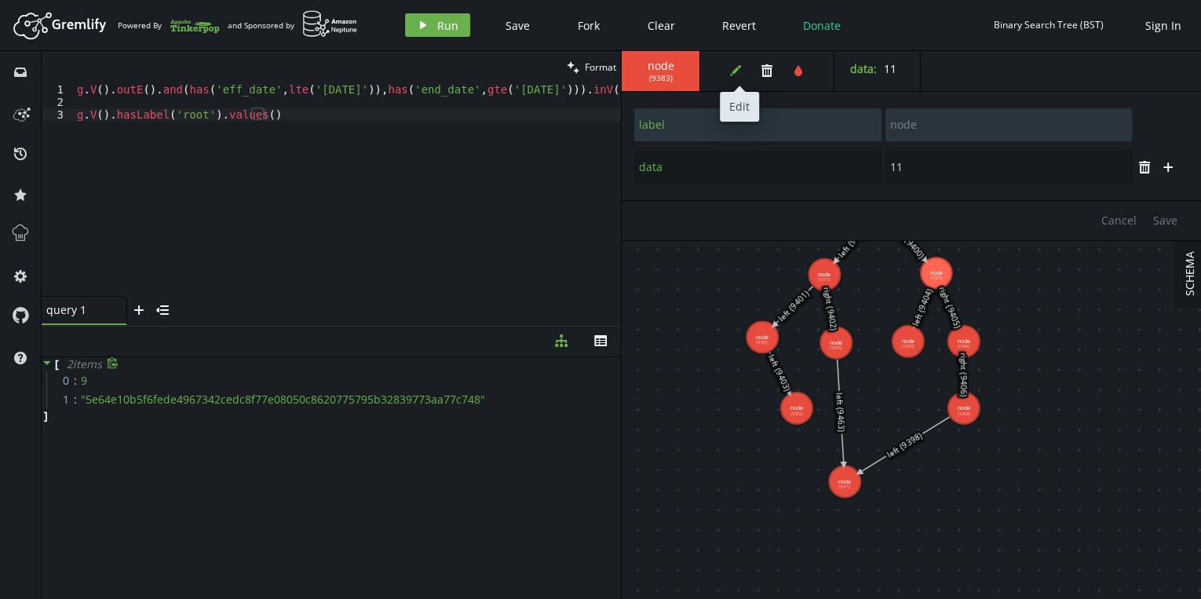
click at [731, 65] on icon "edit" at bounding box center [735, 70] width 13 height 13
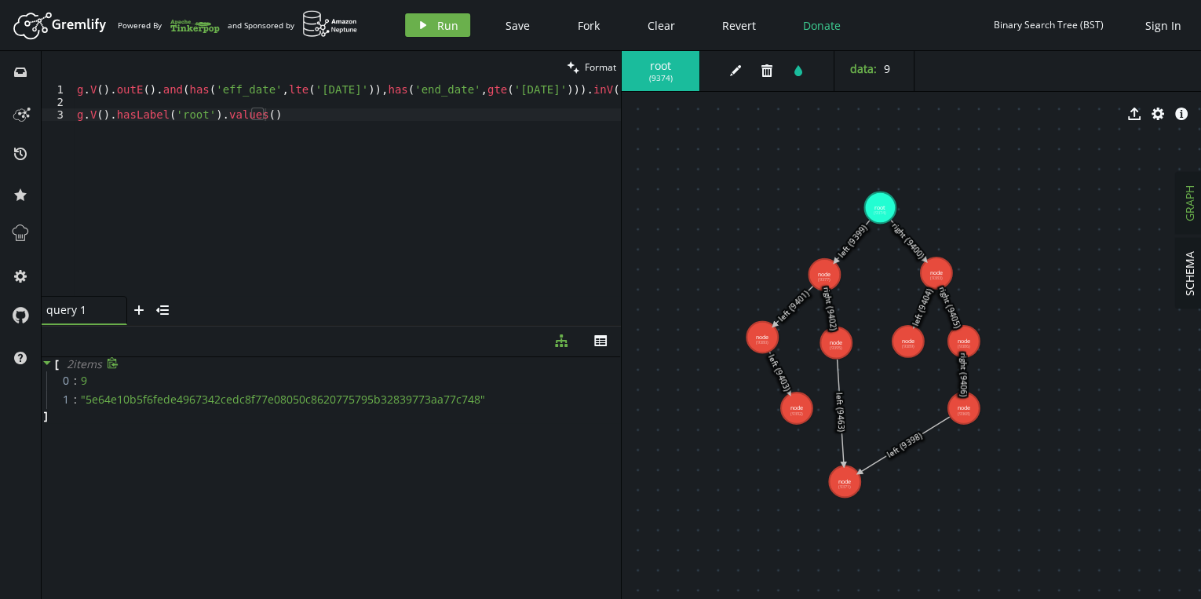
click at [278, 105] on div "g . V ( ) . outE ( ) . and ( has ( 'eff_date' , lte ( '[DATE]' )) , has ( 'end_…" at bounding box center [352, 199] width 556 height 232
click at [283, 120] on div "g . V ( ) . outE ( ) . and ( has ( 'eff_date' , lte ( '[DATE]' )) , has ( 'end_…" at bounding box center [352, 199] width 556 height 232
click at [314, 115] on div "g . V ( ) . outE ( ) . and ( has ( 'eff_date' , lte ( '[DATE]' )) , has ( 'end_…" at bounding box center [352, 199] width 556 height 232
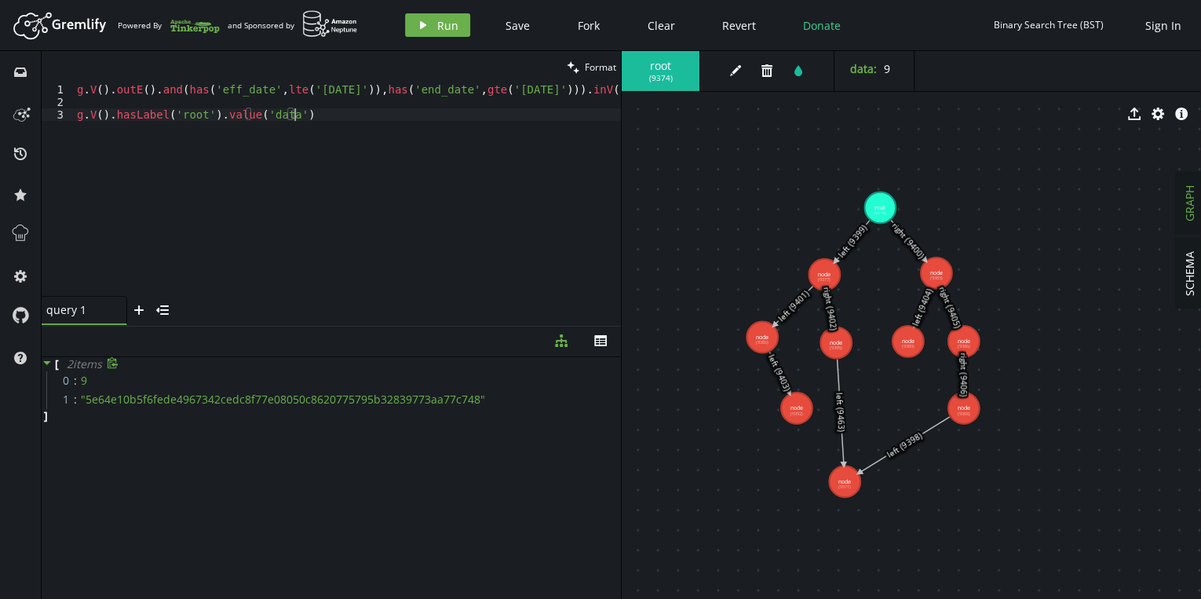
click at [444, 6] on header "Artboard Created with Sketch. Powered By and Sponsored by play Run Save Fork Cl…" at bounding box center [600, 25] width 1201 height 51
click at [443, 18] on span "Run" at bounding box center [447, 25] width 21 height 15
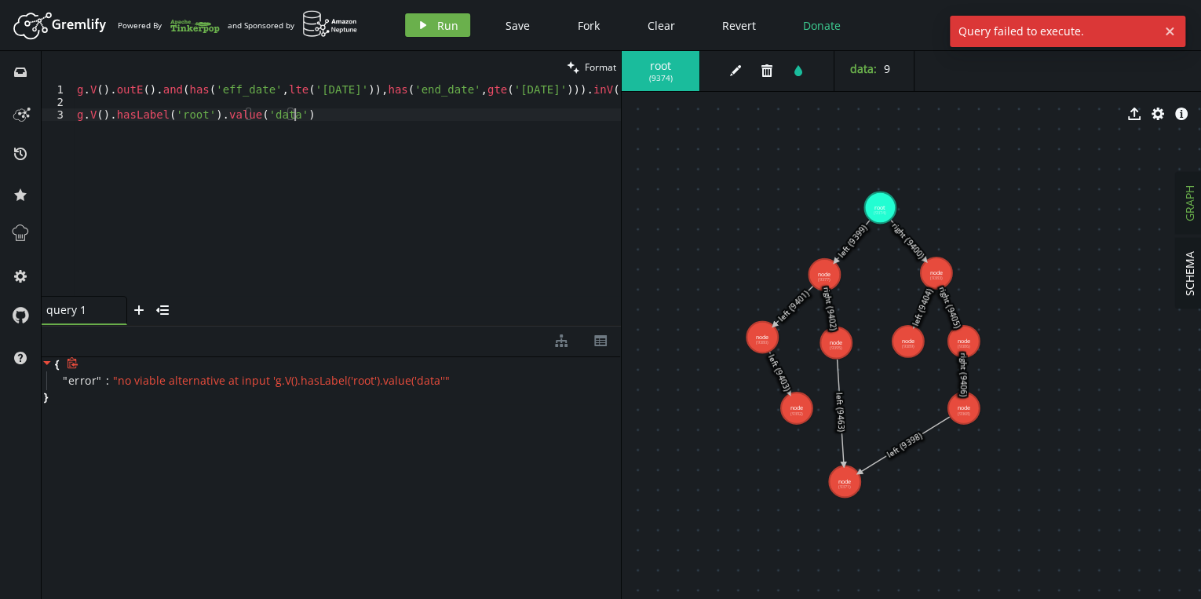
click at [327, 115] on div "g . V ( ) . outE ( ) . and ( has ( 'eff_date' , lte ( '[DATE]' )) , has ( 'end_…" at bounding box center [352, 199] width 556 height 232
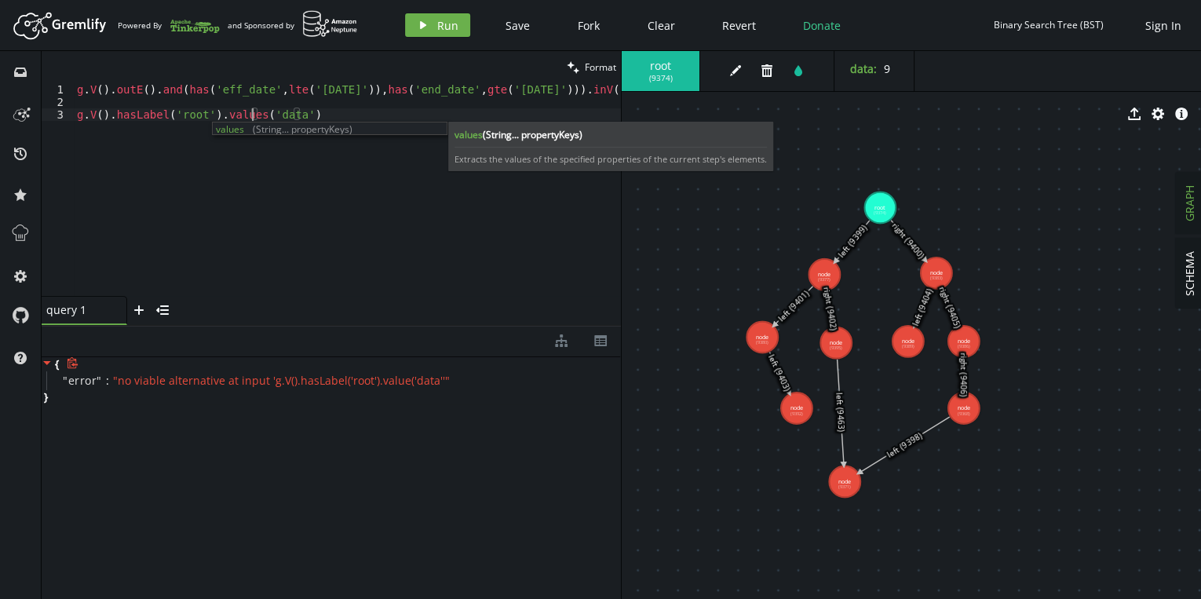
scroll to position [0, 176]
type textarea "g.V().hasLabel('root').values('data')"
click at [448, 26] on span "Run" at bounding box center [447, 25] width 21 height 15
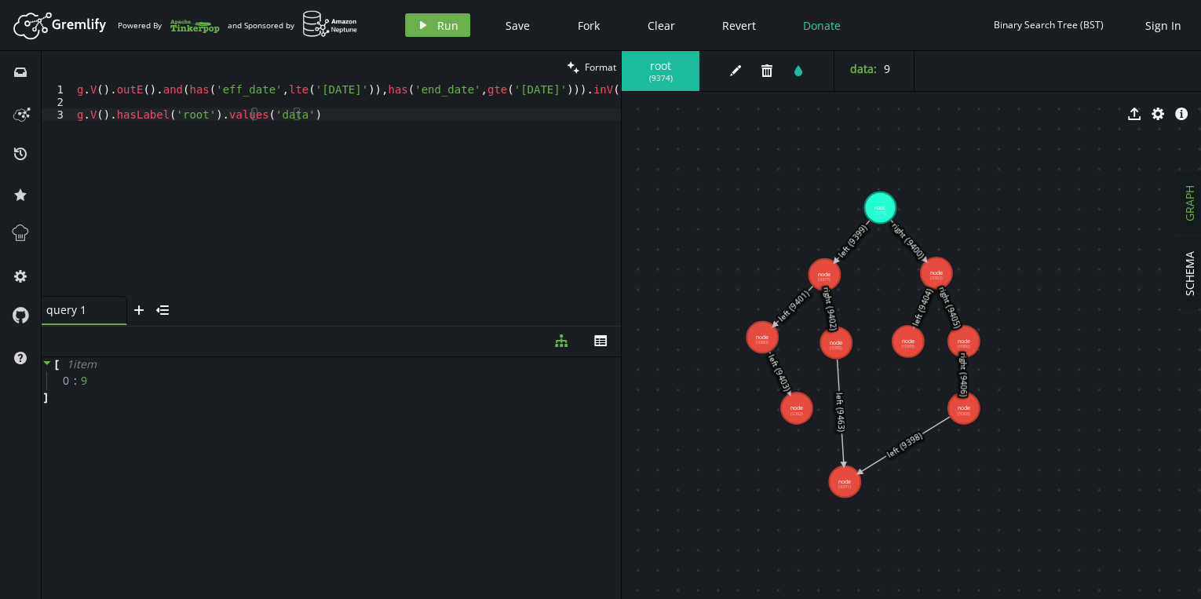
click at [322, 126] on div "g . V ( ) . outE ( ) . and ( has ( 'eff_date' , lte ( '[DATE]' )) , has ( 'end_…" at bounding box center [352, 199] width 556 height 232
click at [76, 97] on div "g . V ( ) . outE ( ) . and ( has ( 'eff_date' , lte ( '[DATE]' )) , has ( 'end_…" at bounding box center [352, 199] width 556 height 232
type textarea "g.V().outE().and(has('eff_date',lte('[DATE]')),has('end_date',gte('[DATE]'))).i…"
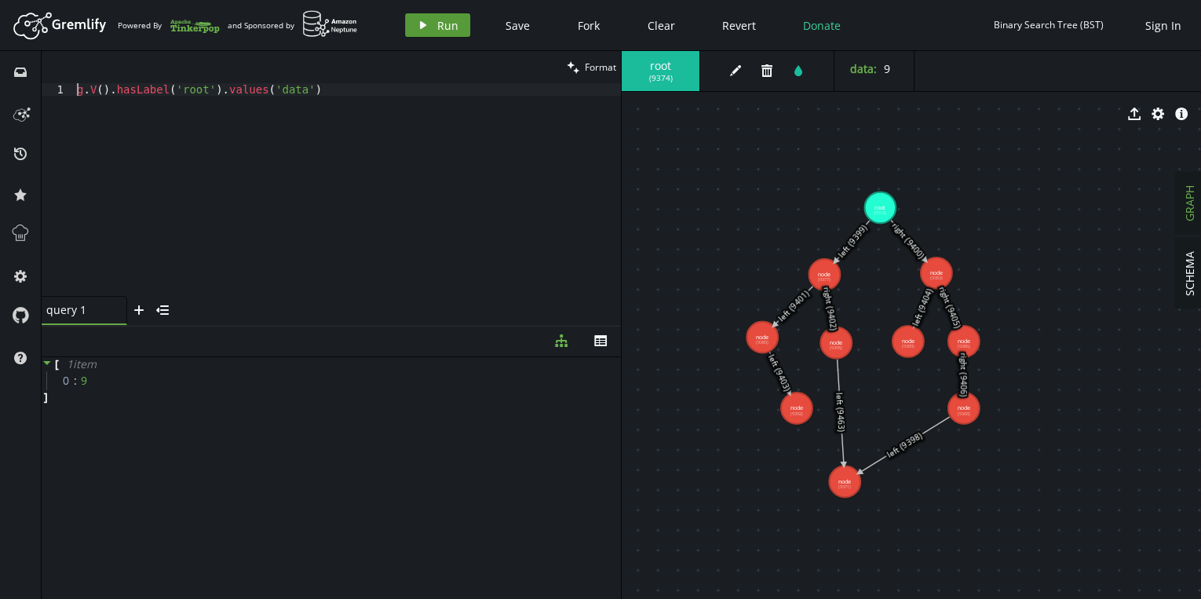
click at [450, 21] on span "Run" at bounding box center [447, 25] width 21 height 15
click at [437, 25] on span "Run" at bounding box center [447, 25] width 21 height 15
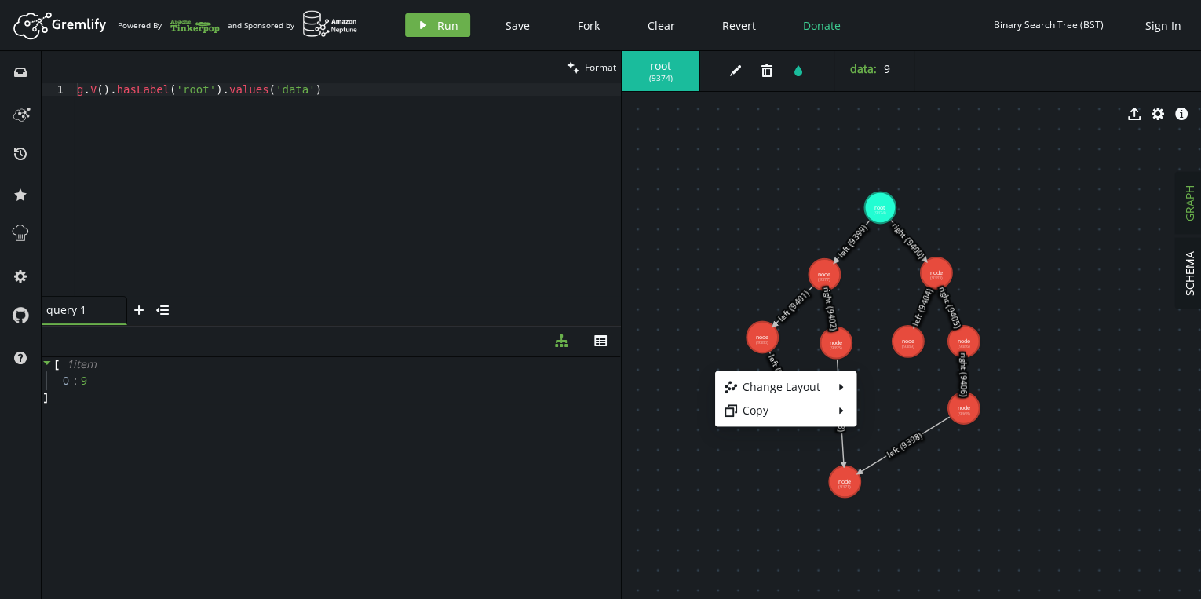
click at [675, 383] on body "Artboard Created with Sketch. Powered By and Sponsored by play Run Save Fork Cl…" at bounding box center [600, 299] width 1201 height 599
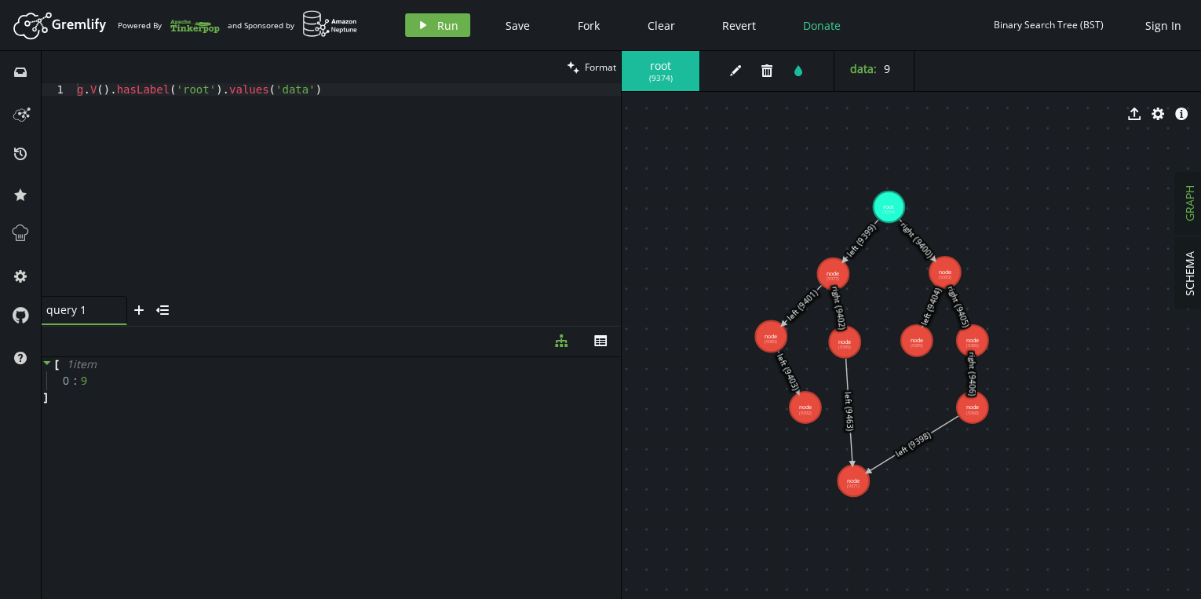
drag, startPoint x: 656, startPoint y: 355, endPoint x: 665, endPoint y: 354, distance: 8.7
click at [343, 84] on div "g . V ( ) . hasLabel ( 'root' ) . values ( 'data' )" at bounding box center [347, 202] width 547 height 238
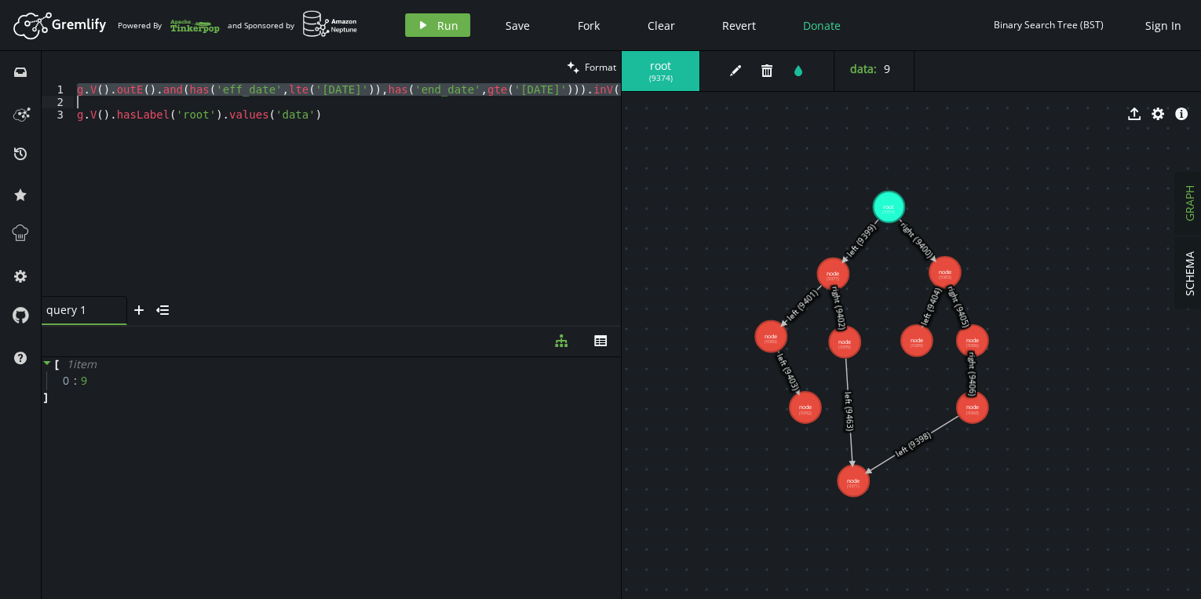
click at [446, 113] on div "g . V ( ) . outE ( ) . and ( has ( 'eff_date' , lte ( '[DATE]' )) , has ( 'end_…" at bounding box center [352, 199] width 556 height 232
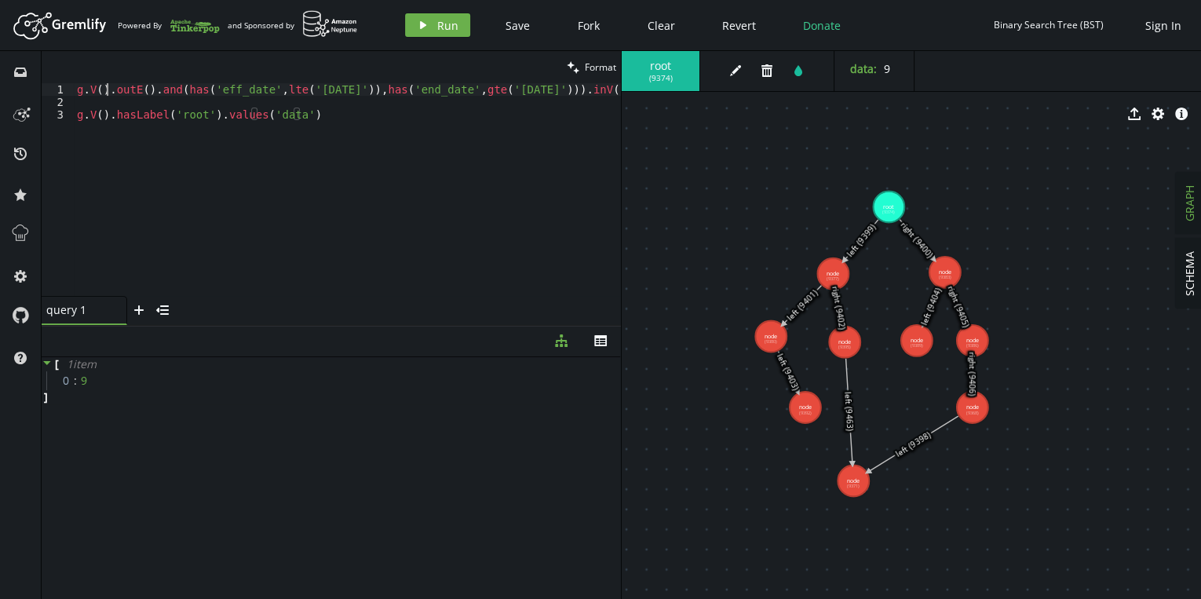
click at [106, 87] on div "g . V ( ) . outE ( ) . and ( has ( 'eff_date' , lte ( '[DATE]' )) , has ( 'end_…" at bounding box center [352, 199] width 556 height 232
type textarea "g.V().outE().and(has('eff_date',lte('[DATE]')),has('end_date',gte('[DATE]'))).i…"
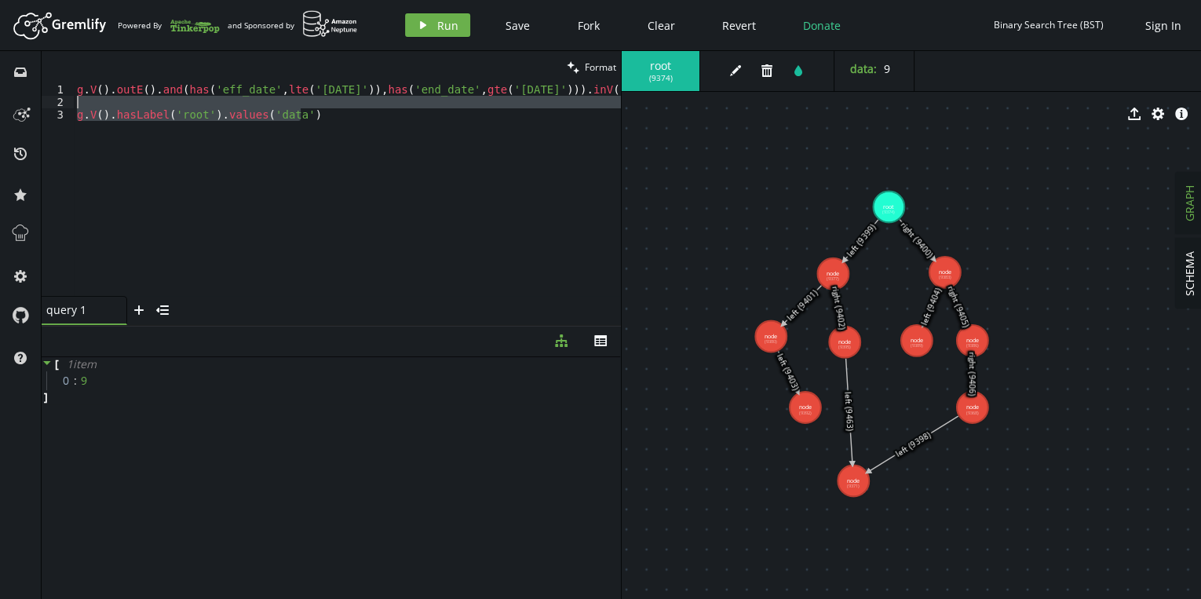
type textarea "g.V().hasLabel('root').values('data')"
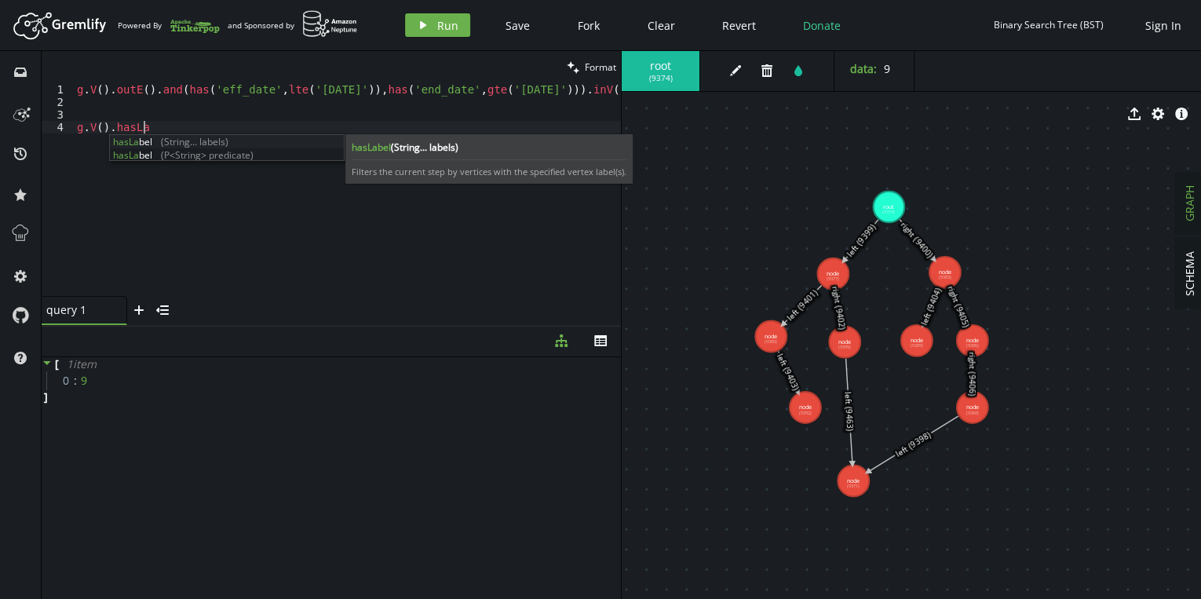
scroll to position [0, 71]
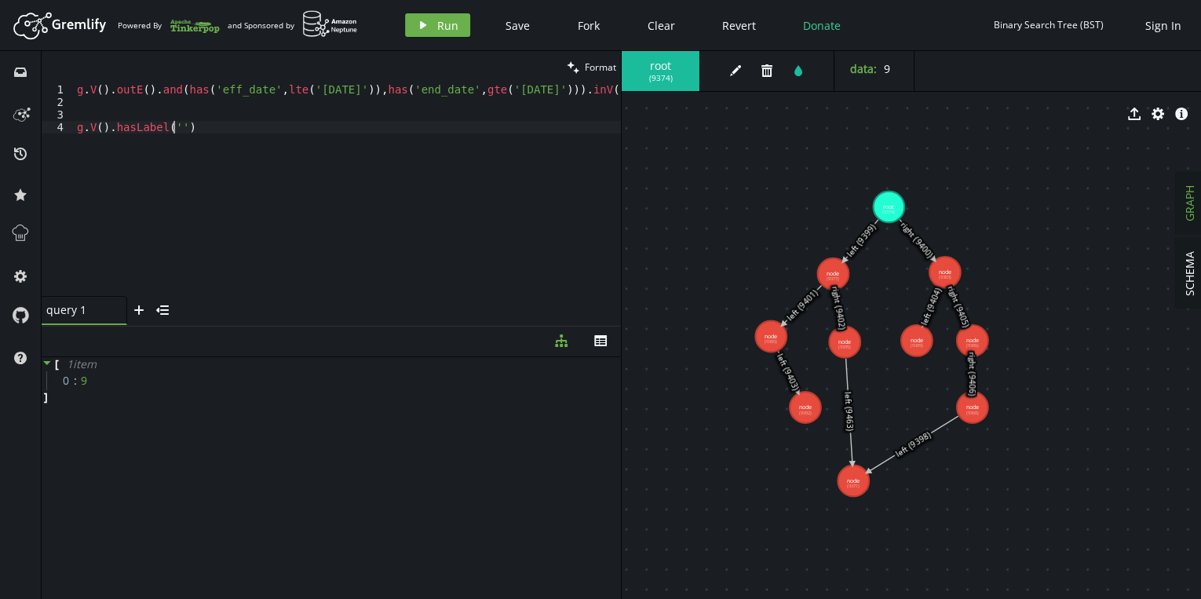
type textarea "g.V().hasLabel('node')"
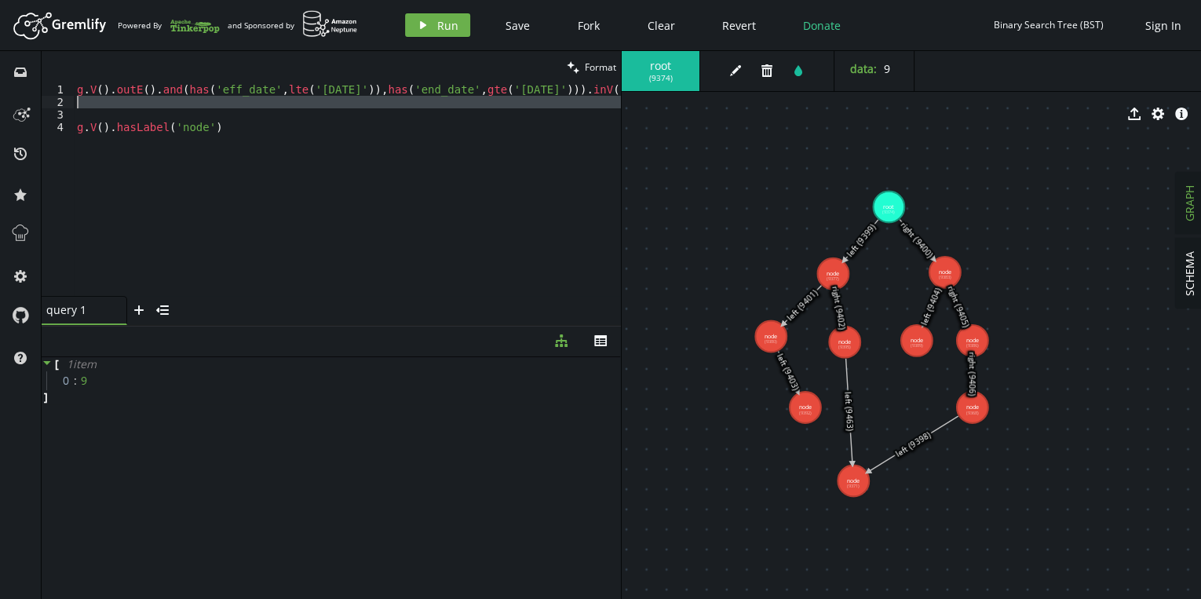
type textarea "g.V().outE().and(has('eff_date',lte('[DATE]')),has('end_date',gte('[DATE]'))).i…"
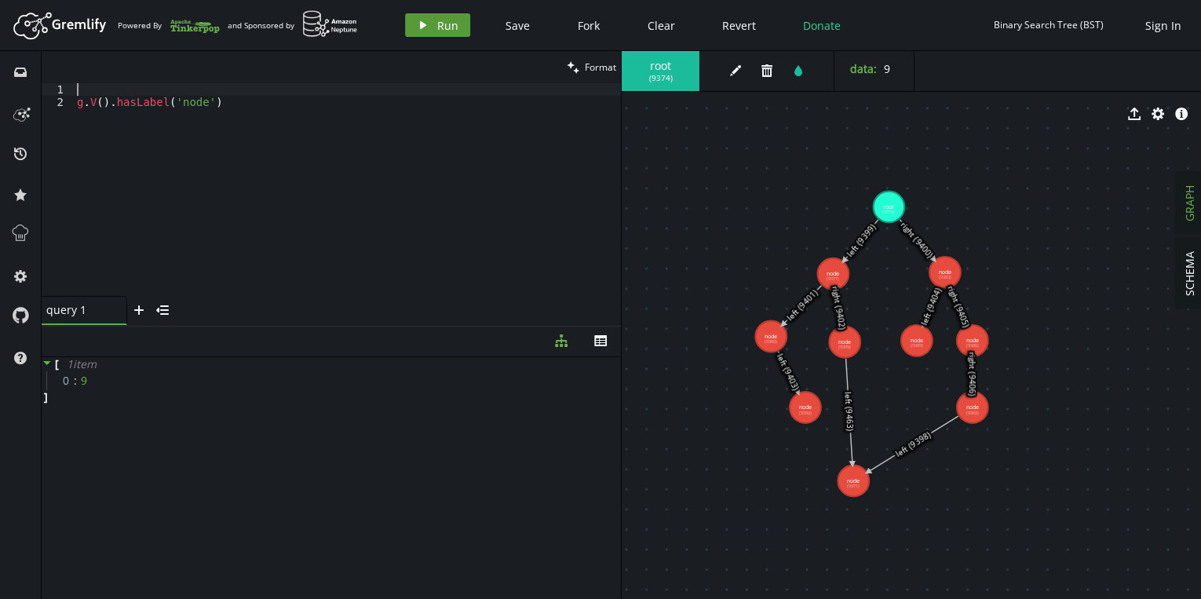
click at [439, 19] on span "Run" at bounding box center [447, 25] width 21 height 15
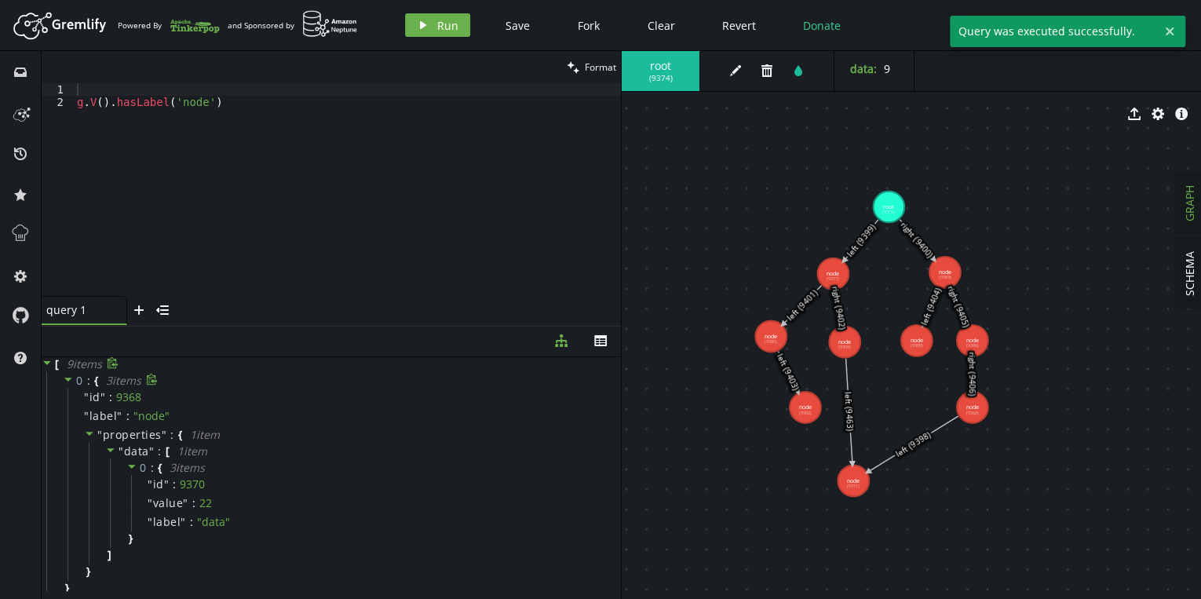
click at [71, 378] on icon at bounding box center [68, 379] width 11 height 11
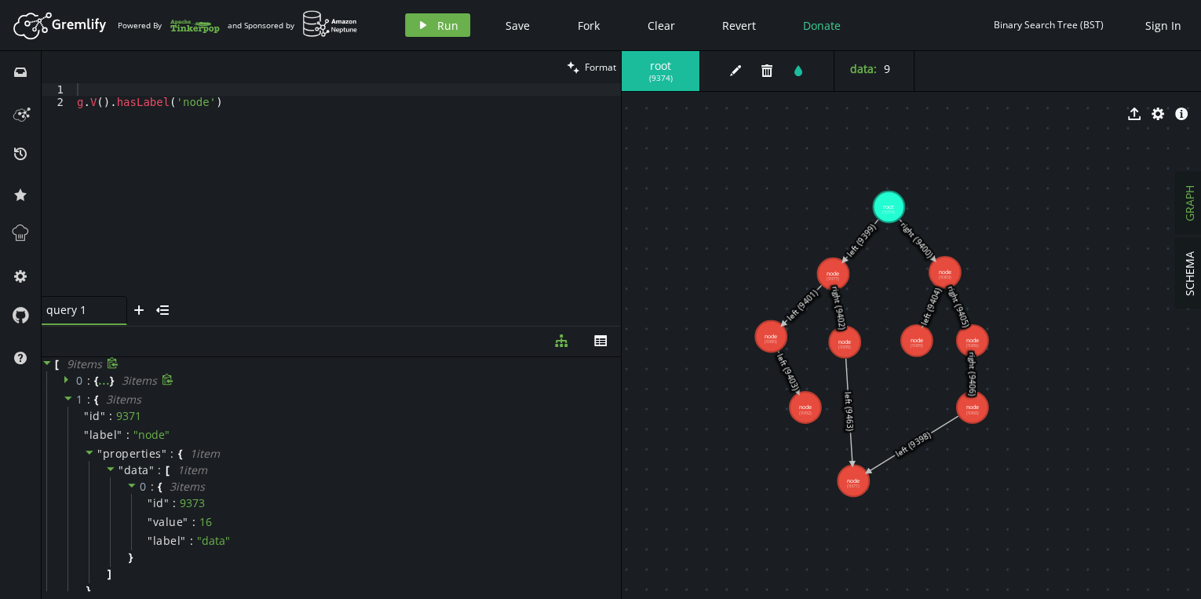
type textarea "g.V().hasLabel('node')"
click at [214, 129] on div "g . V ( ) . hasLabel ( 'node' )" at bounding box center [347, 202] width 547 height 238
type textarea "g.V().hasLabel('node')"
drag, startPoint x: 269, startPoint y: 110, endPoint x: 108, endPoint y: 133, distance: 162.7
drag, startPoint x: 108, startPoint y: 133, endPoint x: 471, endPoint y: 170, distance: 365.3
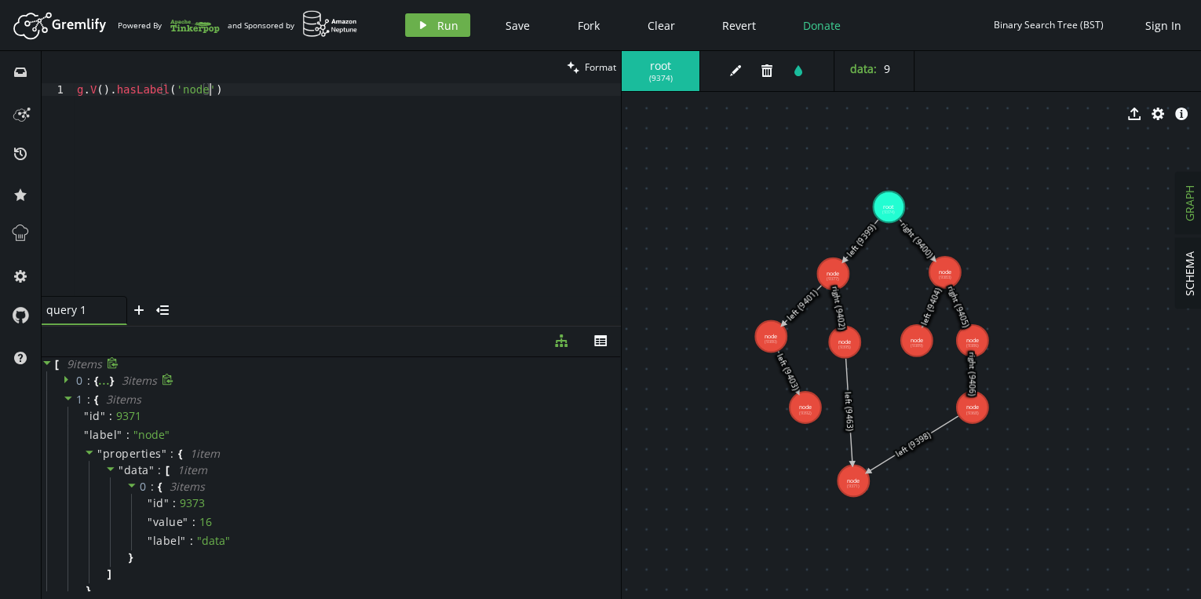
click at [471, 170] on div "g . V ( ) . hasLabel ( 'node' )" at bounding box center [347, 202] width 547 height 238
click at [725, 67] on button "edit" at bounding box center [736, 71] width 24 height 24
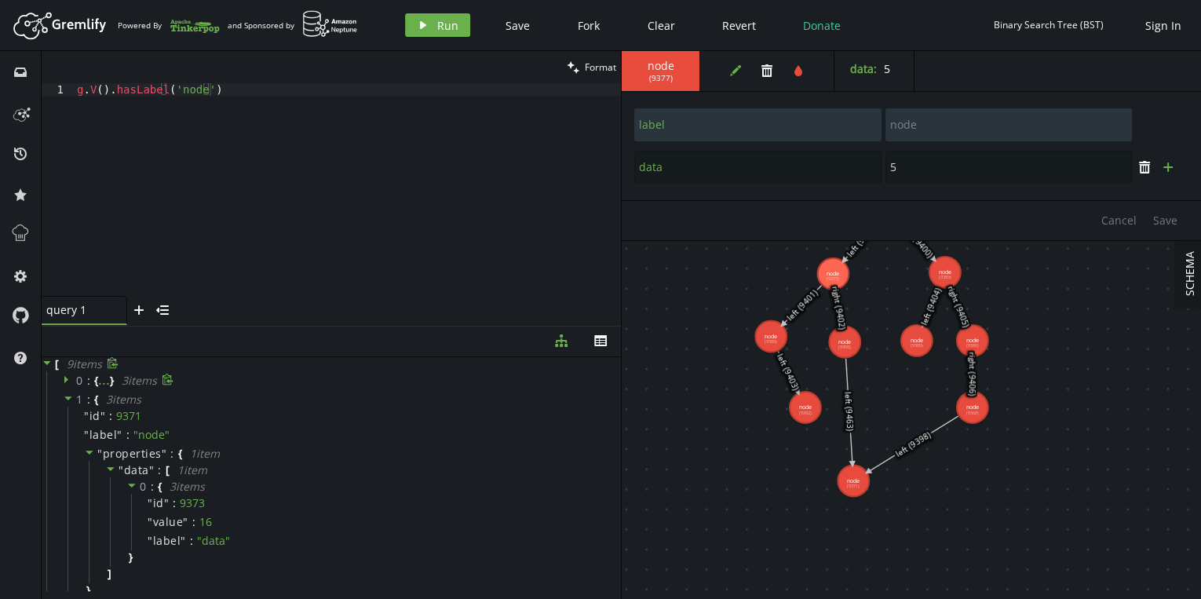
click at [1171, 163] on icon "plus" at bounding box center [1168, 167] width 13 height 13
click at [703, 211] on input "text" at bounding box center [757, 209] width 247 height 33
type input "label"
click at [1121, 264] on span "Cancel" at bounding box center [1118, 262] width 35 height 15
click at [663, 66] on span "node" at bounding box center [661, 66] width 46 height 14
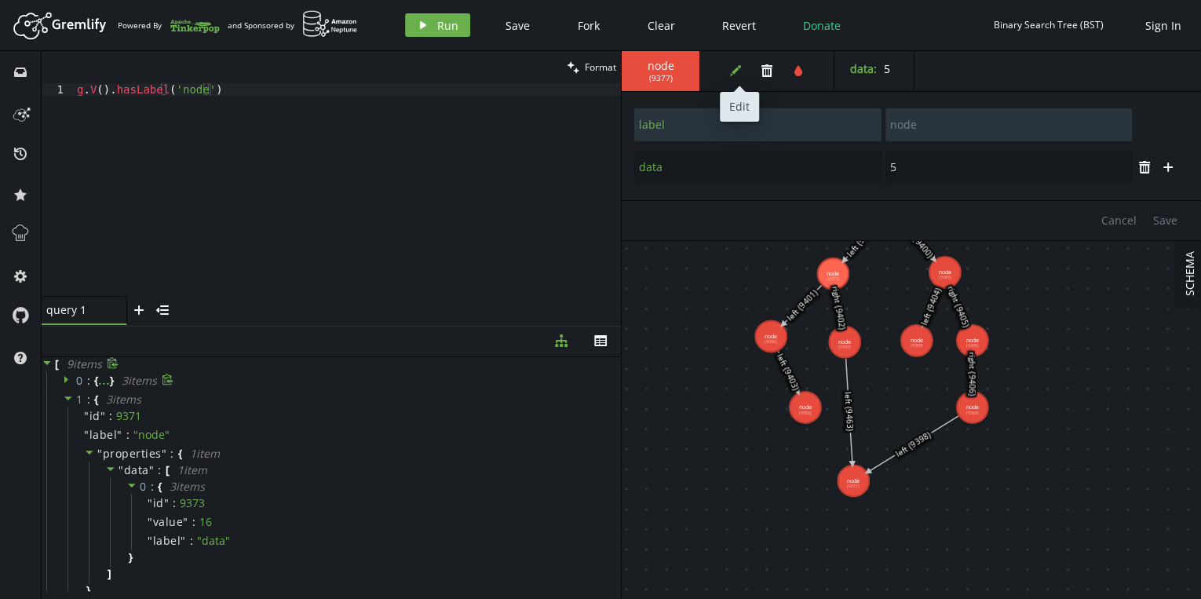
click at [740, 76] on icon "edit" at bounding box center [735, 70] width 13 height 13
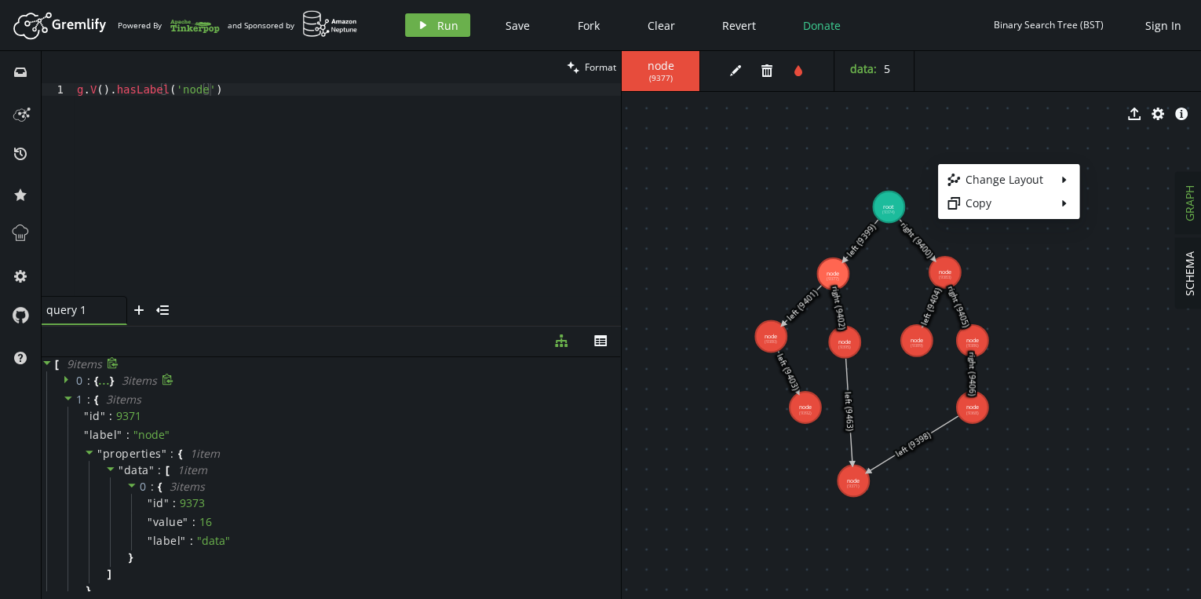
click at [882, 250] on body "Artboard Created with Sketch. Powered By and Sponsored by play Run Save Fork Cl…" at bounding box center [600, 299] width 1201 height 599
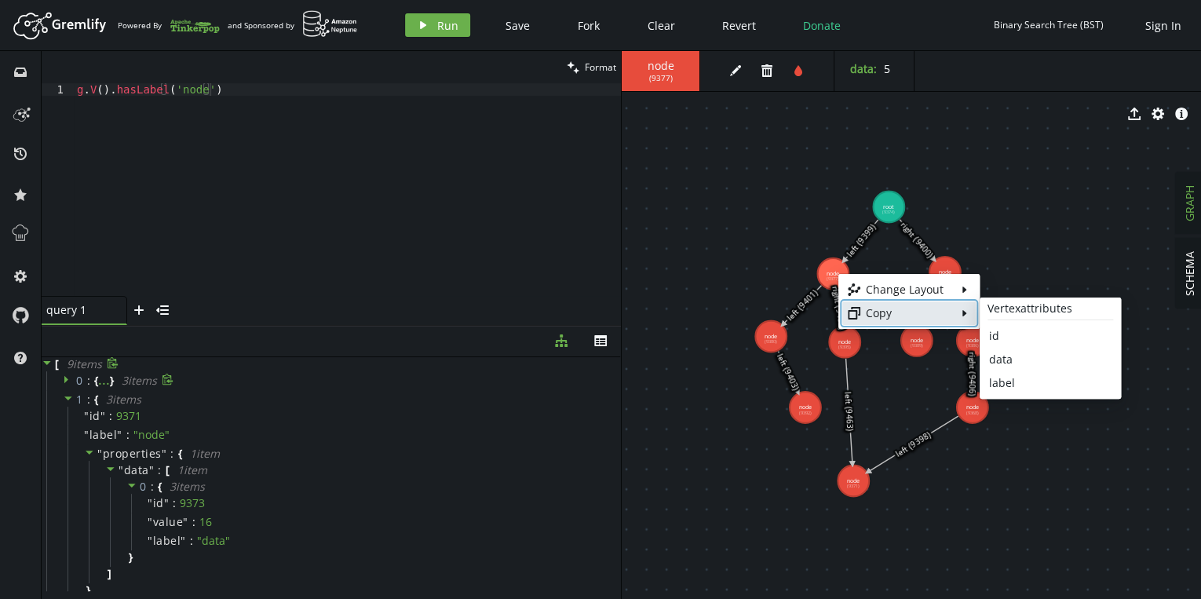
click at [888, 316] on div "Copy" at bounding box center [909, 313] width 86 height 16
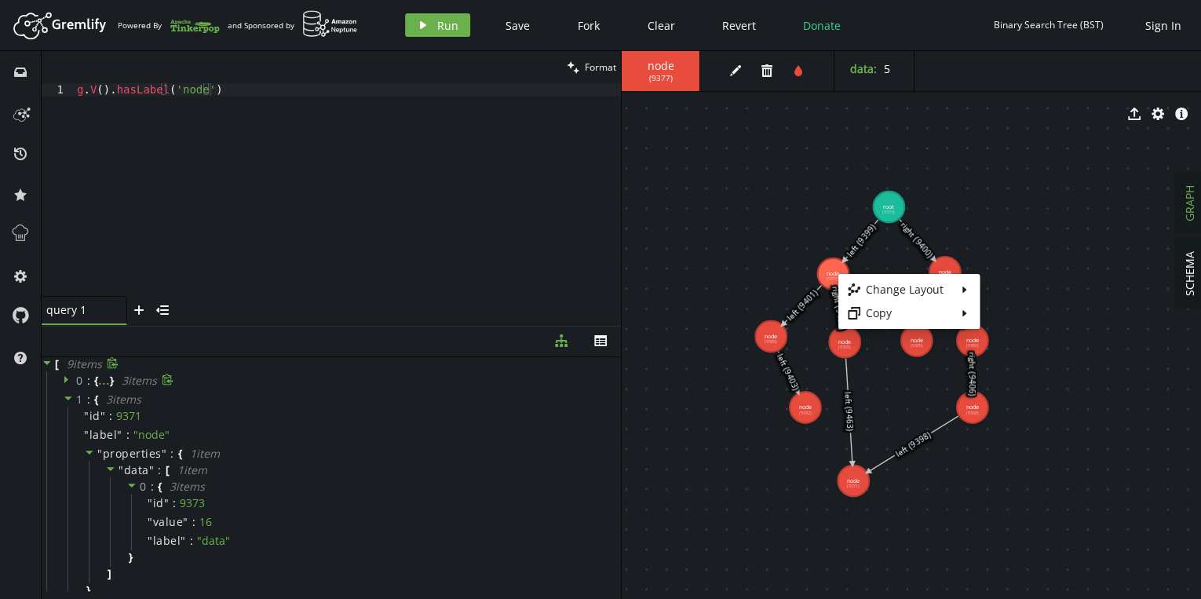
click at [1024, 214] on body "Artboard Created with Sketch. Powered By and Sponsored by play Run Save Fork Cl…" at bounding box center [600, 299] width 1201 height 599
